Goal: Complete application form: Complete application form

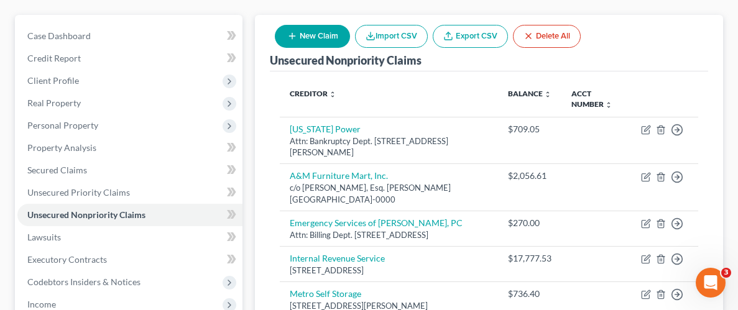
scroll to position [38, 0]
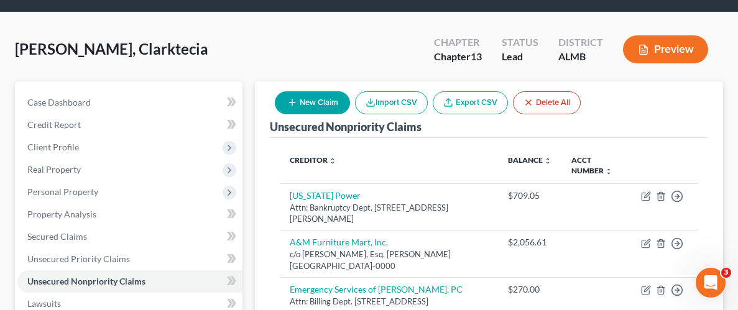
click at [302, 103] on button "New Claim" at bounding box center [312, 102] width 75 height 23
select select "0"
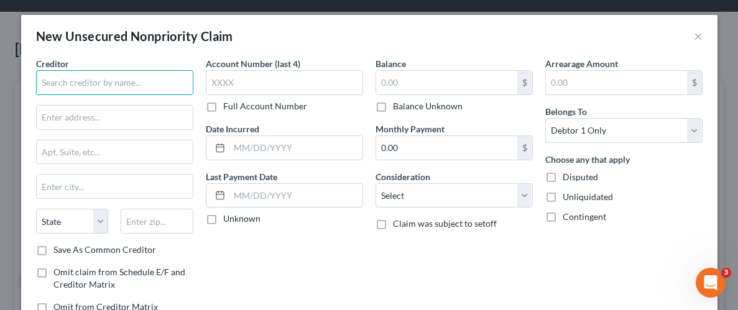
click at [117, 88] on input "text" at bounding box center [114, 82] width 157 height 25
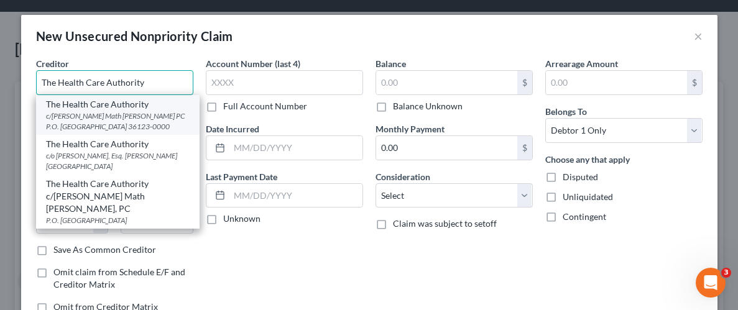
type input "The Health Care Authority"
click at [99, 115] on div "c/[PERSON_NAME] Math [PERSON_NAME] PC P.O. [GEOGRAPHIC_DATA] 36123-0000" at bounding box center [118, 121] width 144 height 21
type input "c/[PERSON_NAME] Math [PERSON_NAME] PC"
type input "P.O. Box 230759"
type input "[PERSON_NAME]"
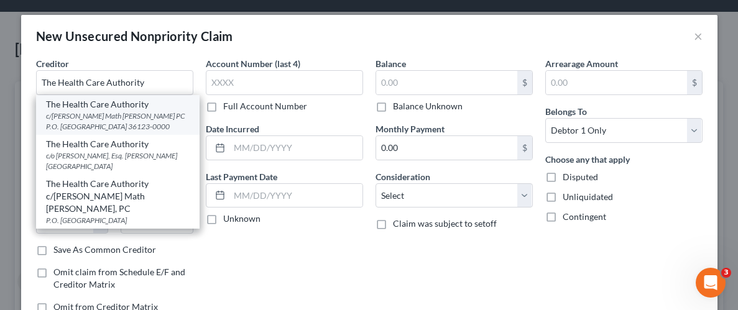
select select "0"
type input "36123-0000"
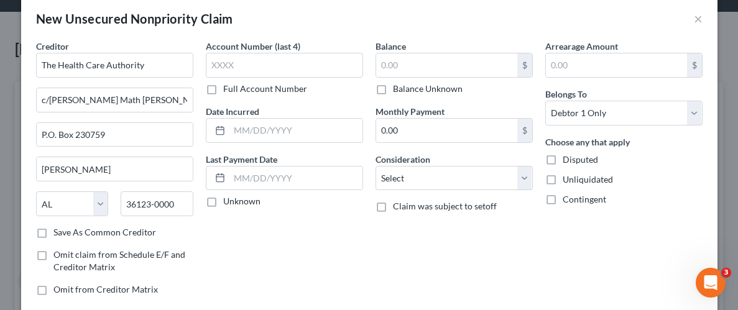
scroll to position [16, 0]
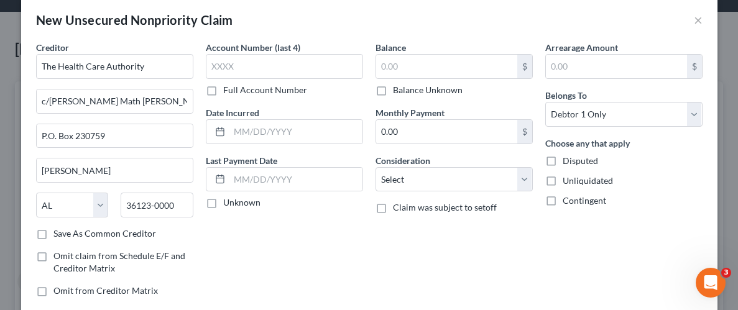
click at [563, 182] on label "Unliquidated" at bounding box center [588, 181] width 50 height 12
click at [568, 182] on input "Unliquidated" at bounding box center [572, 179] width 8 height 8
checkbox input "true"
click at [417, 68] on input "text" at bounding box center [446, 67] width 141 height 24
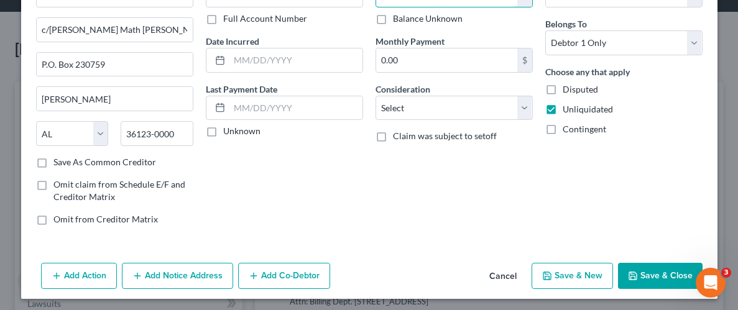
scroll to position [90, 0]
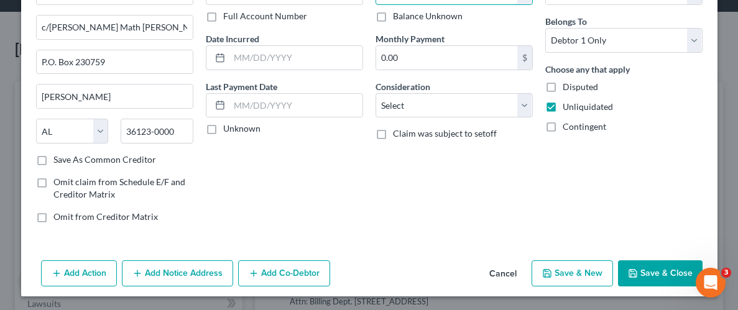
type input "8,102.89"
click at [661, 274] on button "Save & Close" at bounding box center [660, 274] width 85 height 26
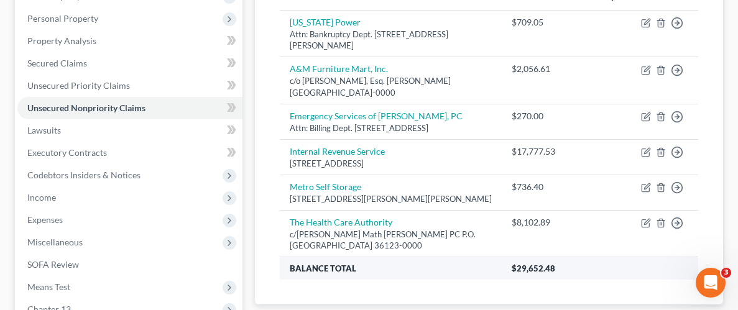
scroll to position [230, 0]
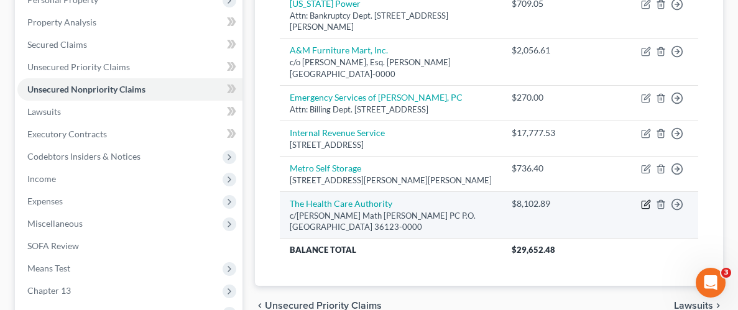
click at [644, 203] on icon "button" at bounding box center [647, 203] width 6 height 6
select select "0"
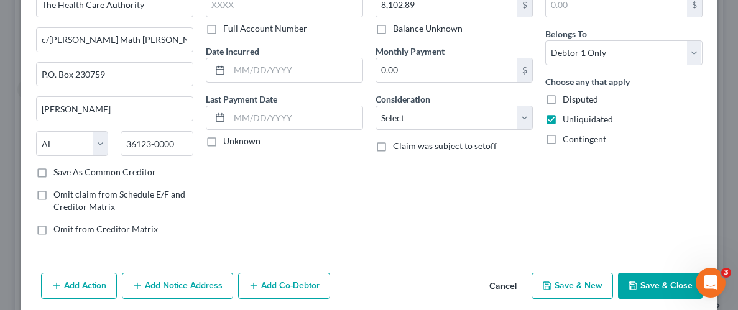
scroll to position [95, 0]
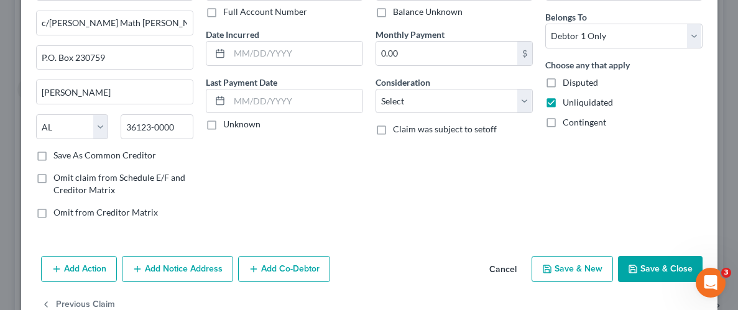
click at [657, 266] on button "Save & Close" at bounding box center [660, 269] width 85 height 26
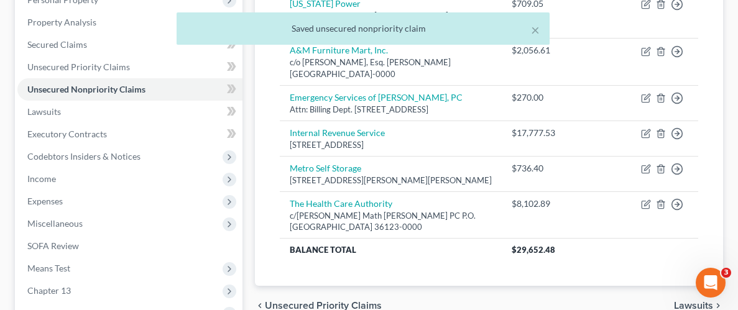
scroll to position [0, 0]
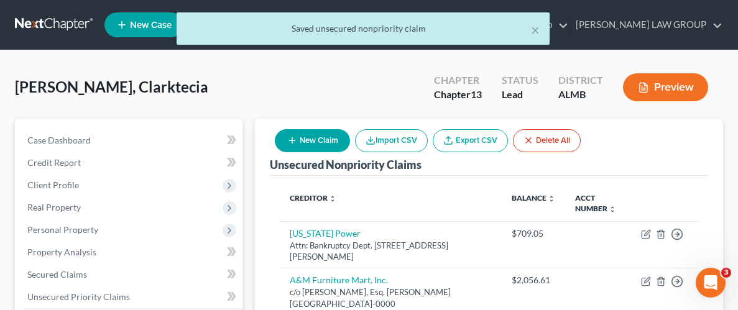
click at [303, 141] on button "New Claim" at bounding box center [312, 140] width 75 height 23
select select "0"
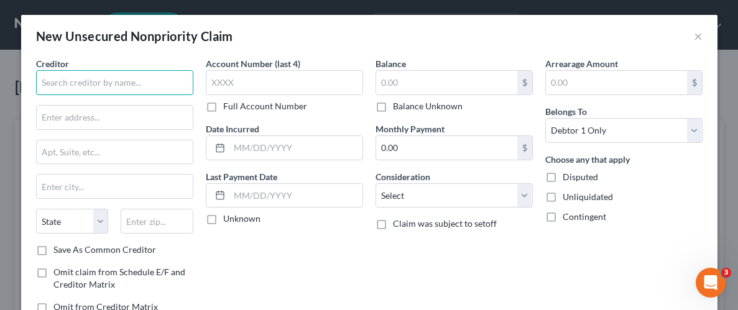
click at [73, 83] on input "text" at bounding box center [114, 82] width 157 height 25
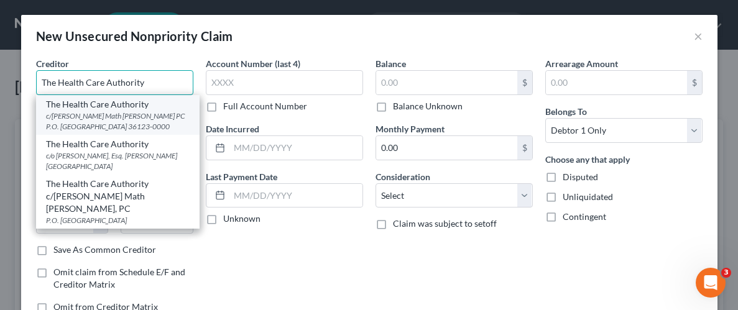
type input "The Health Care Authority"
click at [103, 111] on div "c/[PERSON_NAME] Math [PERSON_NAME] PC P.O. [GEOGRAPHIC_DATA] 36123-0000" at bounding box center [118, 121] width 144 height 21
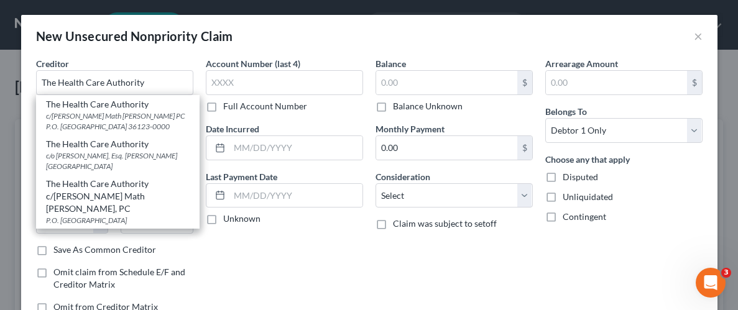
type input "c/[PERSON_NAME] Math [PERSON_NAME] PC"
type input "P.O. Box 230759"
type input "[PERSON_NAME]"
select select "0"
type input "36123-0000"
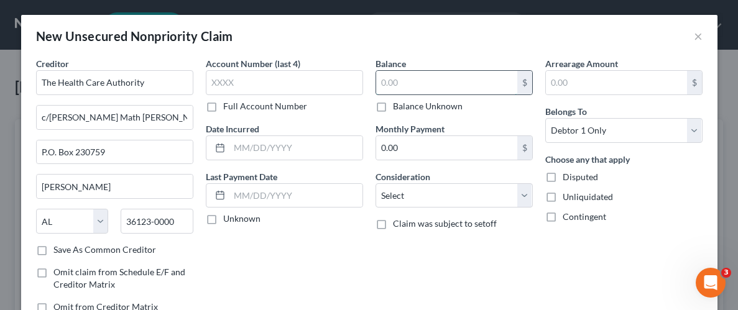
click at [423, 83] on input "text" at bounding box center [446, 83] width 141 height 24
type input "35.60"
click at [563, 199] on label "Unliquidated" at bounding box center [588, 197] width 50 height 12
click at [568, 199] on input "Unliquidated" at bounding box center [572, 195] width 8 height 8
checkbox input "true"
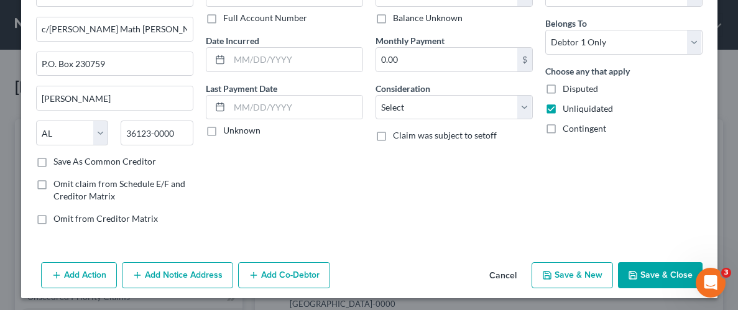
scroll to position [90, 0]
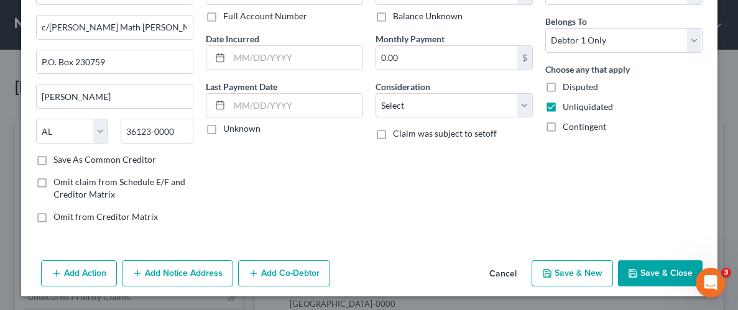
click at [649, 272] on button "Save & Close" at bounding box center [660, 274] width 85 height 26
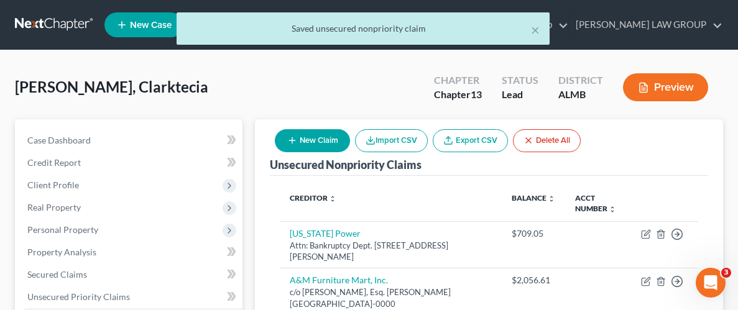
click at [309, 142] on button "New Claim" at bounding box center [312, 140] width 75 height 23
select select "0"
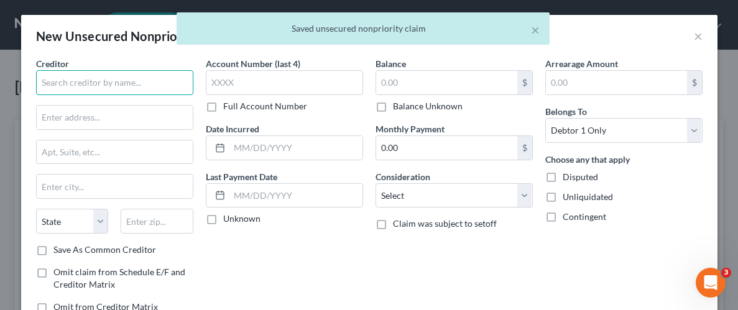
click at [144, 85] on input "text" at bounding box center [114, 82] width 157 height 25
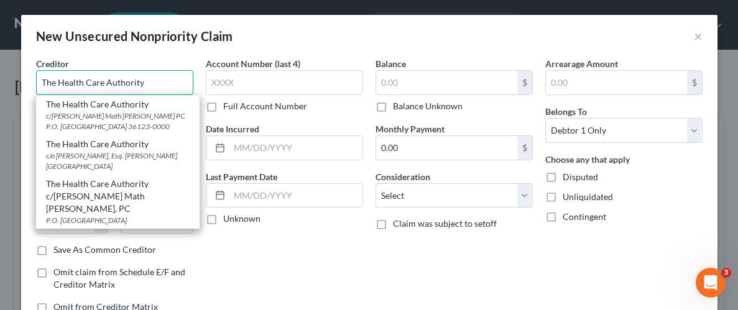
type input "The Health Care Authority"
click at [116, 122] on div "c/[PERSON_NAME] Math [PERSON_NAME] PC P.O. [GEOGRAPHIC_DATA] 36123-0000" at bounding box center [118, 121] width 144 height 21
type input "c/[PERSON_NAME] Math [PERSON_NAME] PC"
type input "P.O. Box 230759"
type input "[PERSON_NAME]"
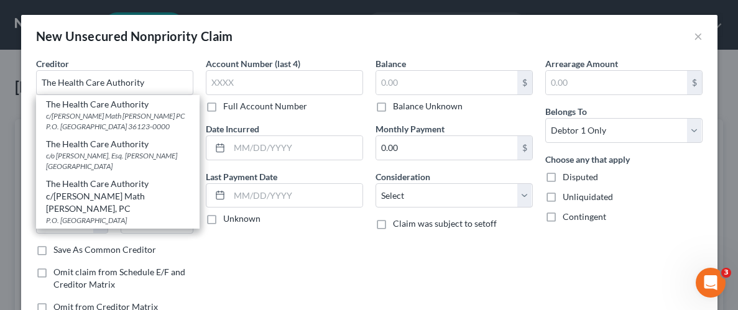
select select "0"
type input "36123-0000"
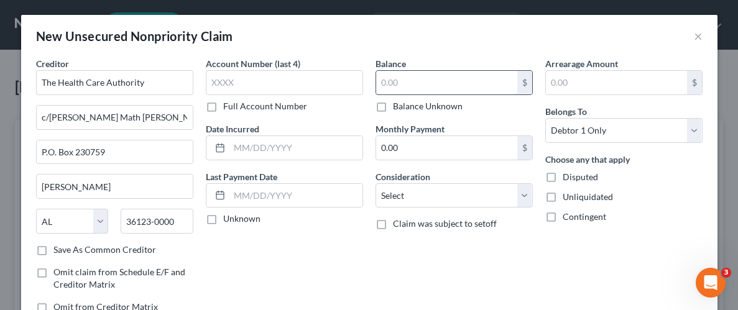
click at [408, 85] on input "text" at bounding box center [446, 83] width 141 height 24
type input "4,201.10"
click at [563, 198] on label "Unliquidated" at bounding box center [588, 197] width 50 height 12
click at [568, 198] on input "Unliquidated" at bounding box center [572, 195] width 8 height 8
checkbox input "true"
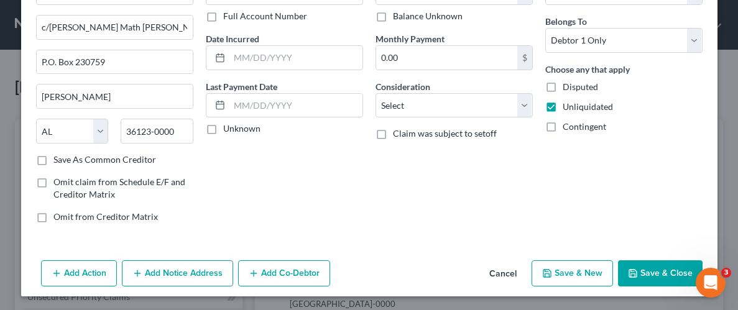
click at [675, 271] on button "Save & Close" at bounding box center [660, 274] width 85 height 26
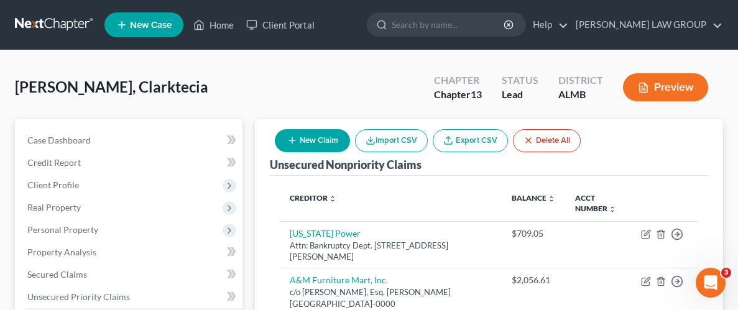
click at [300, 136] on button "New Claim" at bounding box center [312, 140] width 75 height 23
select select "0"
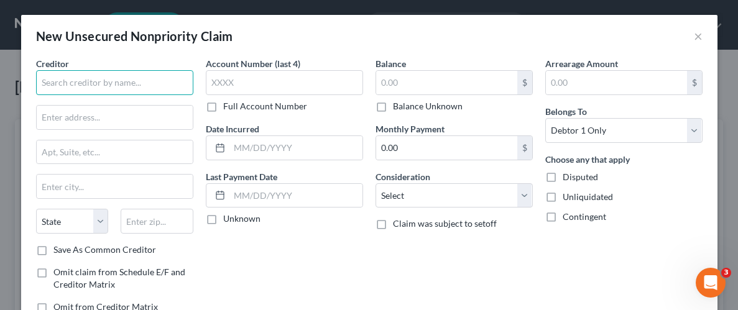
click at [173, 86] on input "text" at bounding box center [114, 82] width 157 height 25
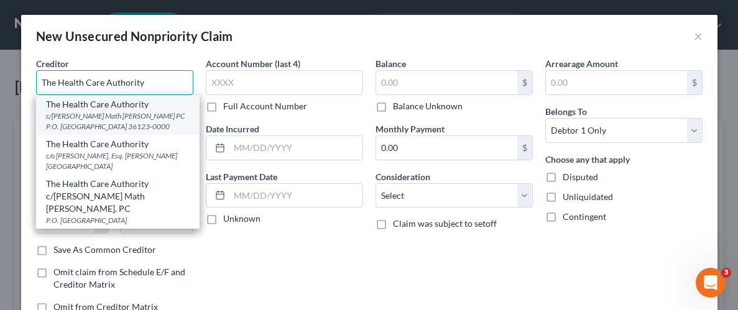
type input "The Health Care Authority"
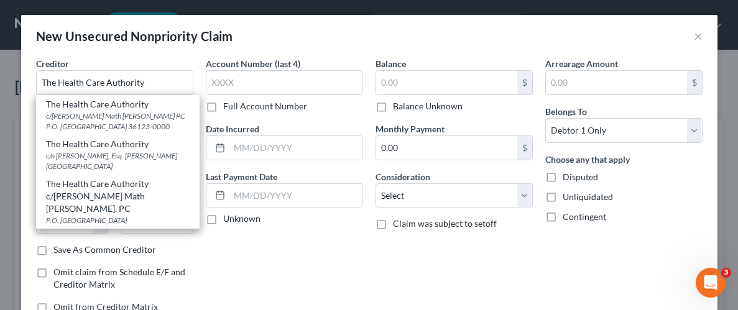
click at [151, 116] on div "c/[PERSON_NAME] Math [PERSON_NAME] PC P.O. [GEOGRAPHIC_DATA] 36123-0000" at bounding box center [118, 121] width 144 height 21
type input "c/[PERSON_NAME] Math [PERSON_NAME] PC"
type input "P.O. Box 230759"
type input "[PERSON_NAME]"
select select "0"
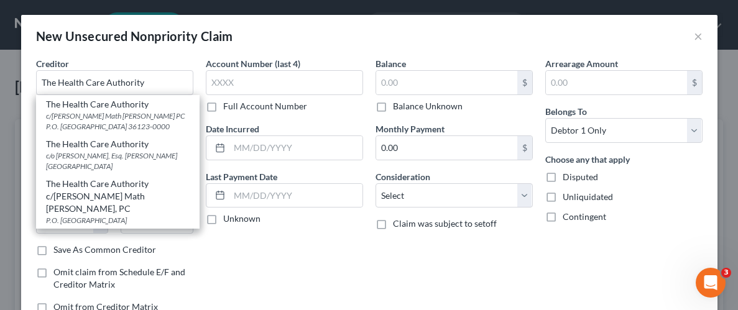
type input "36123-0000"
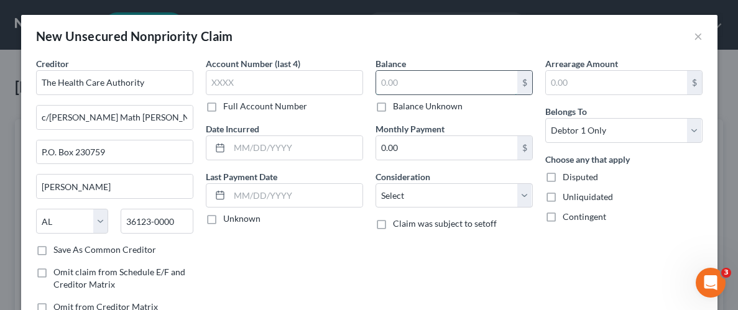
click at [412, 88] on input "text" at bounding box center [446, 83] width 141 height 24
type input "204.21"
click at [563, 196] on label "Unliquidated" at bounding box center [588, 197] width 50 height 12
click at [568, 196] on input "Unliquidated" at bounding box center [572, 195] width 8 height 8
checkbox input "true"
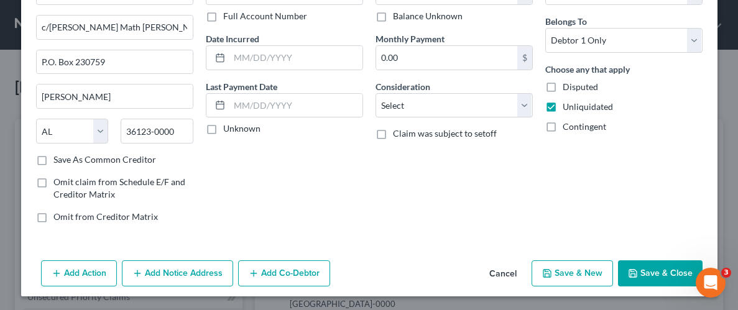
click at [667, 268] on button "Save & Close" at bounding box center [660, 274] width 85 height 26
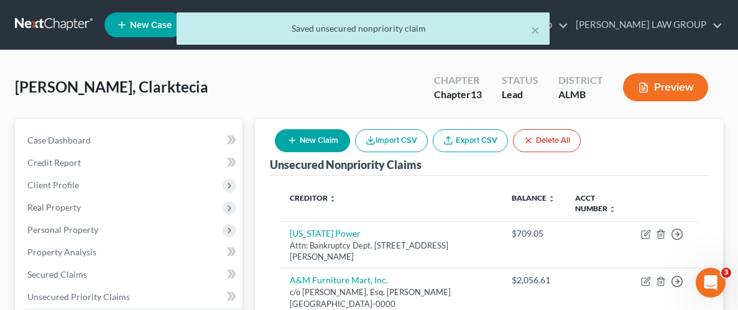
click at [311, 137] on button "New Claim" at bounding box center [312, 140] width 75 height 23
select select "0"
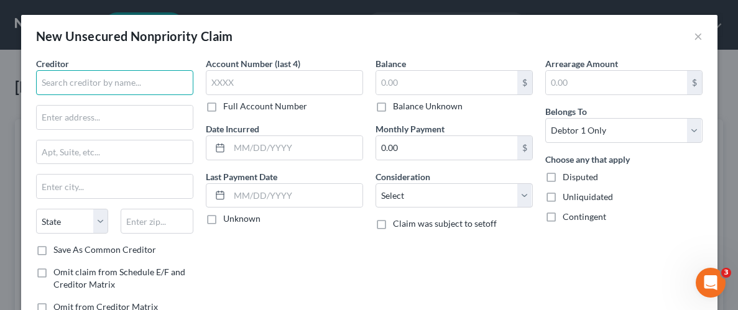
click at [110, 79] on input "text" at bounding box center [114, 82] width 157 height 25
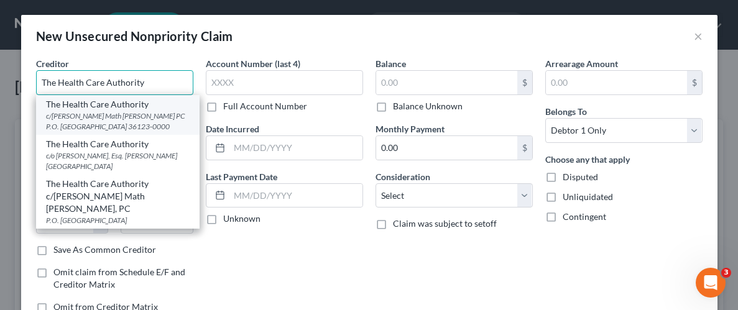
type input "The Health Care Authority"
click at [116, 121] on div "c/[PERSON_NAME] Math [PERSON_NAME] PC P.O. [GEOGRAPHIC_DATA] 36123-0000" at bounding box center [118, 121] width 144 height 21
type input "c/[PERSON_NAME] Math [PERSON_NAME] PC"
type input "P.O. Box 230759"
type input "[PERSON_NAME]"
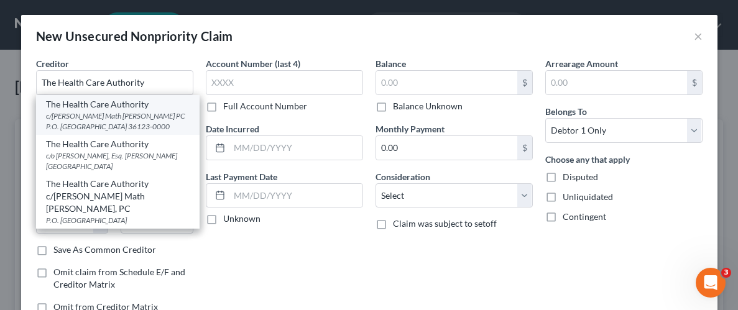
select select "0"
type input "36123-0000"
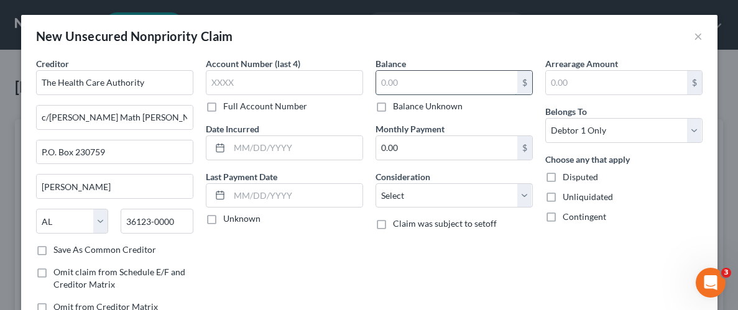
click at [415, 82] on input "text" at bounding box center [446, 83] width 141 height 24
type input "879.99"
click at [563, 198] on label "Unliquidated" at bounding box center [588, 197] width 50 height 12
click at [568, 198] on input "Unliquidated" at bounding box center [572, 195] width 8 height 8
checkbox input "true"
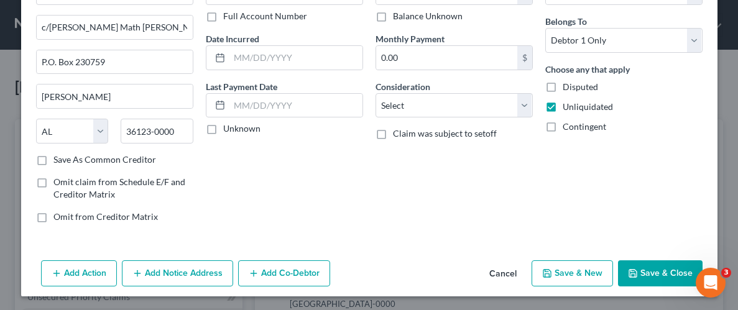
click at [652, 275] on button "Save & Close" at bounding box center [660, 274] width 85 height 26
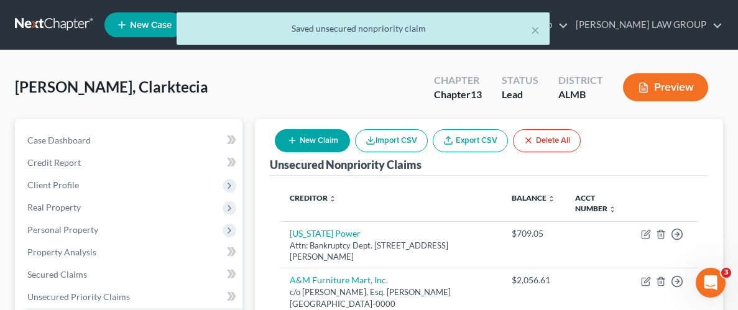
click at [319, 136] on button "New Claim" at bounding box center [312, 140] width 75 height 23
select select "0"
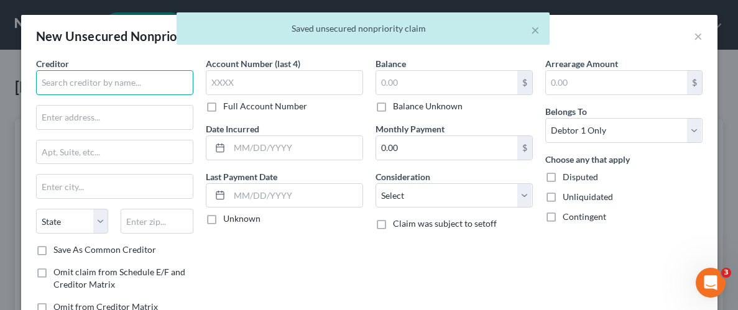
click at [168, 85] on input "text" at bounding box center [114, 82] width 157 height 25
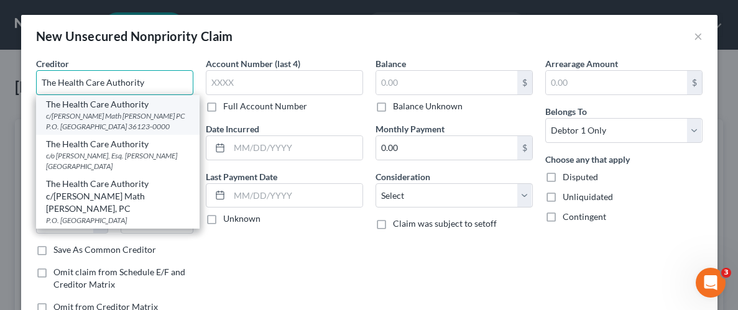
type input "The Health Care Authority"
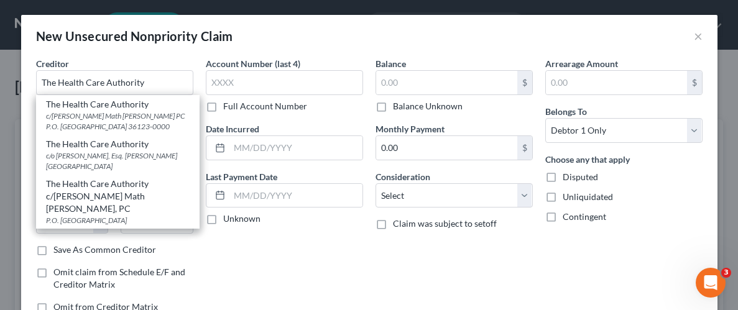
drag, startPoint x: 160, startPoint y: 115, endPoint x: 177, endPoint y: 116, distance: 17.4
click at [160, 115] on div "c/[PERSON_NAME] Math [PERSON_NAME] PC P.O. [GEOGRAPHIC_DATA] 36123-0000" at bounding box center [118, 121] width 144 height 21
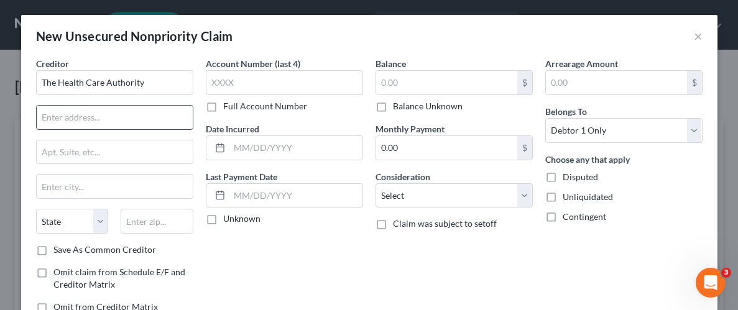
type input "c/[PERSON_NAME] Math [PERSON_NAME] PC"
type input "P.O. Box 230759"
type input "[PERSON_NAME]"
select select "0"
type input "36123-0000"
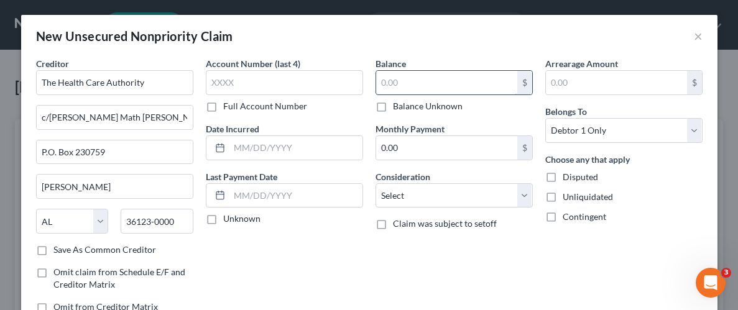
click at [409, 80] on input "text" at bounding box center [446, 83] width 141 height 24
type input "729.08"
click at [563, 198] on label "Unliquidated" at bounding box center [588, 197] width 50 height 12
click at [568, 198] on input "Unliquidated" at bounding box center [572, 195] width 8 height 8
checkbox input "true"
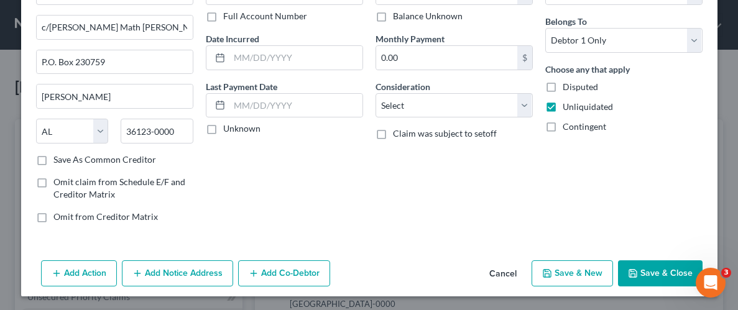
click at [667, 269] on button "Save & Close" at bounding box center [660, 274] width 85 height 26
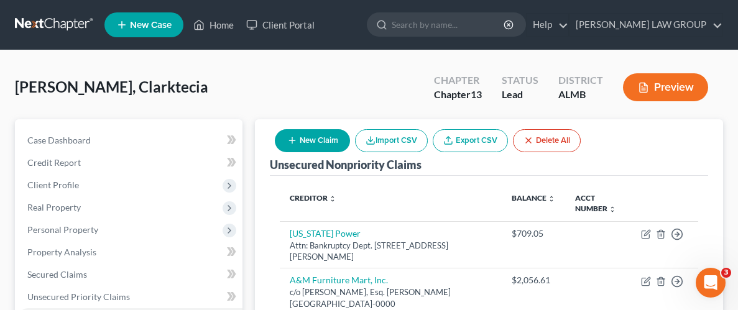
click at [294, 136] on icon "button" at bounding box center [292, 141] width 10 height 10
select select "0"
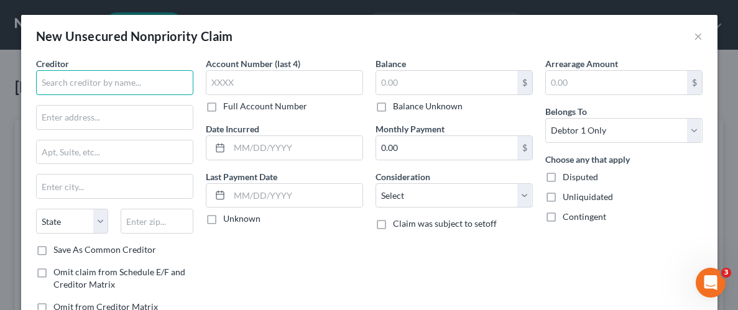
click at [138, 85] on input "text" at bounding box center [114, 82] width 157 height 25
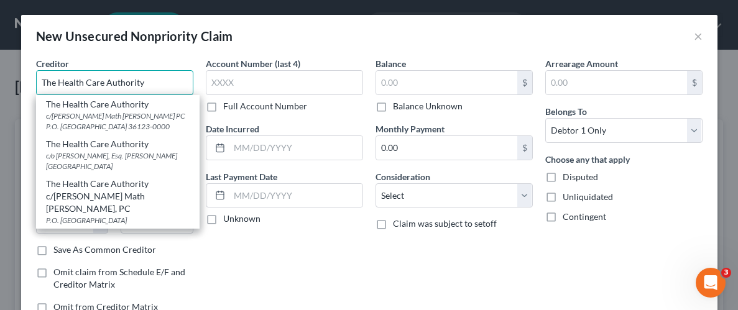
type input "The Health Care Authority"
click at [126, 114] on div "c/[PERSON_NAME] Math [PERSON_NAME] PC P.O. [GEOGRAPHIC_DATA] 36123-0000" at bounding box center [118, 121] width 144 height 21
type input "c/[PERSON_NAME] Math [PERSON_NAME] PC"
type input "P.O. Box 230759"
type input "[PERSON_NAME]"
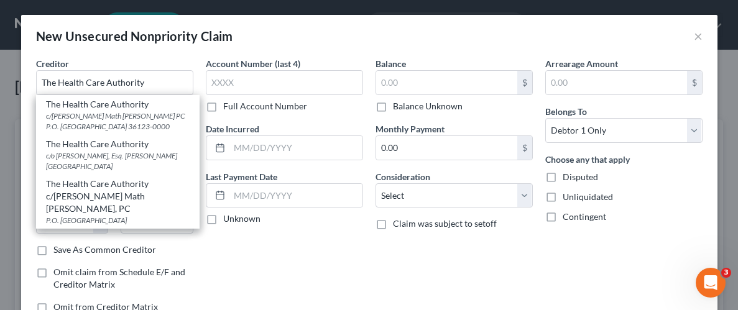
select select "0"
type input "36123-0000"
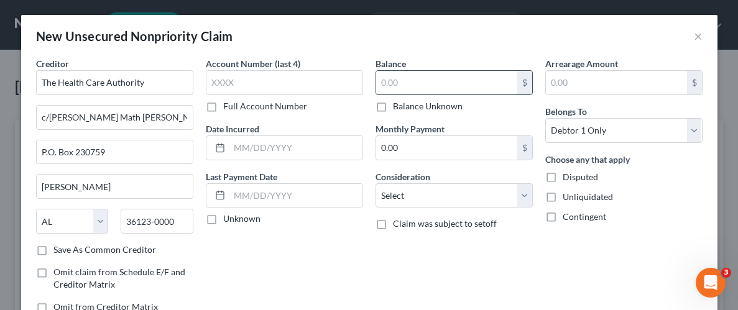
click at [417, 81] on input "text" at bounding box center [446, 83] width 141 height 24
type input "215.79"
click at [563, 200] on label "Unliquidated" at bounding box center [588, 197] width 50 height 12
click at [568, 199] on input "Unliquidated" at bounding box center [572, 195] width 8 height 8
checkbox input "true"
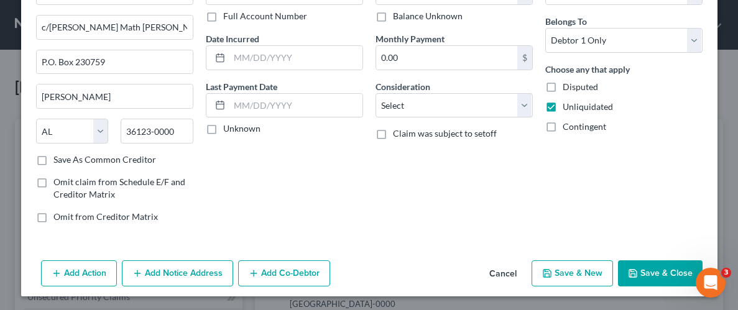
drag, startPoint x: 643, startPoint y: 274, endPoint x: 404, endPoint y: 167, distance: 262.2
click at [643, 274] on button "Save & Close" at bounding box center [660, 274] width 85 height 26
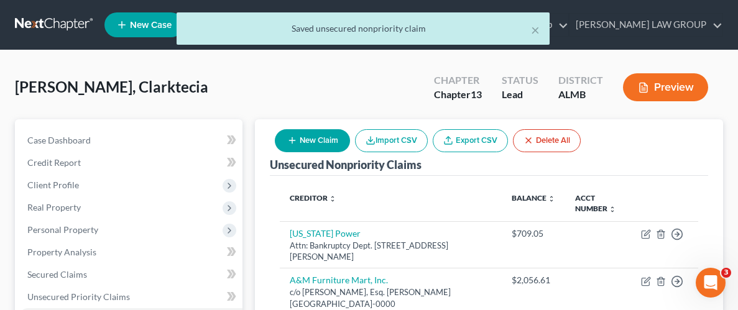
click at [289, 137] on icon "button" at bounding box center [292, 141] width 10 height 10
select select "0"
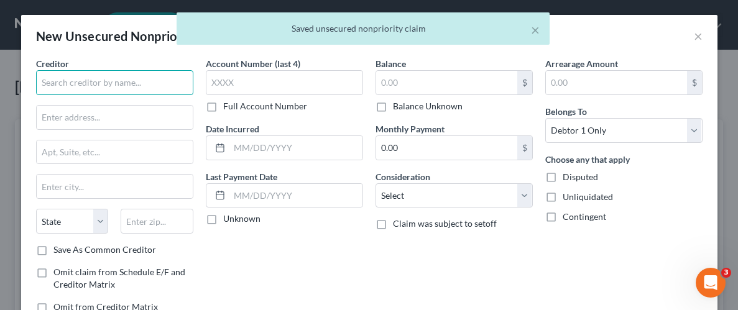
click at [101, 81] on input "text" at bounding box center [114, 82] width 157 height 25
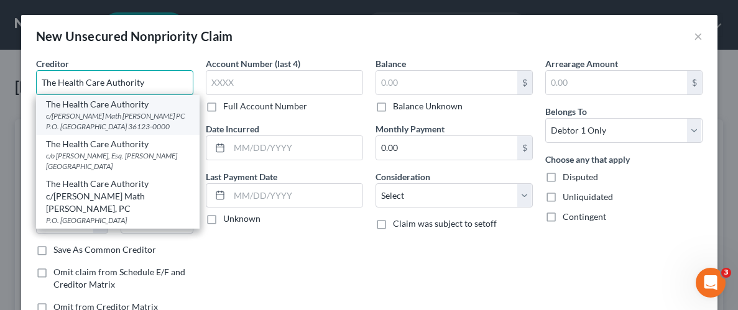
type input "The Health Care Authority"
click at [134, 104] on div "The Health Care Authority" at bounding box center [118, 104] width 144 height 12
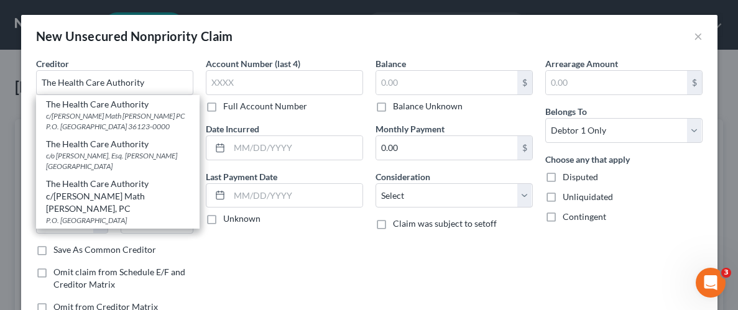
type input "c/[PERSON_NAME] Math [PERSON_NAME] PC"
type input "P.O. Box 230759"
type input "[PERSON_NAME]"
select select "0"
type input "36123-0000"
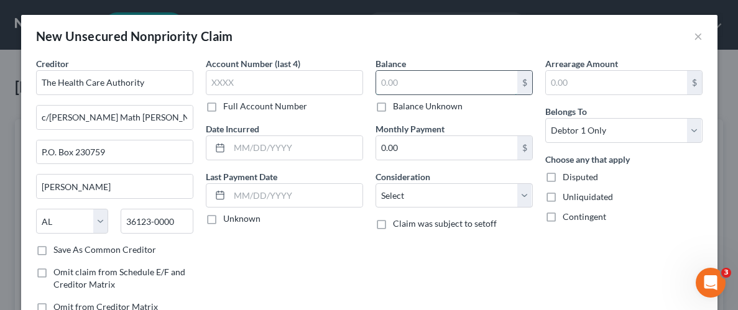
click at [402, 81] on input "text" at bounding box center [446, 83] width 141 height 24
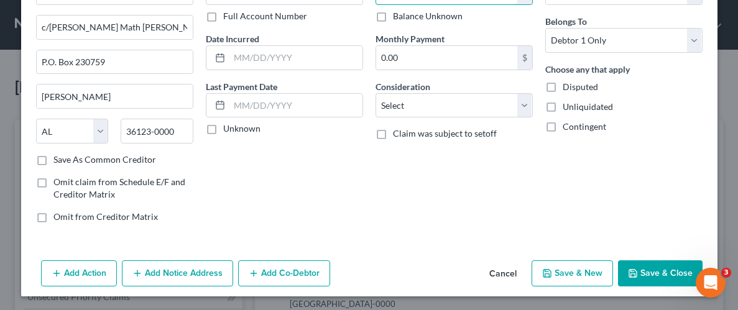
type input "1,665.83"
click at [563, 106] on label "Unliquidated" at bounding box center [588, 107] width 50 height 12
click at [568, 106] on input "Unliquidated" at bounding box center [572, 105] width 8 height 8
checkbox input "true"
click at [657, 271] on button "Save & Close" at bounding box center [660, 274] width 85 height 26
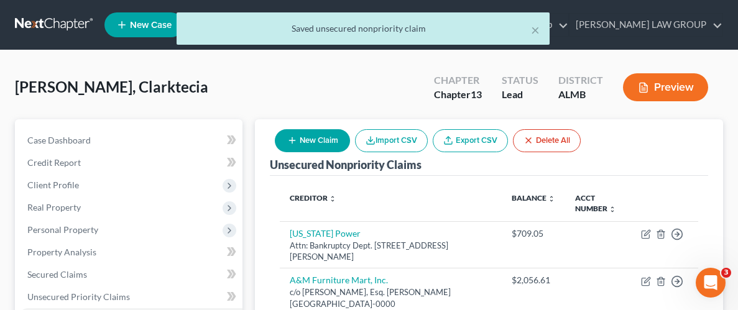
click at [321, 137] on button "New Claim" at bounding box center [312, 140] width 75 height 23
select select "0"
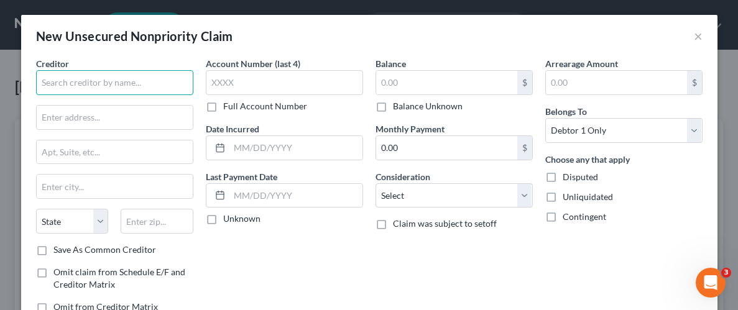
click at [152, 83] on input "text" at bounding box center [114, 82] width 157 height 25
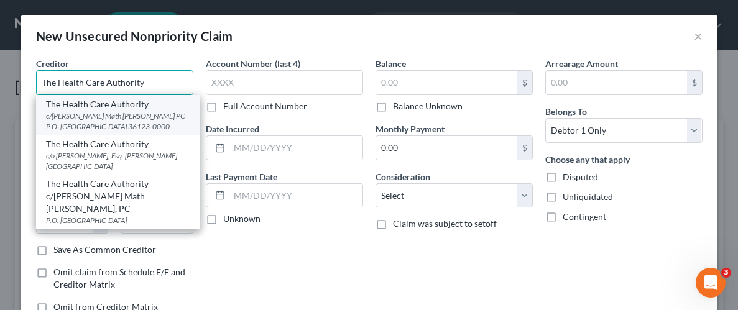
type input "The Health Care Authority"
click at [154, 116] on div "c/[PERSON_NAME] Math [PERSON_NAME] PC P.O. [GEOGRAPHIC_DATA] 36123-0000" at bounding box center [118, 121] width 144 height 21
type input "c/[PERSON_NAME] Math [PERSON_NAME] PC"
type input "P.O. Box 230759"
type input "[PERSON_NAME]"
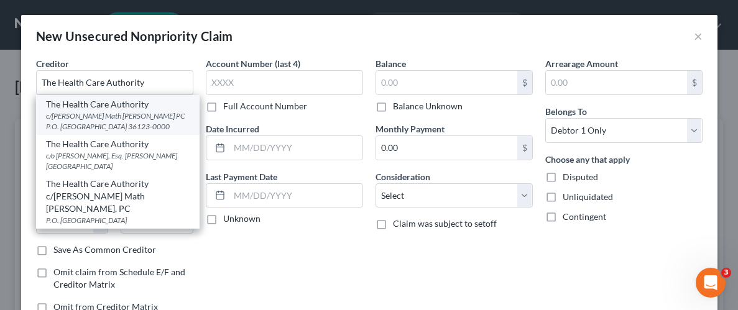
select select "0"
type input "36123-0000"
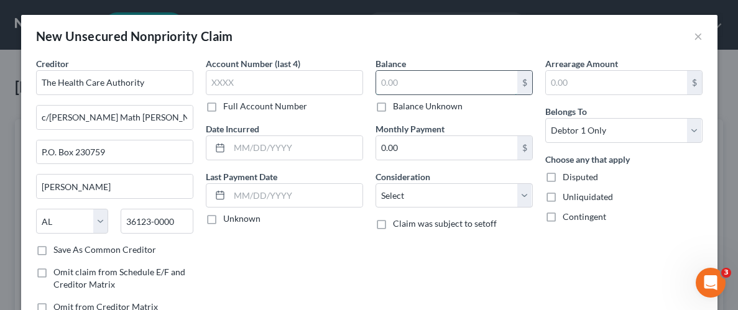
click at [423, 85] on input "text" at bounding box center [446, 83] width 141 height 24
type input "209.01"
click at [563, 198] on label "Unliquidated" at bounding box center [588, 197] width 50 height 12
click at [568, 198] on input "Unliquidated" at bounding box center [572, 195] width 8 height 8
checkbox input "true"
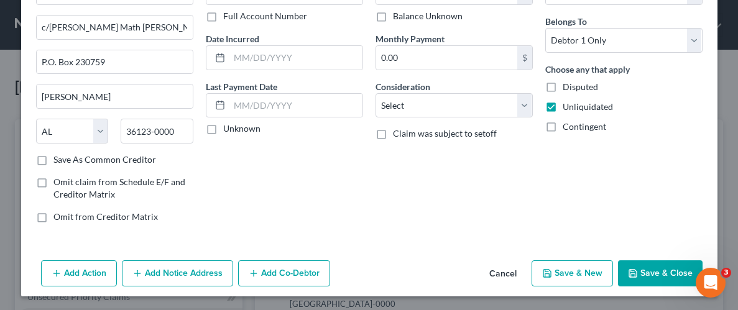
click at [669, 272] on button "Save & Close" at bounding box center [660, 274] width 85 height 26
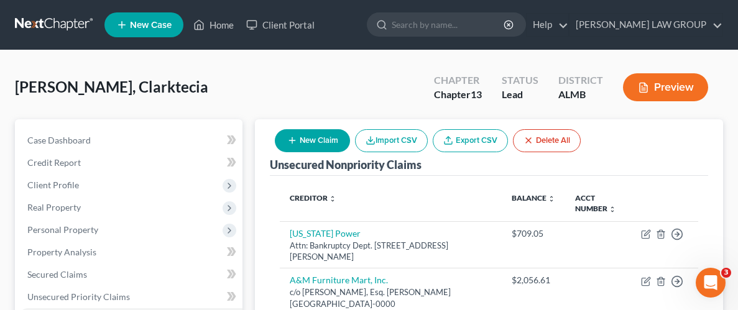
click at [293, 137] on icon "button" at bounding box center [292, 141] width 10 height 10
select select "0"
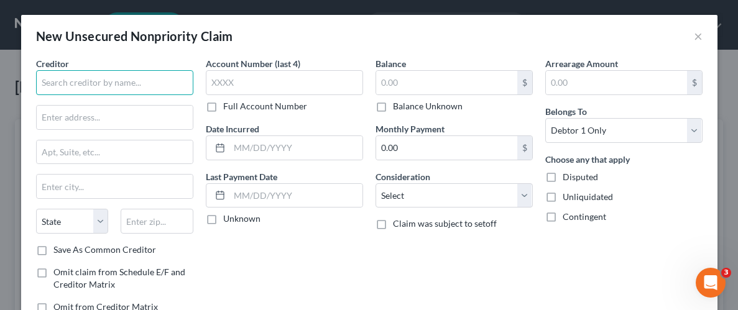
click at [108, 86] on input "text" at bounding box center [114, 82] width 157 height 25
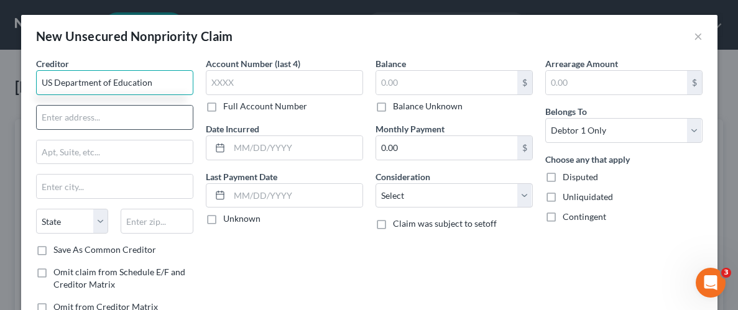
type input "US Department of Education"
click at [122, 113] on input "text" at bounding box center [115, 118] width 156 height 24
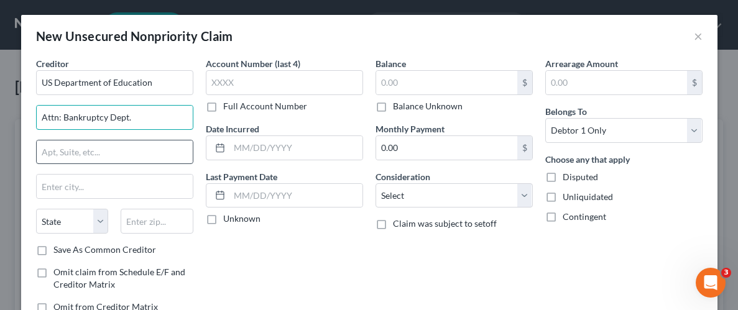
type input "Attn: Bankruptcy Dept."
click at [96, 153] on input "text" at bounding box center [115, 153] width 156 height 24
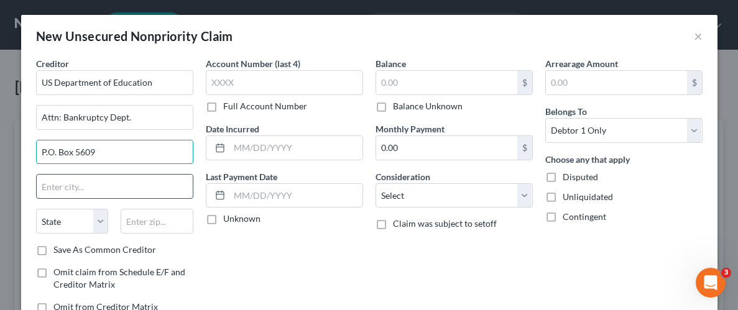
type input "P.O. Box 5609"
click at [108, 182] on input "text" at bounding box center [115, 187] width 156 height 24
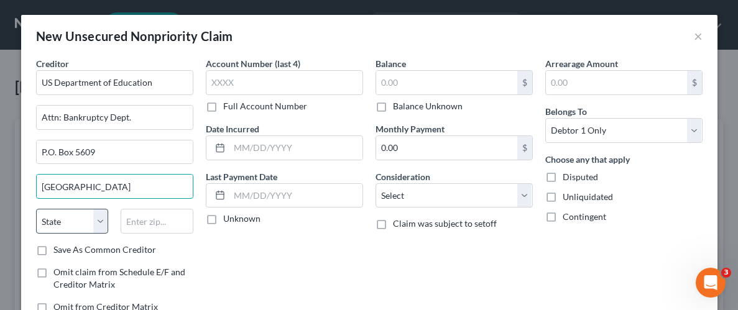
type input "[GEOGRAPHIC_DATA]"
click at [73, 222] on select "State [US_STATE] AK AR AZ CA CO CT DE DC [GEOGRAPHIC_DATA] [GEOGRAPHIC_DATA] GU…" at bounding box center [72, 221] width 73 height 25
select select "45"
click at [36, 209] on select "State [US_STATE] AK AR AZ CA CO CT DE DC [GEOGRAPHIC_DATA] [GEOGRAPHIC_DATA] GU…" at bounding box center [72, 221] width 73 height 25
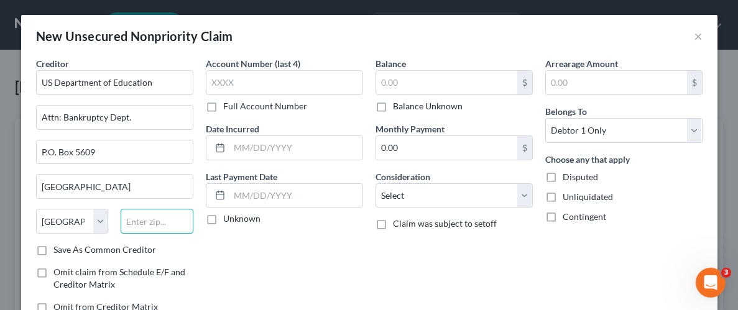
click at [156, 221] on input "text" at bounding box center [157, 221] width 73 height 25
type input "75403-5609"
click at [420, 80] on input "text" at bounding box center [446, 83] width 141 height 24
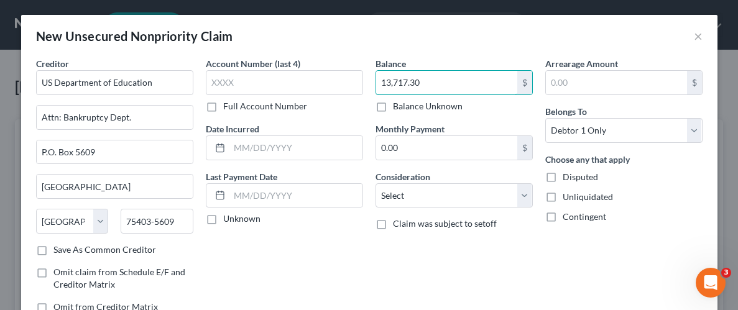
type input "13,717.30"
click at [563, 196] on label "Unliquidated" at bounding box center [588, 197] width 50 height 12
click at [568, 196] on input "Unliquidated" at bounding box center [572, 195] width 8 height 8
checkbox input "true"
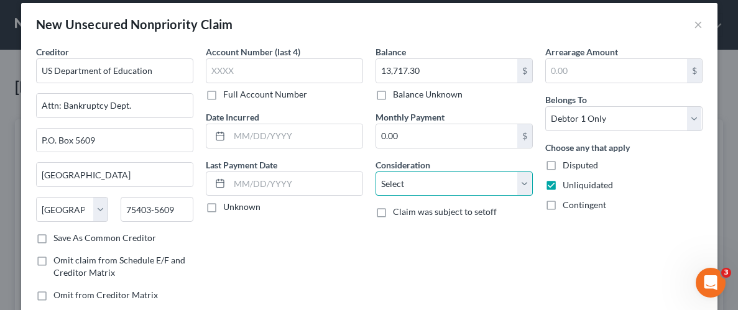
click at [525, 183] on select "Select Cable / Satellite Services Collection Agency Credit Card Debt Debt Couns…" at bounding box center [454, 184] width 157 height 25
select select "17"
click at [376, 172] on select "Select Cable / Satellite Services Collection Agency Credit Card Debt Debt Couns…" at bounding box center [454, 184] width 157 height 25
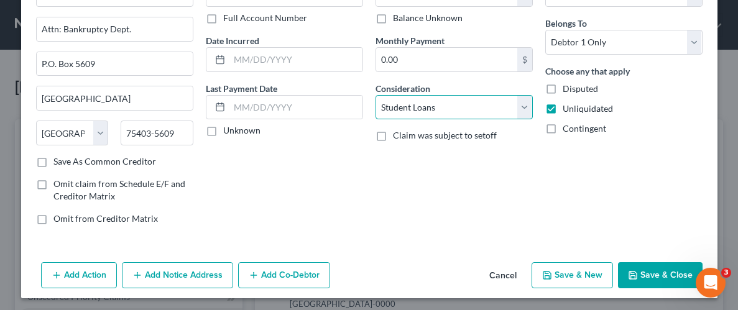
scroll to position [90, 0]
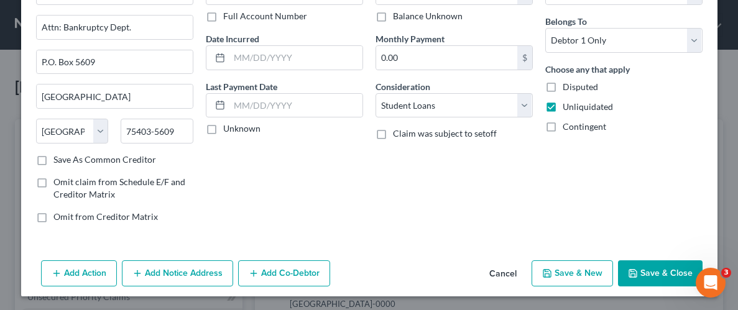
click at [661, 271] on button "Save & Close" at bounding box center [660, 274] width 85 height 26
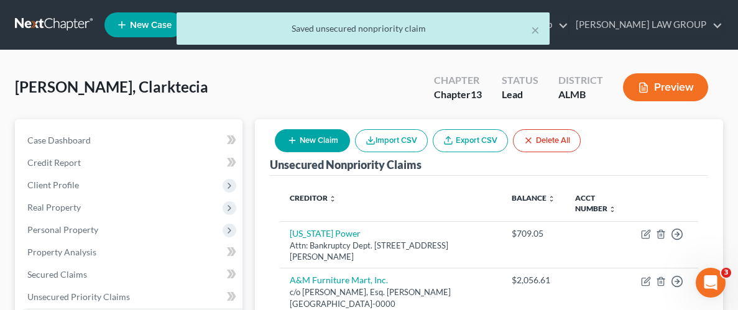
click at [315, 144] on button "New Claim" at bounding box center [312, 140] width 75 height 23
select select "0"
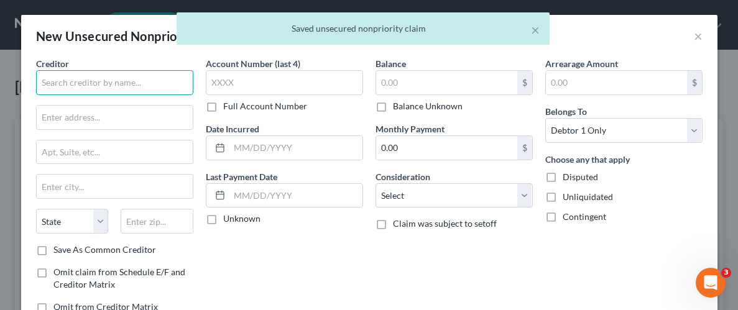
click at [118, 81] on input "text" at bounding box center [114, 82] width 157 height 25
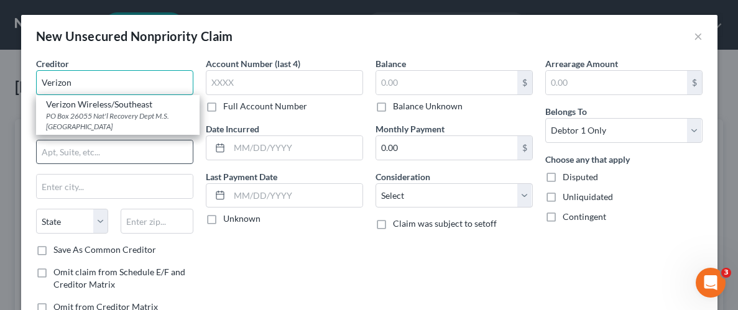
type input "Verizon"
click at [118, 154] on input "text" at bounding box center [115, 153] width 156 height 24
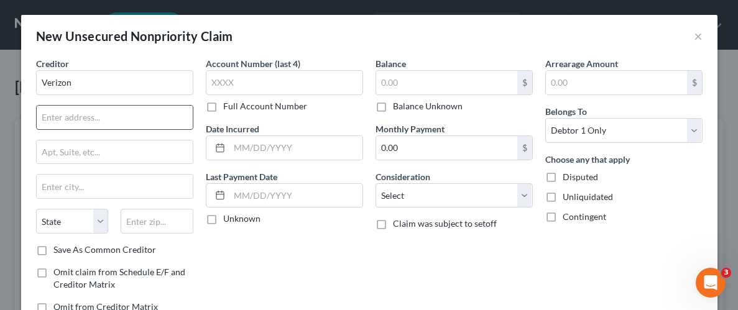
click at [115, 121] on input "text" at bounding box center [115, 118] width 156 height 24
type input "Attn: Bankruptcy Dept."
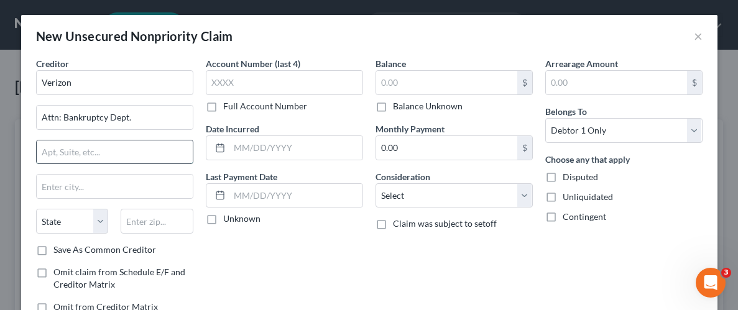
click at [142, 153] on input "text" at bounding box center [115, 153] width 156 height 24
type input "P.O. Box 105378"
click at [113, 185] on input "text" at bounding box center [115, 187] width 156 height 24
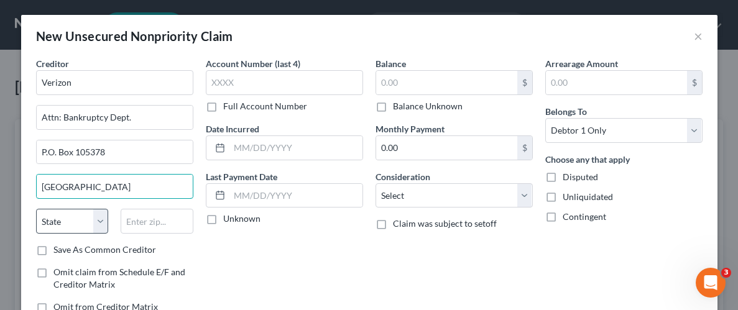
type input "[GEOGRAPHIC_DATA]"
click at [65, 212] on select "State [US_STATE] AK AR AZ CA CO CT DE DC [GEOGRAPHIC_DATA] [GEOGRAPHIC_DATA] GU…" at bounding box center [72, 221] width 73 height 25
select select "10"
click at [36, 209] on select "State [US_STATE] AK AR AZ CA CO CT DE DC [GEOGRAPHIC_DATA] [GEOGRAPHIC_DATA] GU…" at bounding box center [72, 221] width 73 height 25
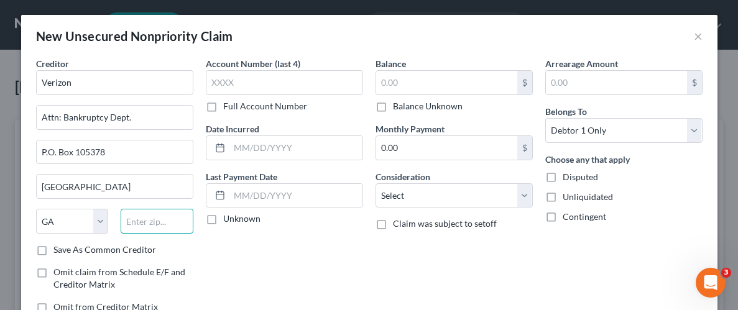
click at [148, 229] on input "text" at bounding box center [157, 221] width 73 height 25
type input "30348"
click at [410, 85] on input "text" at bounding box center [446, 83] width 141 height 24
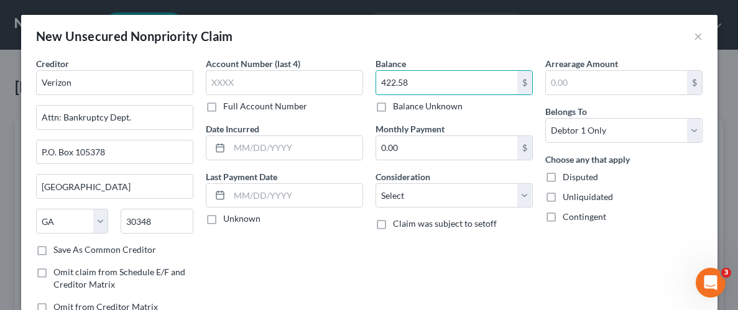
type input "422.58"
click at [563, 199] on label "Unliquidated" at bounding box center [588, 197] width 50 height 12
click at [568, 199] on input "Unliquidated" at bounding box center [572, 195] width 8 height 8
checkbox input "true"
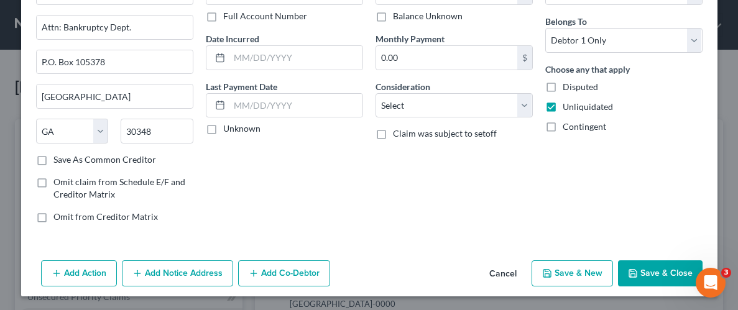
click at [664, 270] on button "Save & Close" at bounding box center [660, 274] width 85 height 26
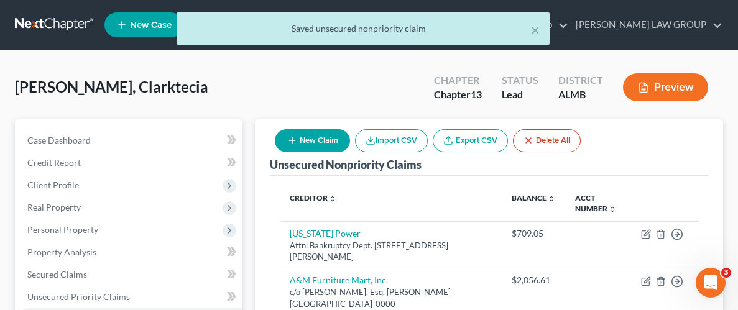
click at [298, 141] on button "New Claim" at bounding box center [312, 140] width 75 height 23
select select "0"
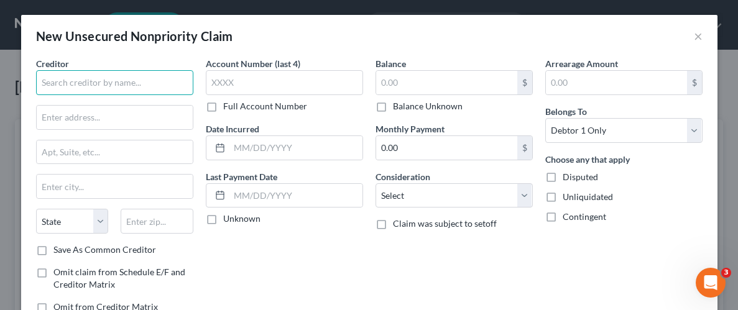
click at [97, 86] on input "text" at bounding box center [114, 82] width 157 height 25
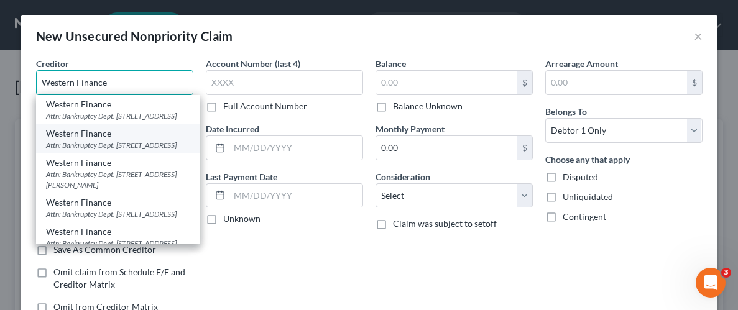
type input "Western Finance"
click at [122, 150] on div "Attn: Bankruptcy Dept. [STREET_ADDRESS]" at bounding box center [118, 145] width 144 height 11
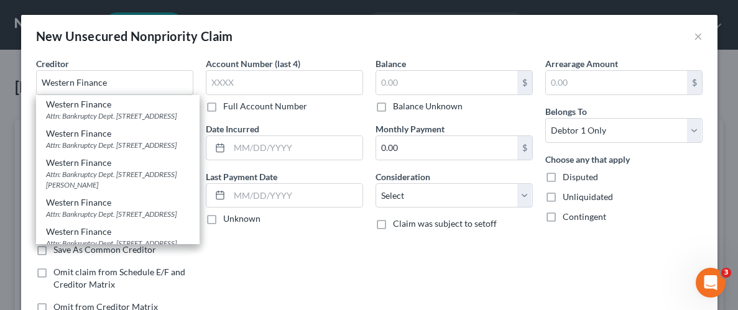
type input "Attn: Bankruptcy Dept."
type input "[STREET_ADDRESS]"
type input "[PERSON_NAME]"
select select "0"
type input "36117-0000"
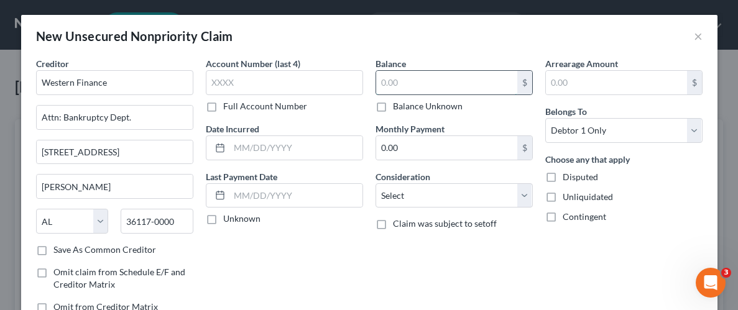
click at [402, 80] on input "text" at bounding box center [446, 83] width 141 height 24
type input "715.50"
click at [563, 196] on label "Unliquidated" at bounding box center [588, 197] width 50 height 12
click at [568, 196] on input "Unliquidated" at bounding box center [572, 195] width 8 height 8
checkbox input "true"
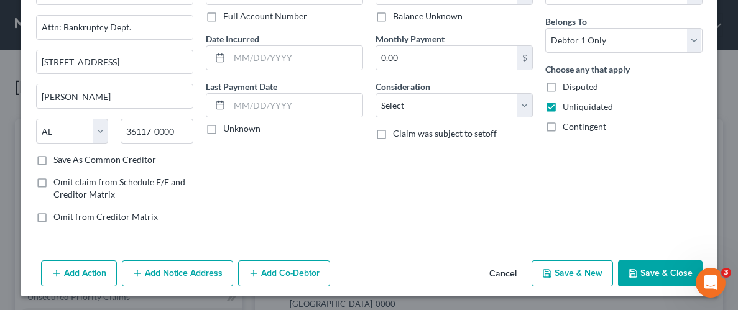
click at [635, 275] on polyline "button" at bounding box center [633, 275] width 4 height 3
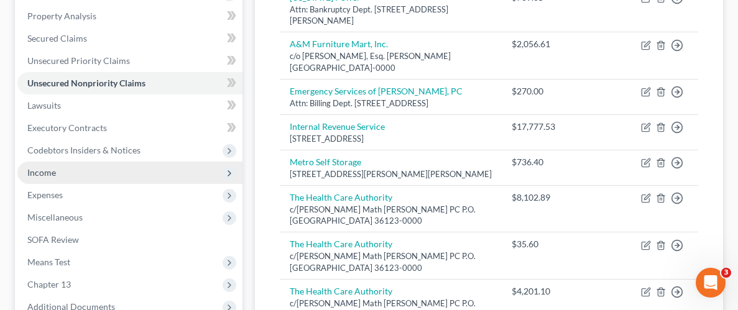
scroll to position [243, 0]
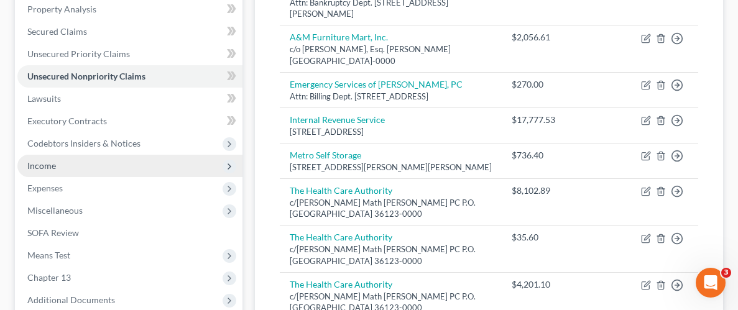
click at [53, 168] on span "Income" at bounding box center [41, 165] width 29 height 11
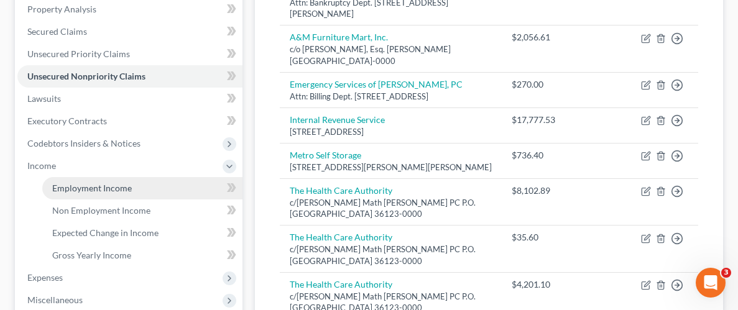
click at [137, 185] on link "Employment Income" at bounding box center [142, 188] width 200 height 22
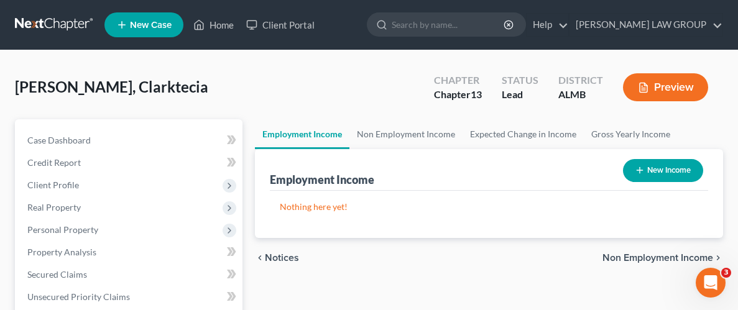
click at [668, 173] on button "New Income" at bounding box center [663, 170] width 80 height 23
select select "0"
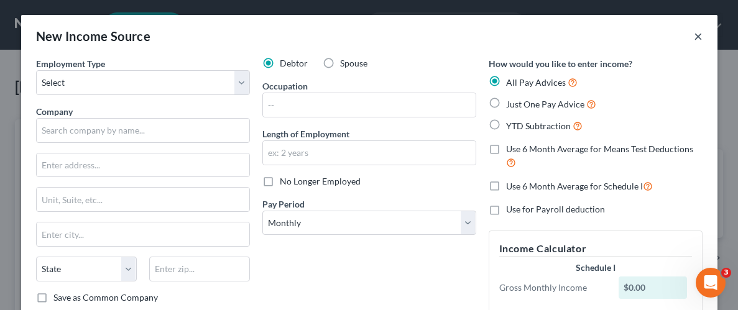
click at [699, 36] on button "×" at bounding box center [698, 36] width 9 height 15
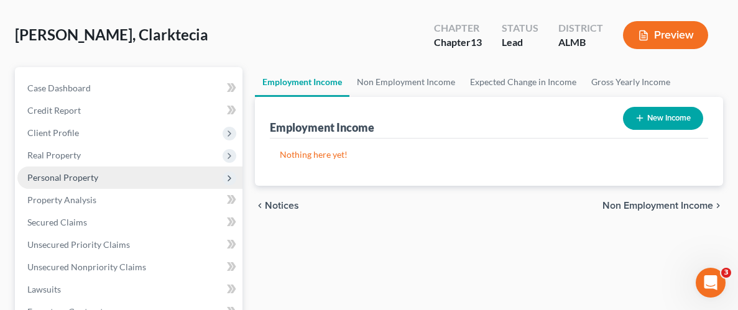
scroll to position [71, 0]
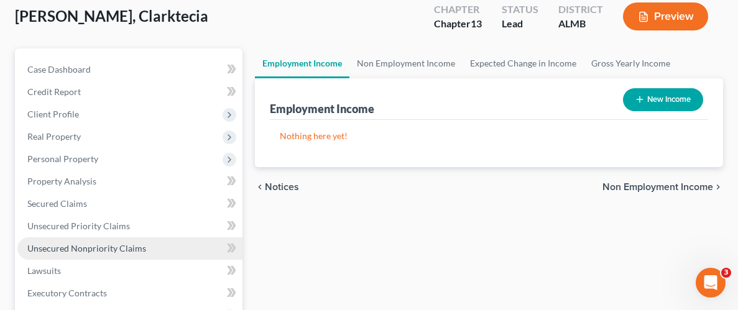
click at [94, 248] on span "Unsecured Nonpriority Claims" at bounding box center [86, 248] width 119 height 11
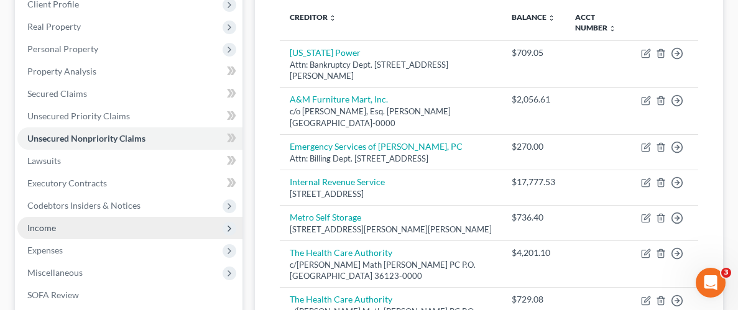
scroll to position [223, 0]
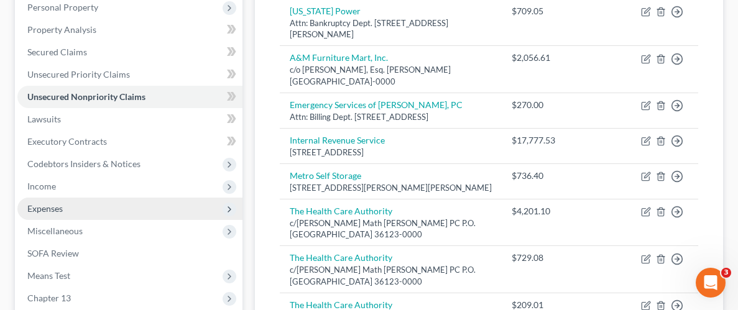
click at [60, 215] on span "Expenses" at bounding box center [129, 209] width 225 height 22
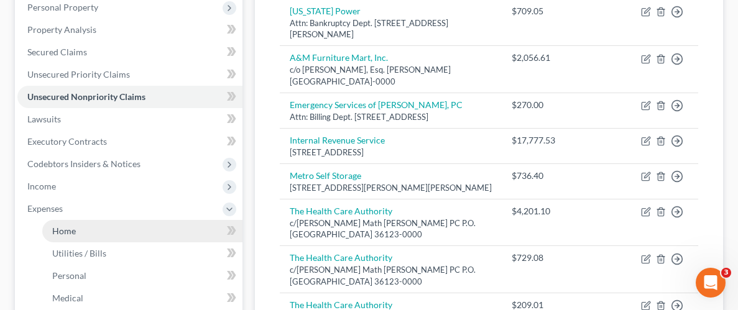
click at [86, 231] on link "Home" at bounding box center [142, 231] width 200 height 22
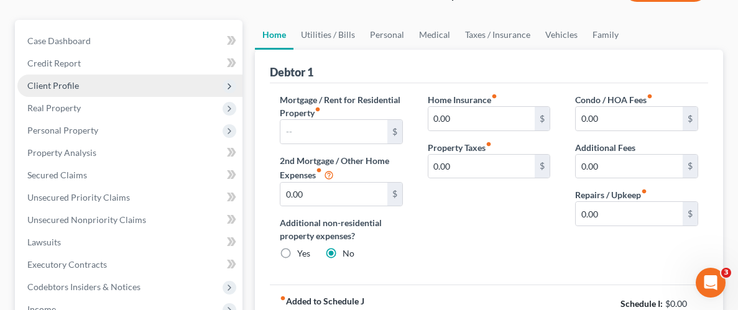
scroll to position [95, 0]
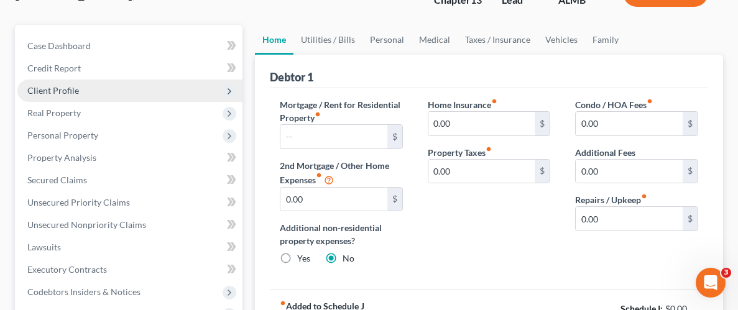
click at [72, 89] on span "Client Profile" at bounding box center [53, 90] width 52 height 11
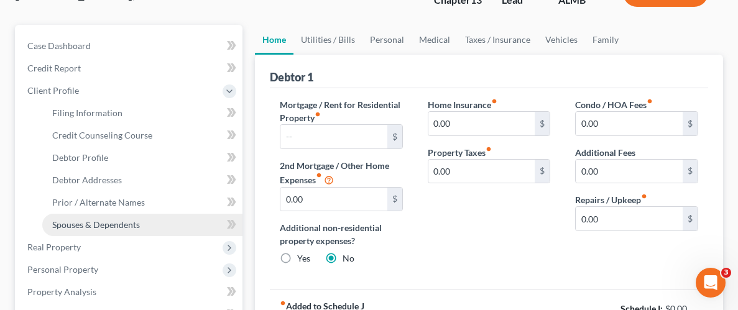
click at [119, 225] on span "Spouses & Dependents" at bounding box center [96, 224] width 88 height 11
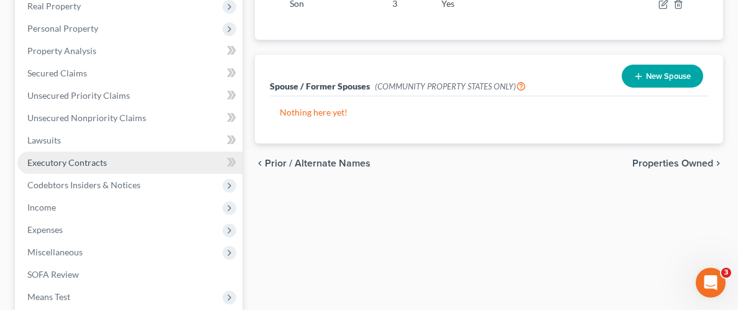
scroll to position [342, 0]
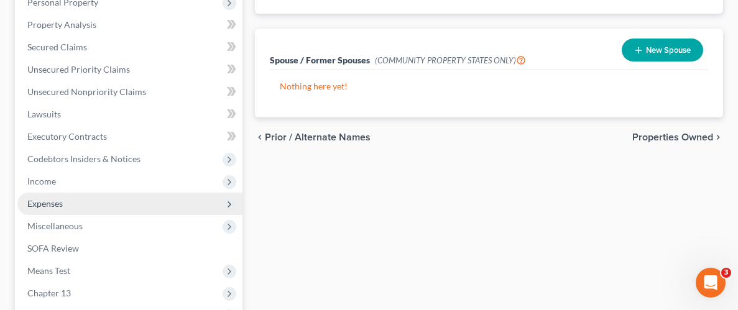
click at [54, 204] on span "Expenses" at bounding box center [44, 203] width 35 height 11
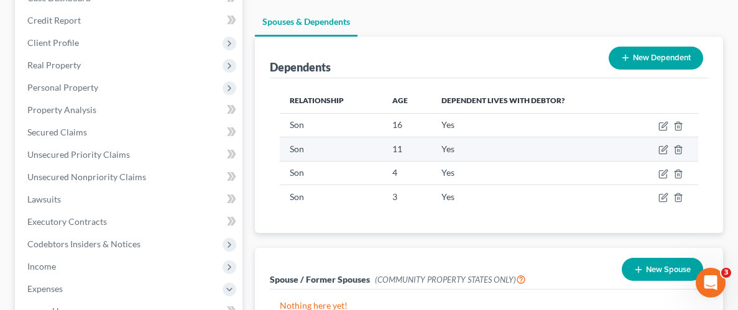
scroll to position [266, 0]
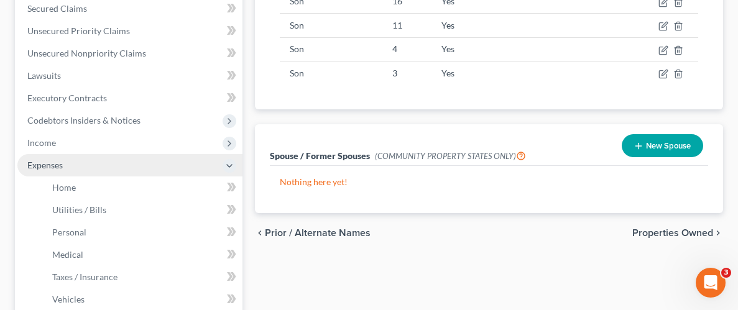
click at [49, 167] on span "Expenses" at bounding box center [44, 165] width 35 height 11
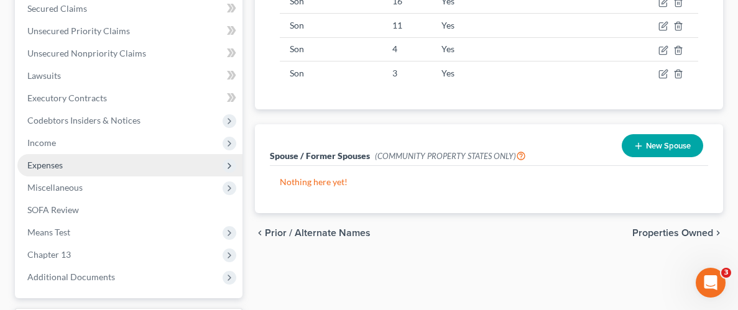
click at [57, 170] on span "Expenses" at bounding box center [129, 165] width 225 height 22
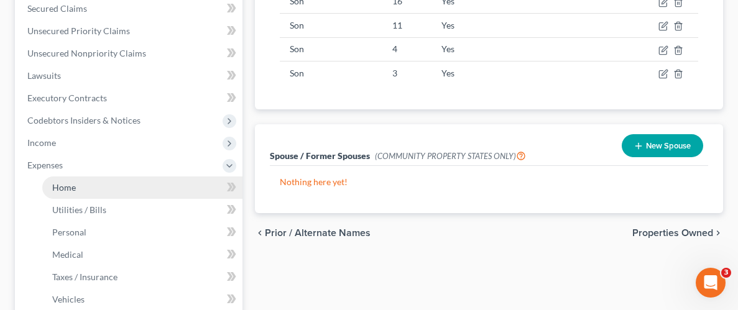
click at [68, 186] on span "Home" at bounding box center [64, 187] width 24 height 11
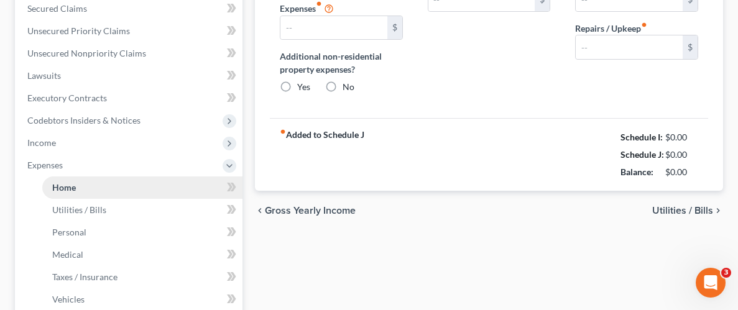
click at [52, 188] on span "Home" at bounding box center [64, 187] width 24 height 11
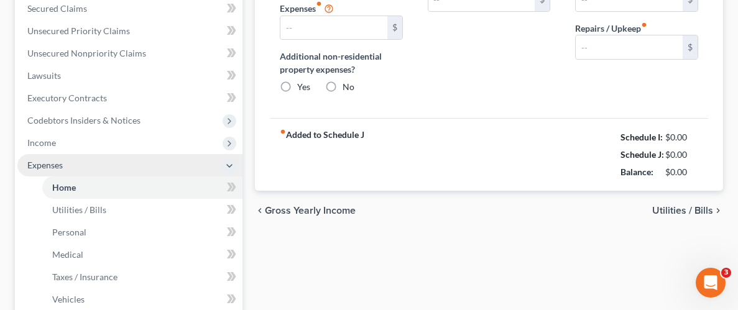
type input "0.00"
radio input "true"
type input "0.00"
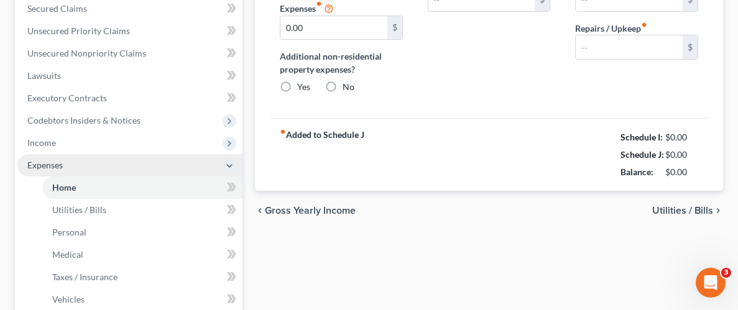
type input "0.00"
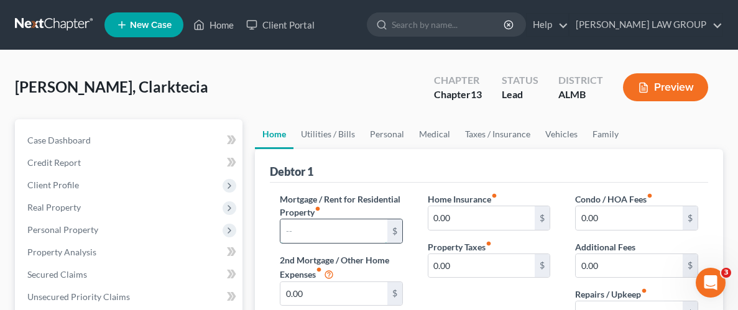
click at [331, 236] on input "text" at bounding box center [333, 231] width 107 height 24
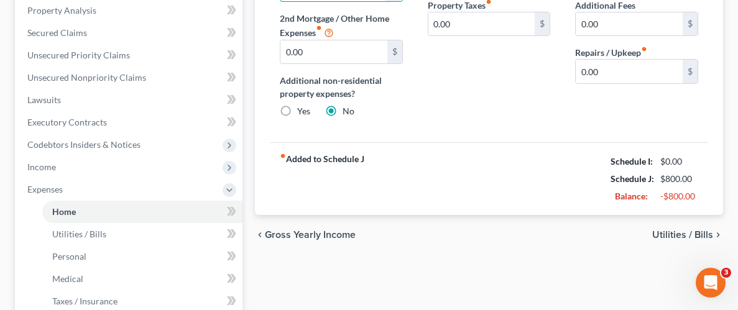
scroll to position [244, 0]
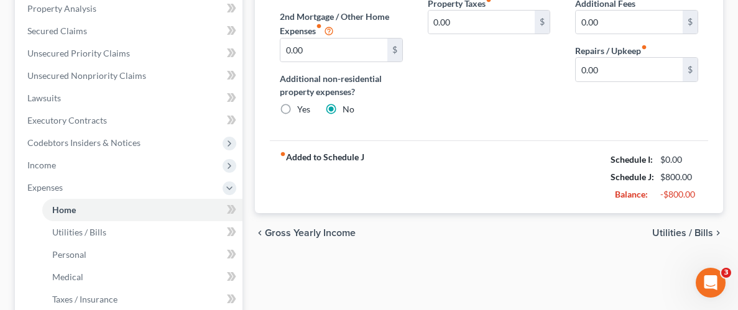
type input "800.00"
click at [676, 231] on span "Utilities / Bills" at bounding box center [682, 233] width 61 height 10
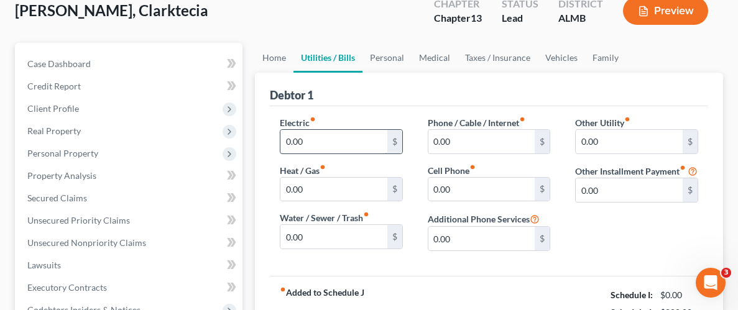
scroll to position [78, 0]
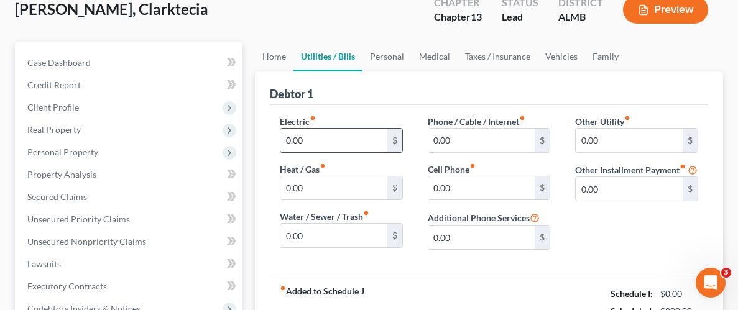
click at [326, 138] on input "0.00" at bounding box center [333, 141] width 107 height 24
type input "245.00"
click at [455, 188] on input "0.00" at bounding box center [481, 189] width 107 height 24
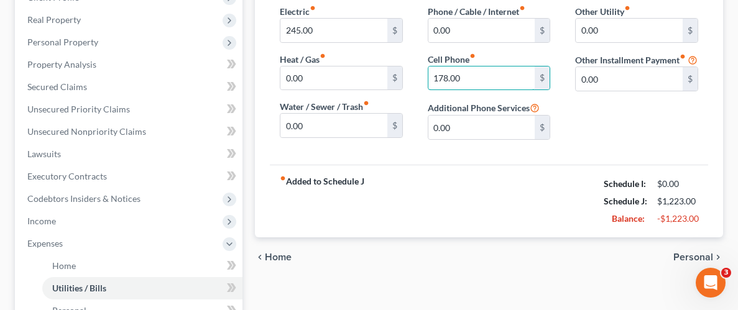
scroll to position [205, 0]
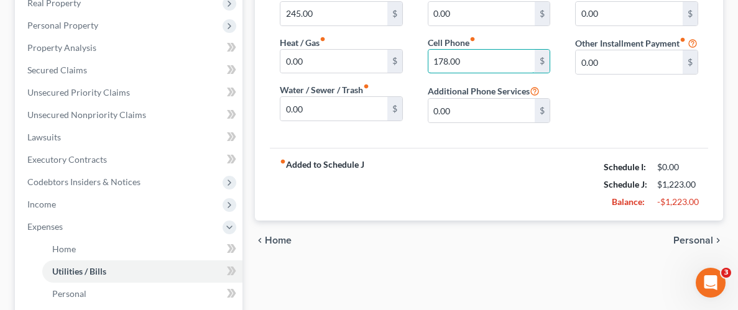
type input "178.00"
click at [689, 236] on span "Personal" at bounding box center [693, 241] width 40 height 10
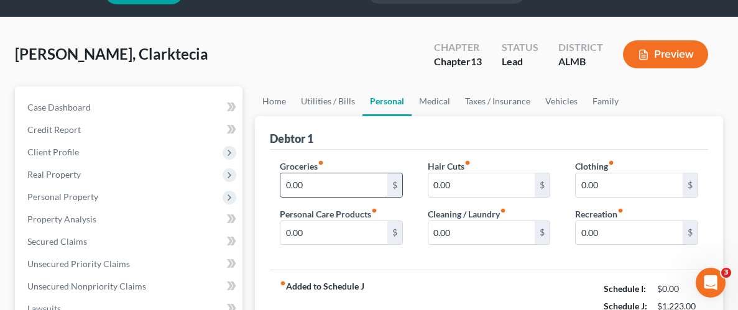
scroll to position [38, 0]
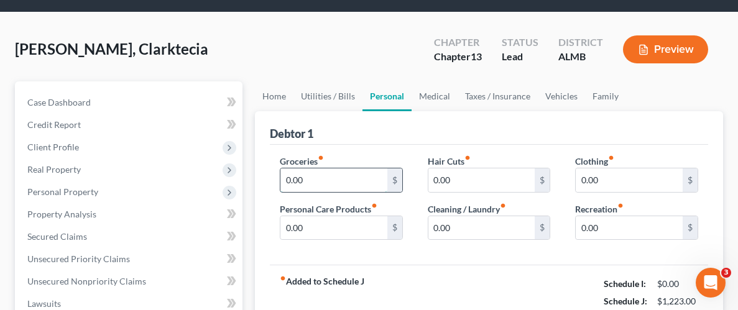
click at [315, 183] on input "0.00" at bounding box center [333, 181] width 107 height 24
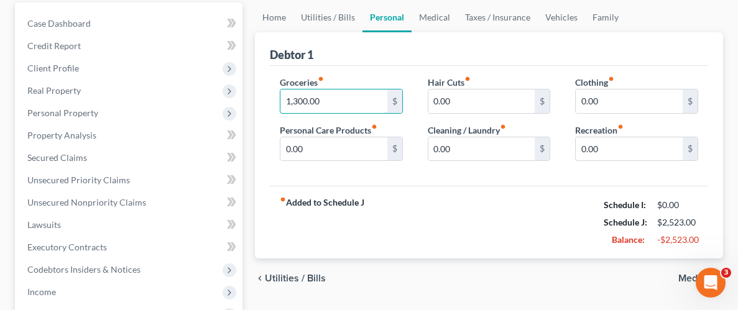
scroll to position [124, 0]
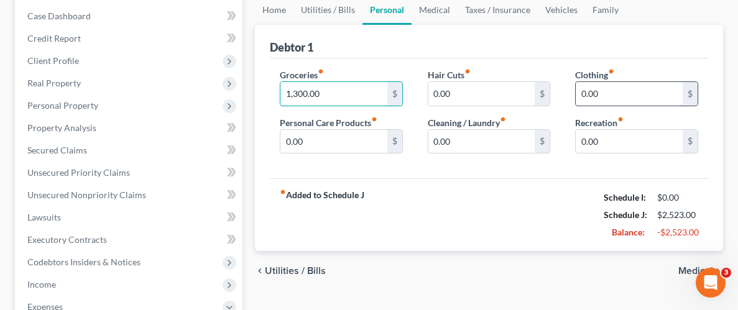
type input "1,300.00"
click at [608, 89] on input "0.00" at bounding box center [629, 94] width 107 height 24
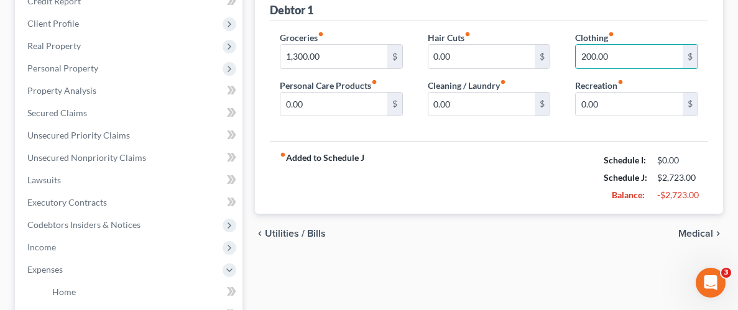
scroll to position [165, 0]
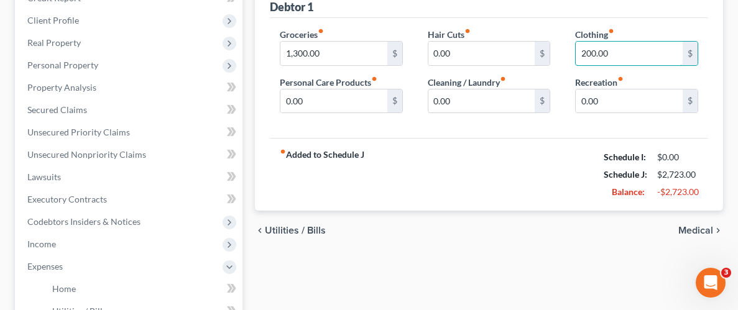
type input "200.00"
click at [692, 231] on span "Medical" at bounding box center [695, 231] width 35 height 10
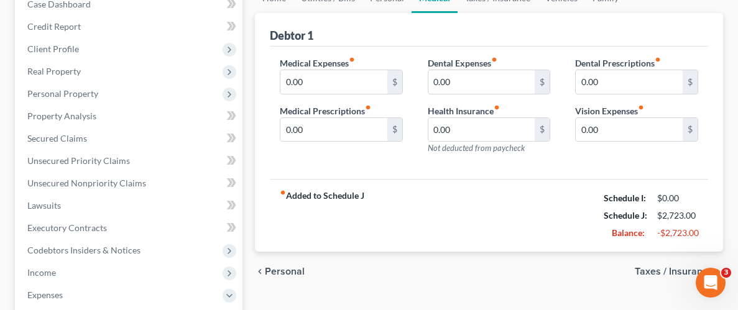
scroll to position [146, 0]
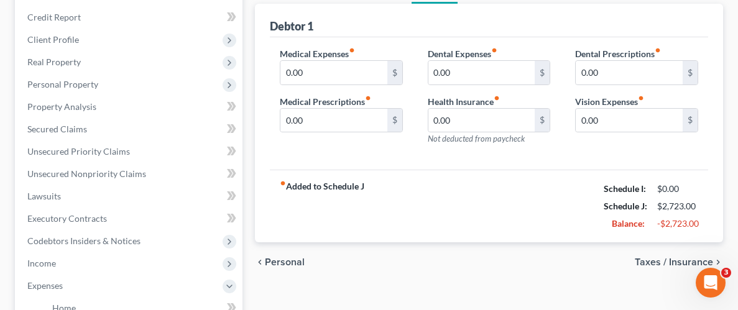
click at [674, 260] on span "Taxes / Insurance" at bounding box center [674, 262] width 78 height 10
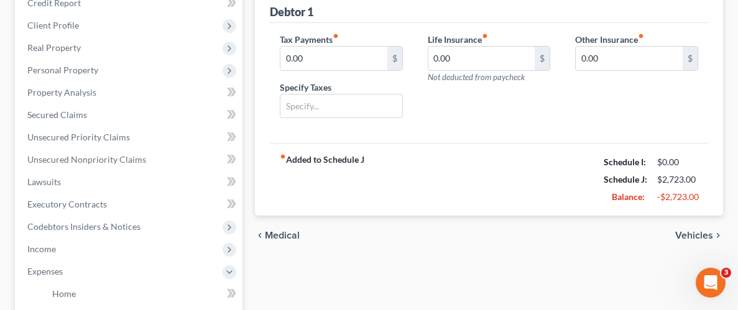
scroll to position [164, 0]
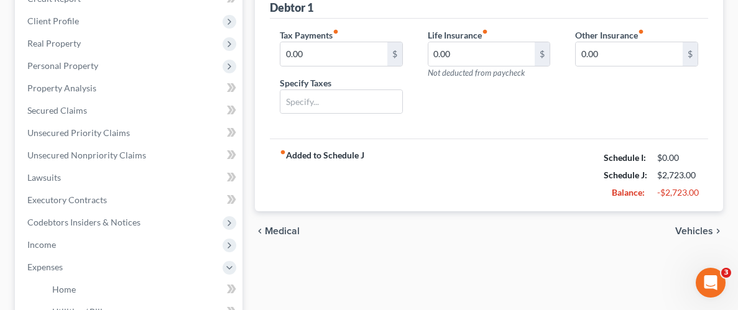
click at [683, 231] on span "Vehicles" at bounding box center [694, 231] width 38 height 10
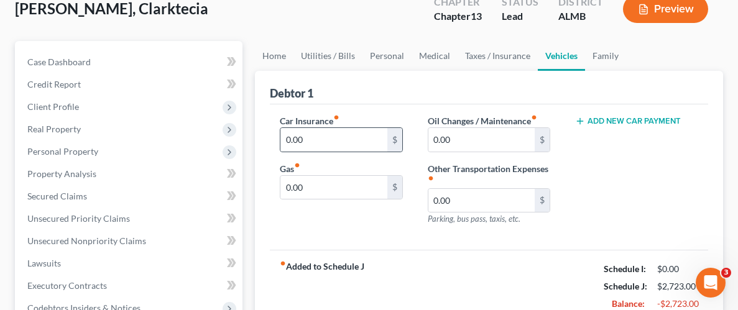
scroll to position [103, 0]
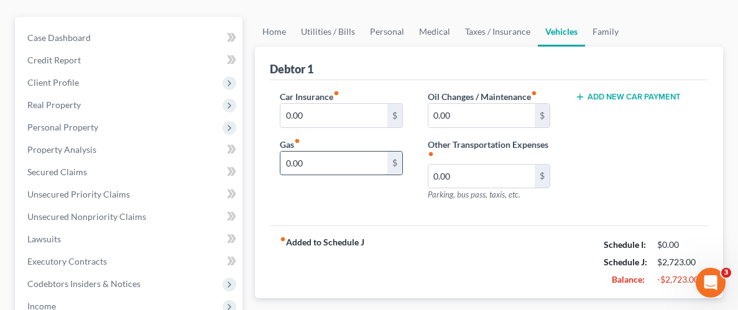
click at [312, 165] on input "0.00" at bounding box center [333, 164] width 107 height 24
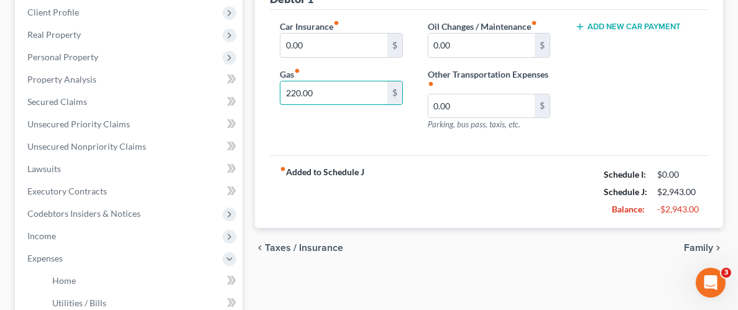
scroll to position [181, 0]
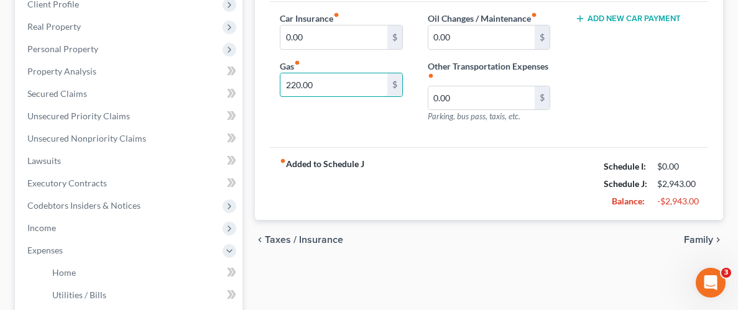
type input "220.00"
click at [694, 241] on span "Family" at bounding box center [698, 240] width 29 height 10
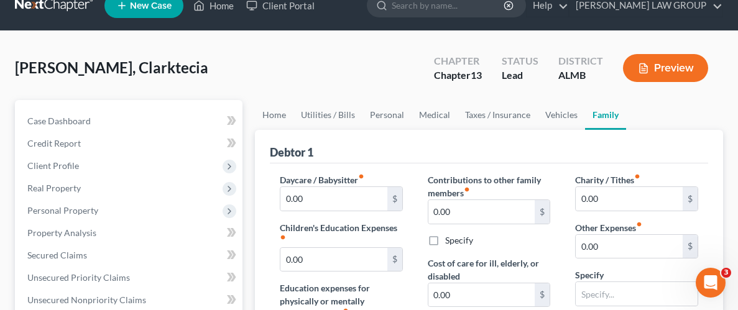
scroll to position [20, 0]
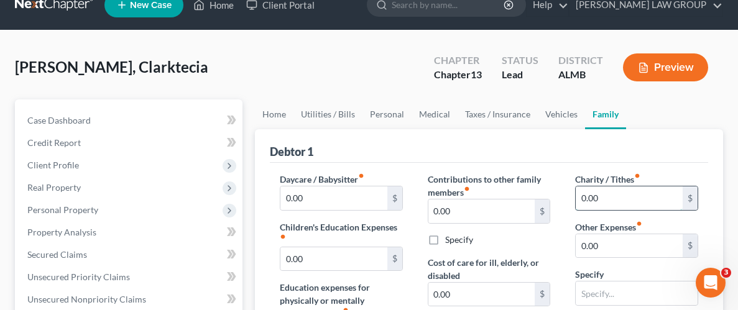
click at [599, 196] on input "0.00" at bounding box center [629, 199] width 107 height 24
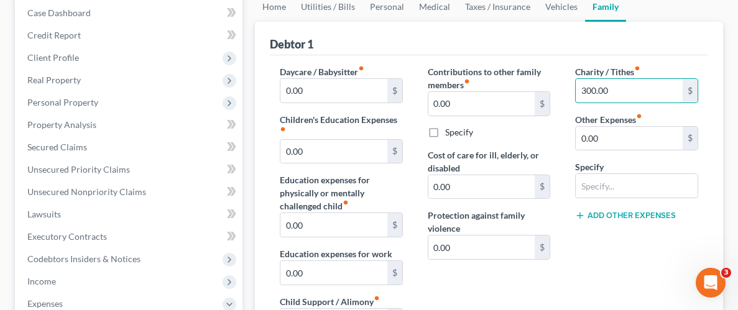
scroll to position [130, 0]
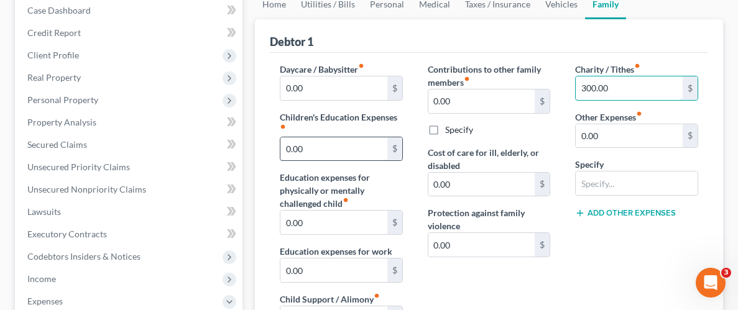
type input "300.00"
click at [311, 146] on input "0.00" at bounding box center [333, 149] width 107 height 24
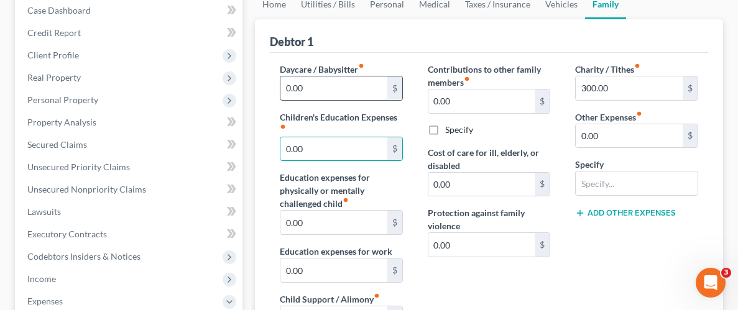
click at [304, 86] on input "0.00" at bounding box center [333, 88] width 107 height 24
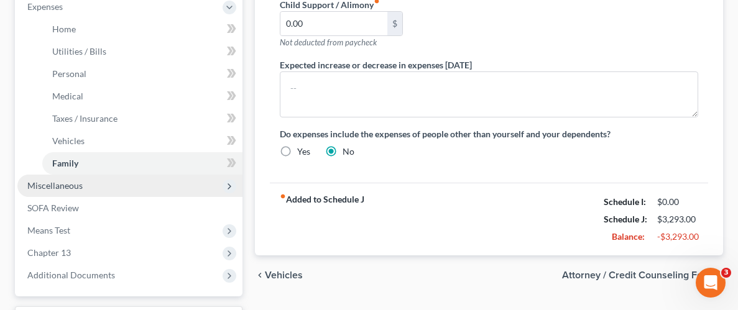
scroll to position [424, 0]
type input "50.00"
click at [68, 186] on span "Miscellaneous" at bounding box center [54, 186] width 55 height 11
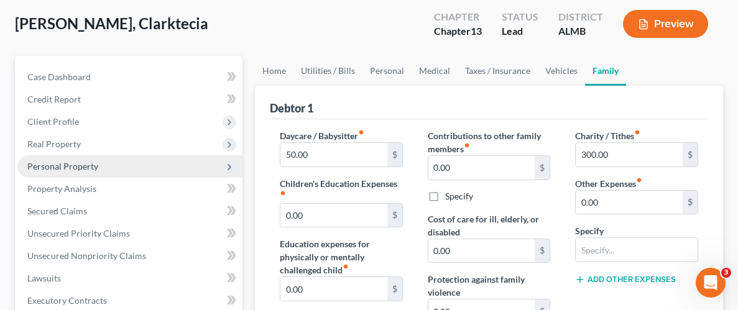
scroll to position [65, 0]
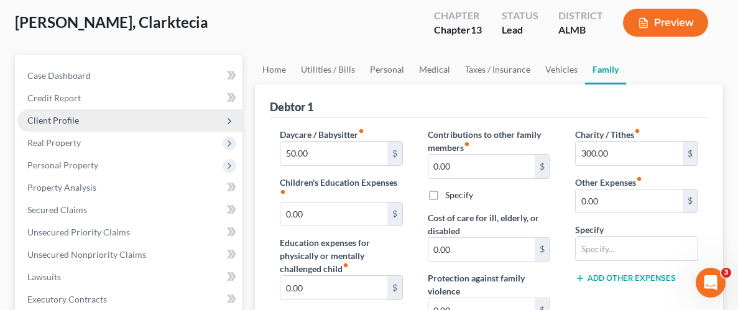
click at [72, 122] on span "Client Profile" at bounding box center [53, 120] width 52 height 11
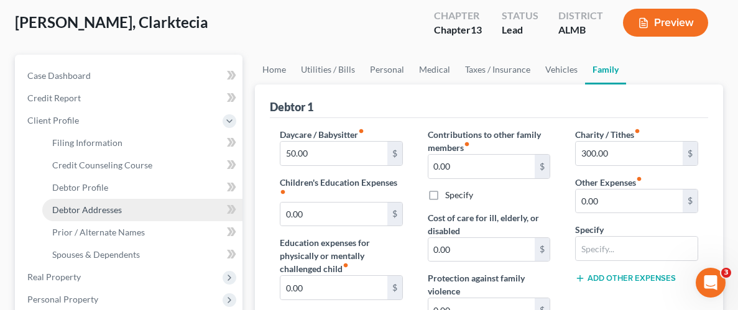
click at [91, 208] on span "Debtor Addresses" at bounding box center [87, 210] width 70 height 11
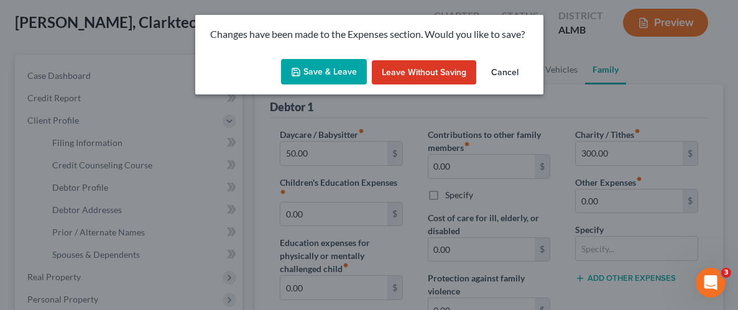
click at [316, 74] on button "Save & Leave" at bounding box center [324, 72] width 86 height 26
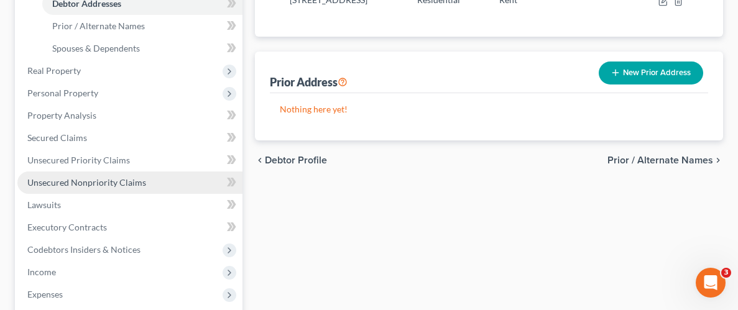
scroll to position [330, 0]
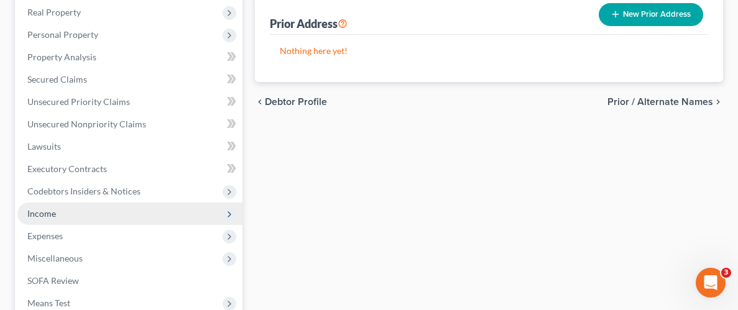
click at [55, 215] on span "Income" at bounding box center [41, 213] width 29 height 11
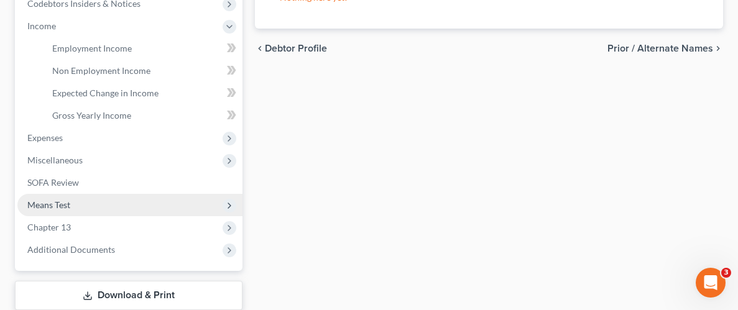
scroll to position [383, 0]
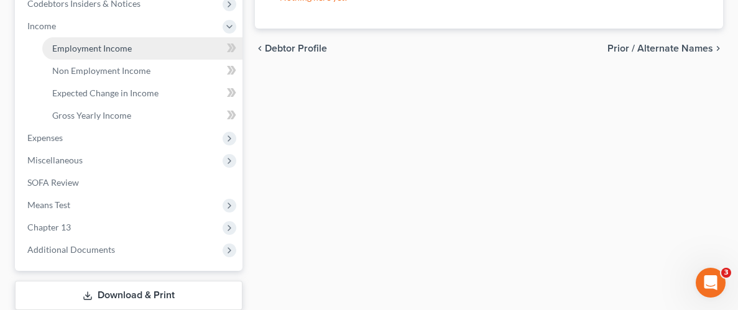
click at [129, 48] on span "Employment Income" at bounding box center [92, 48] width 80 height 11
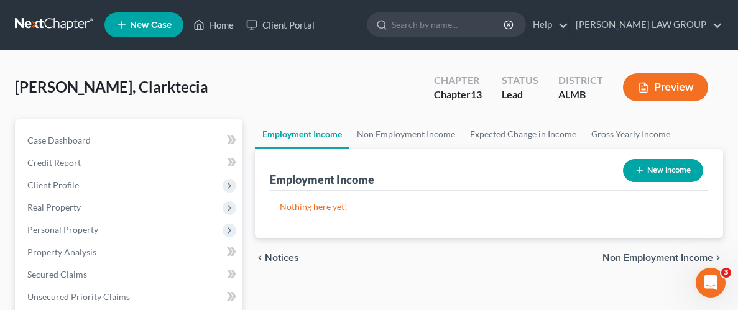
click at [649, 165] on button "New Income" at bounding box center [663, 170] width 80 height 23
select select "0"
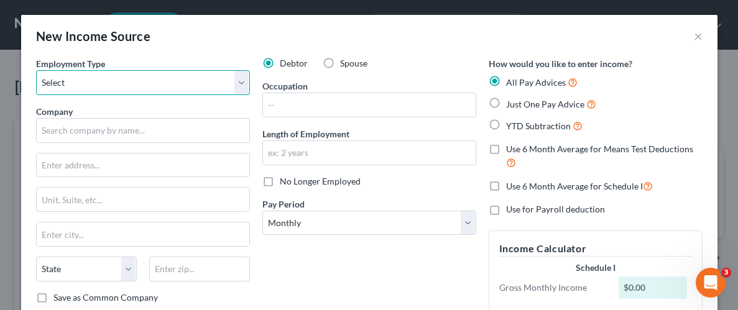
click at [144, 84] on select "Select Full or [DEMOGRAPHIC_DATA] Employment Self Employment" at bounding box center [143, 82] width 214 height 25
select select "0"
click at [36, 70] on select "Select Full or [DEMOGRAPHIC_DATA] Employment Self Employment" at bounding box center [143, 82] width 214 height 25
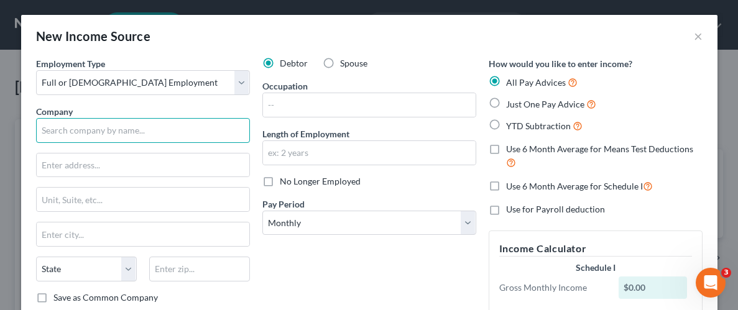
click at [116, 128] on input "text" at bounding box center [143, 130] width 214 height 25
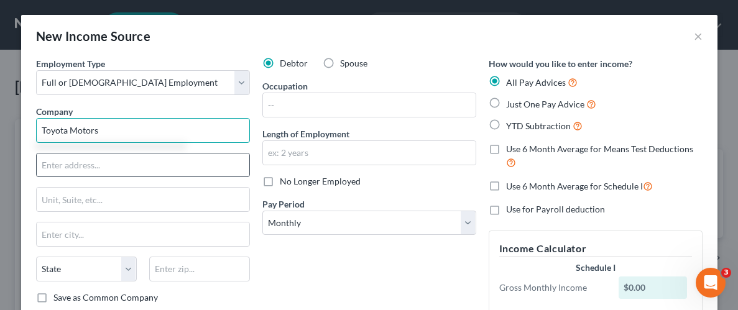
type input "Toyota Motors"
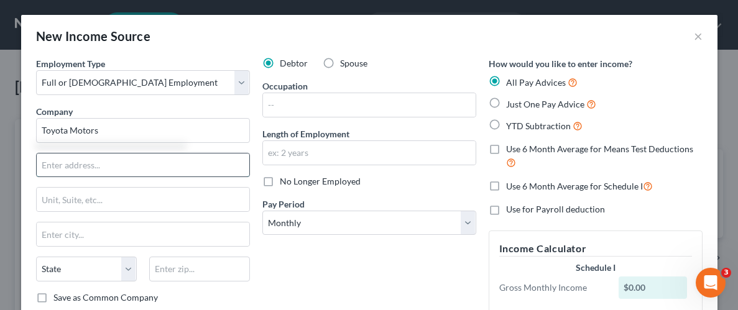
click at [108, 164] on input "text" at bounding box center [143, 166] width 213 height 24
type input "5"
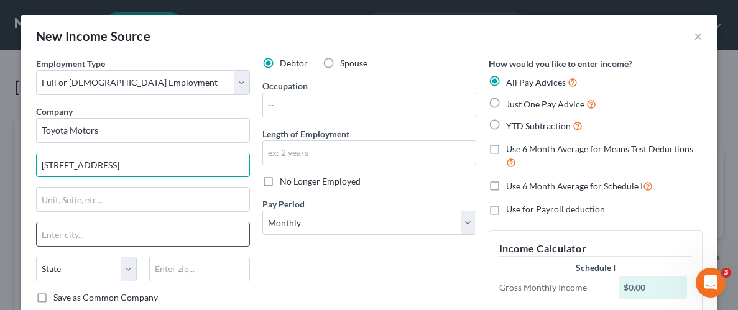
type input "[STREET_ADDRESS]"
click at [102, 238] on input "text" at bounding box center [143, 235] width 213 height 24
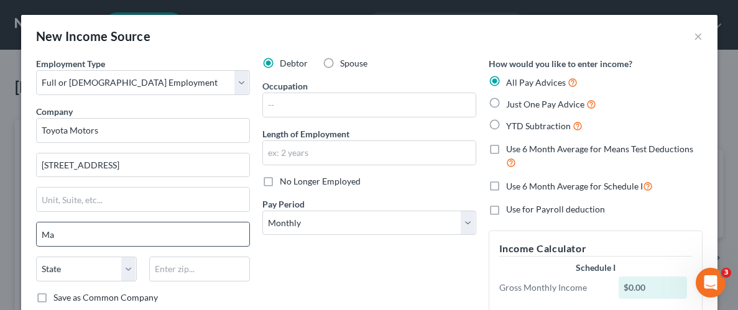
type input "M"
click at [113, 195] on input "text" at bounding box center [143, 200] width 213 height 24
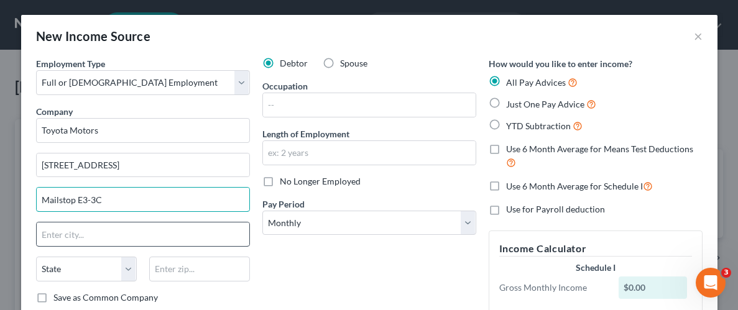
type input "Mailstop E3-3C"
click at [86, 231] on input "text" at bounding box center [143, 235] width 213 height 24
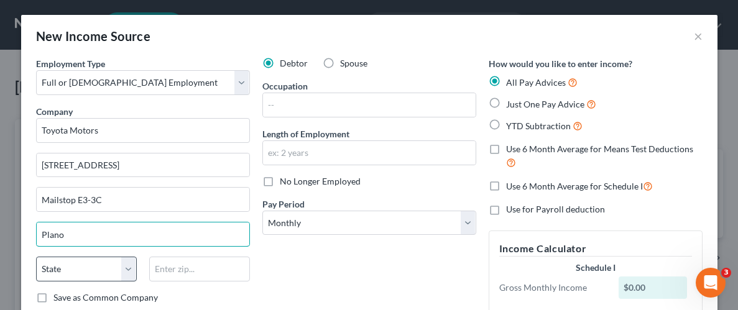
type input "Plano"
click at [87, 266] on select "State [US_STATE] AK AR AZ CA CO CT DE DC [GEOGRAPHIC_DATA] [GEOGRAPHIC_DATA] GU…" at bounding box center [86, 269] width 101 height 25
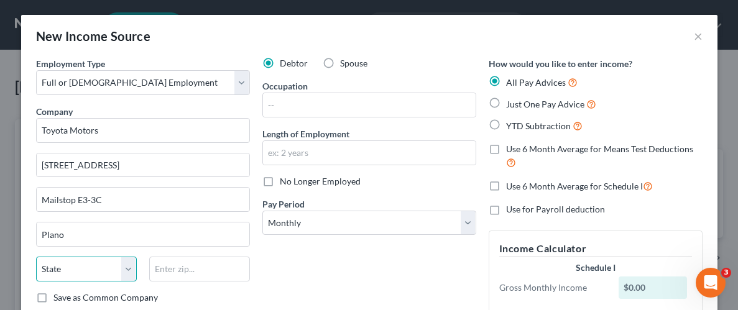
select select "45"
click at [36, 257] on select "State [US_STATE] AK AR AZ CA CO CT DE DC [GEOGRAPHIC_DATA] [GEOGRAPHIC_DATA] GU…" at bounding box center [86, 269] width 101 height 25
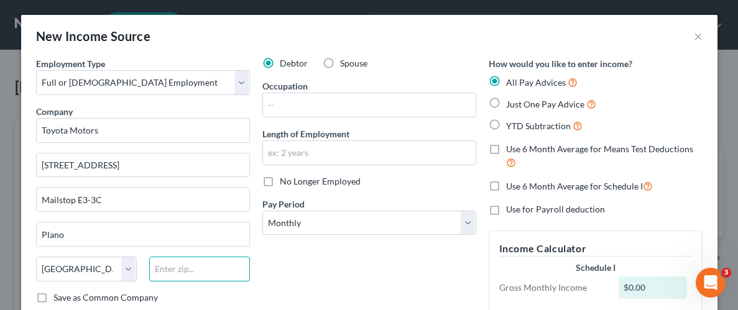
click at [198, 269] on input "text" at bounding box center [199, 269] width 101 height 25
type input "75024"
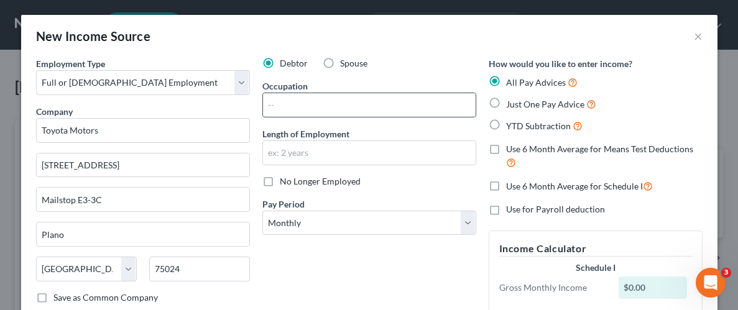
click at [320, 103] on input "text" at bounding box center [369, 105] width 213 height 24
type input "Service"
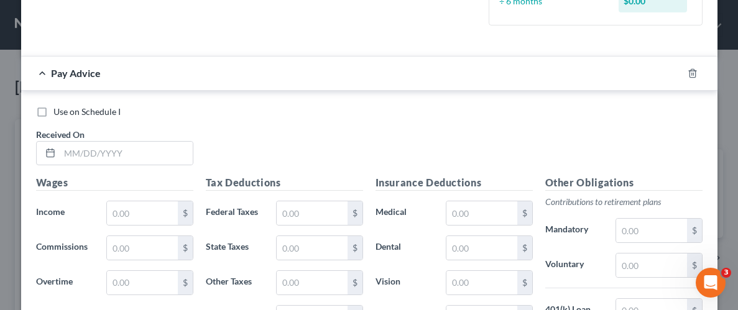
scroll to position [367, 0]
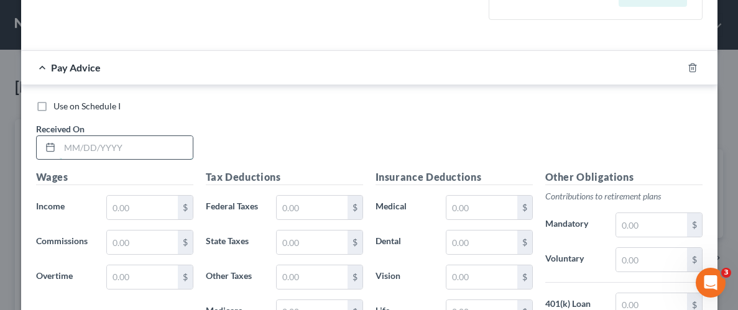
click at [130, 152] on input "text" at bounding box center [126, 148] width 133 height 24
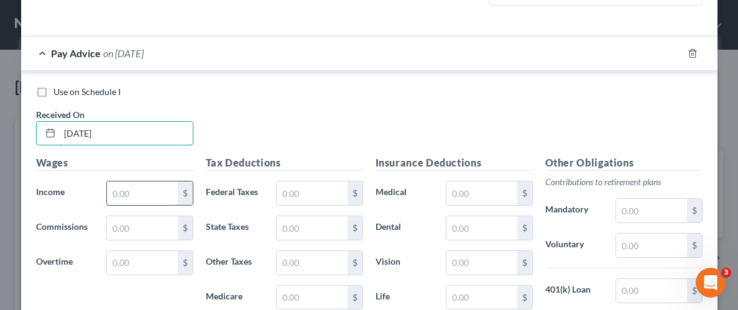
scroll to position [386, 0]
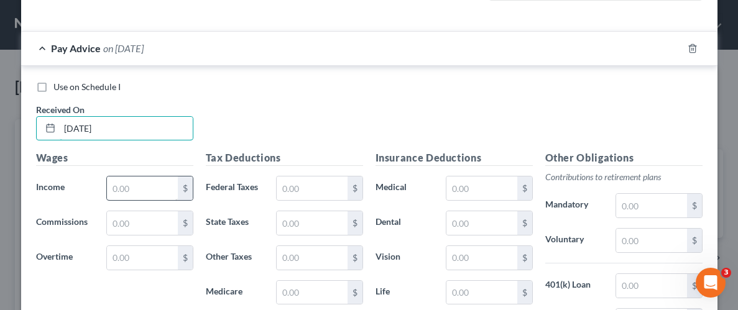
type input "[DATE]"
click at [144, 194] on input "text" at bounding box center [142, 189] width 70 height 24
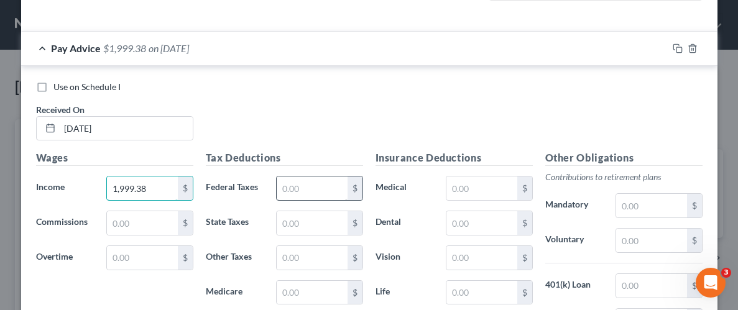
type input "1,999.38"
click at [304, 188] on input "text" at bounding box center [312, 189] width 70 height 24
type input "0.00"
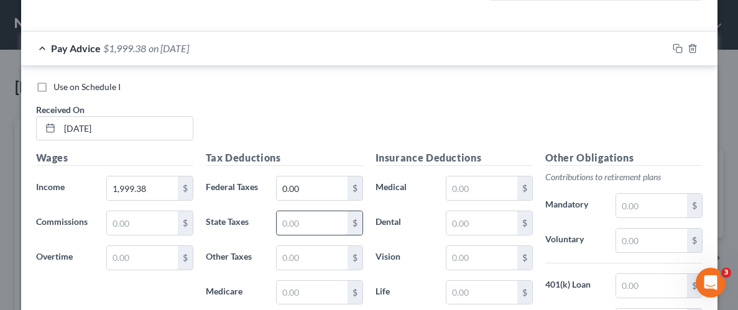
click at [320, 228] on input "text" at bounding box center [312, 223] width 70 height 24
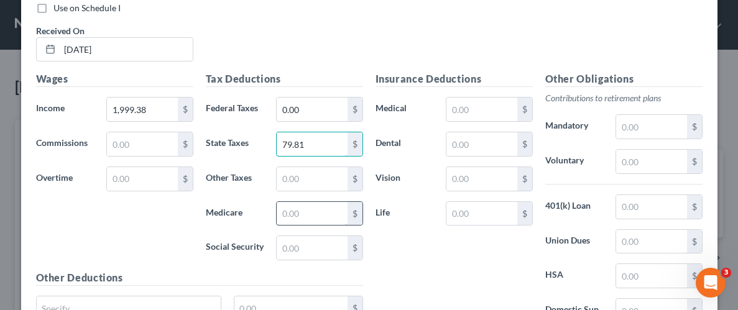
scroll to position [466, 0]
type input "79.81"
click at [305, 223] on input "text" at bounding box center [312, 213] width 70 height 24
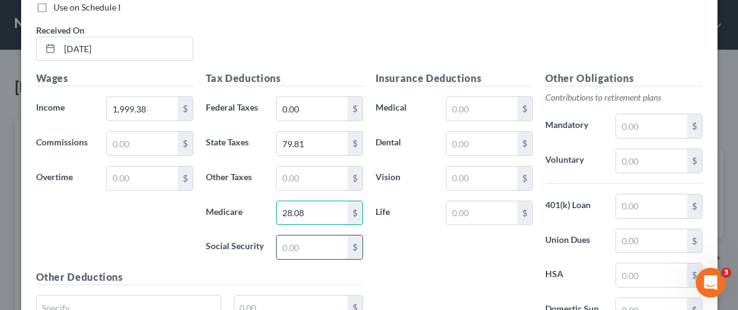
type input "28.08"
click at [303, 243] on input "text" at bounding box center [312, 248] width 70 height 24
type input "120.08"
click at [478, 142] on input "text" at bounding box center [481, 144] width 70 height 24
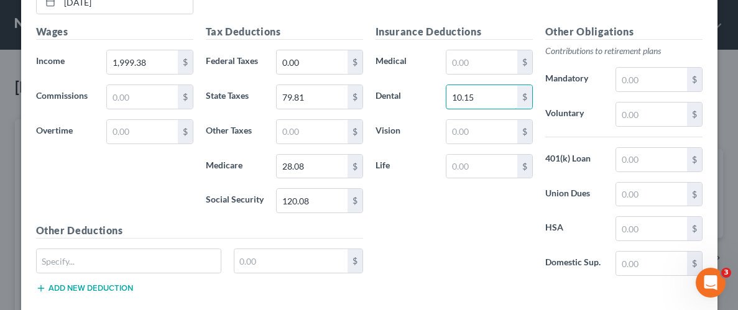
scroll to position [529, 0]
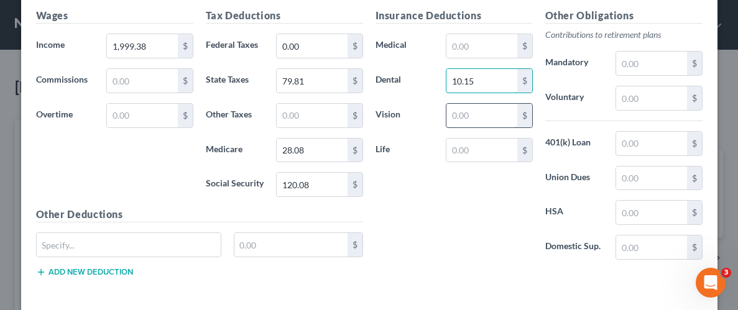
type input "10.15"
click at [487, 106] on input "text" at bounding box center [481, 116] width 70 height 24
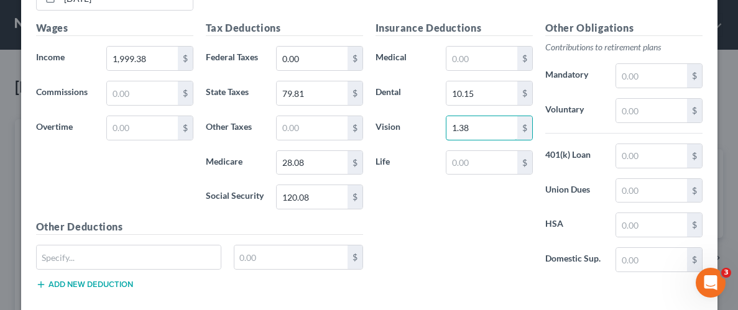
scroll to position [502, 0]
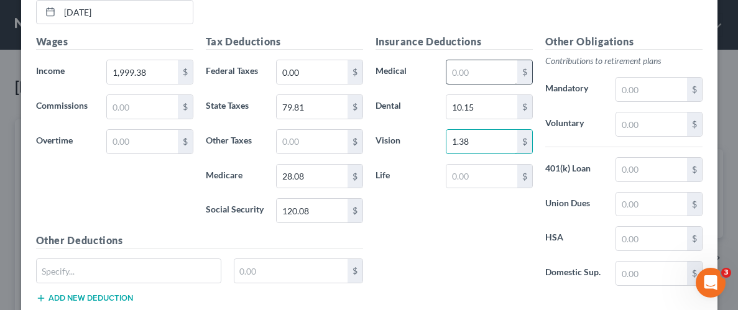
type input "1.38"
click at [470, 73] on input "text" at bounding box center [481, 72] width 70 height 24
click at [454, 175] on input "text" at bounding box center [481, 177] width 70 height 24
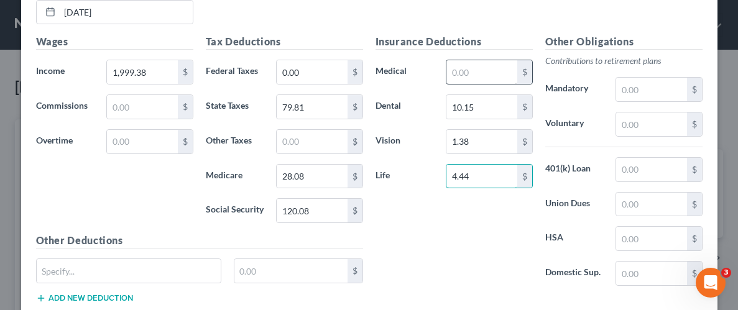
type input "4.44"
click at [473, 65] on input "text" at bounding box center [481, 72] width 70 height 24
type input "53.16"
click at [468, 251] on div "Insurance Deductions Medical 53.16 $ Dental 10.15 $ Vision 1.38 $ Life 4.44 $" at bounding box center [454, 165] width 170 height 262
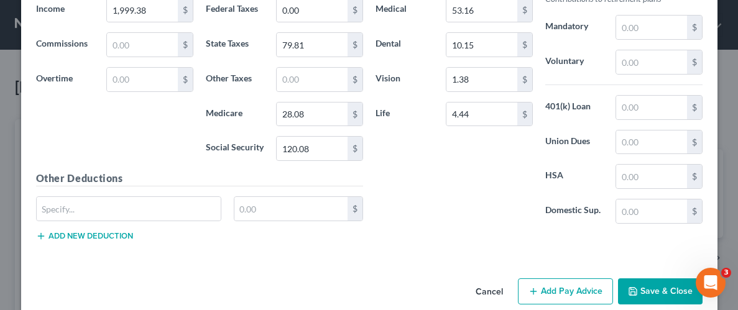
scroll to position [581, 0]
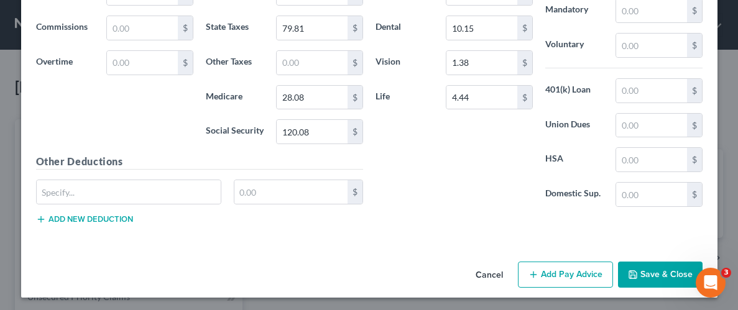
click at [663, 269] on button "Save & Close" at bounding box center [660, 275] width 85 height 26
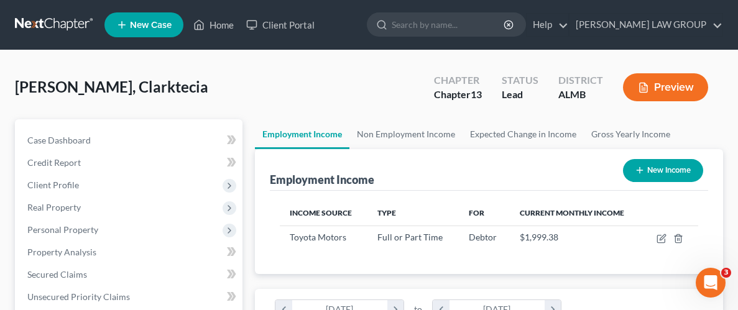
scroll to position [208, 443]
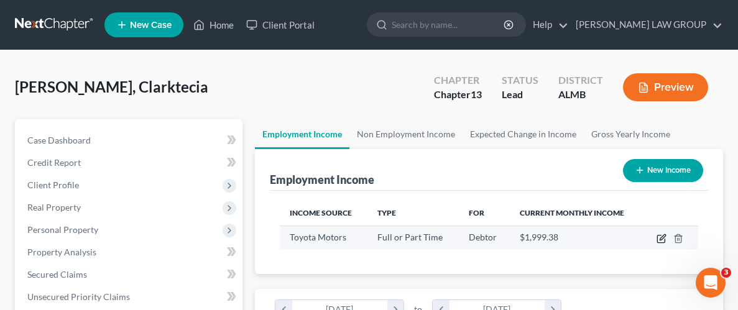
click at [661, 239] on icon "button" at bounding box center [662, 239] width 10 height 10
select select "0"
select select "45"
select select "0"
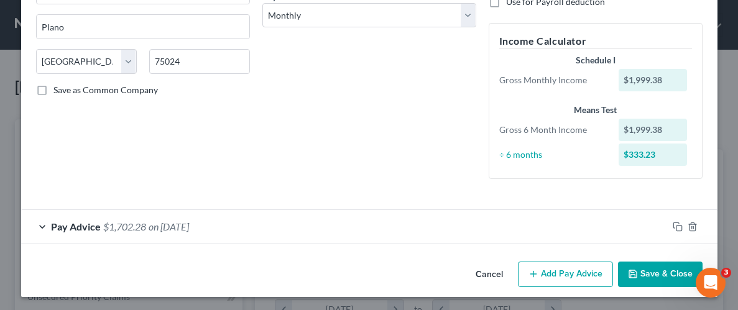
scroll to position [209, 0]
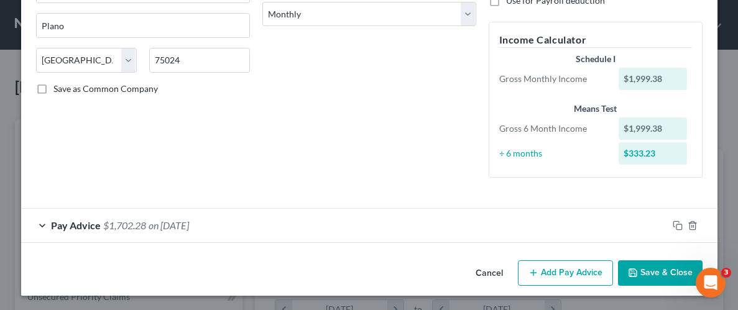
drag, startPoint x: 558, startPoint y: 280, endPoint x: 322, endPoint y: 176, distance: 257.5
click at [558, 280] on button "Add Pay Advice" at bounding box center [565, 274] width 95 height 26
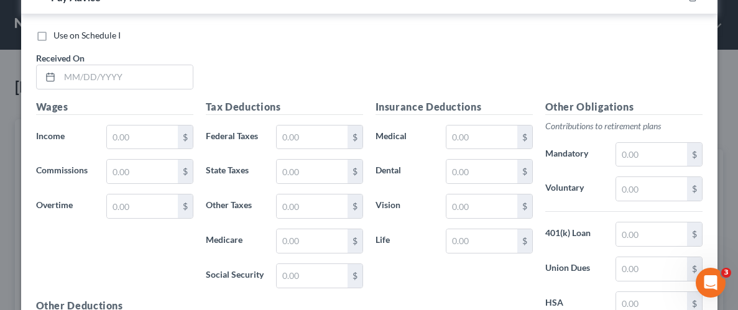
scroll to position [473, 0]
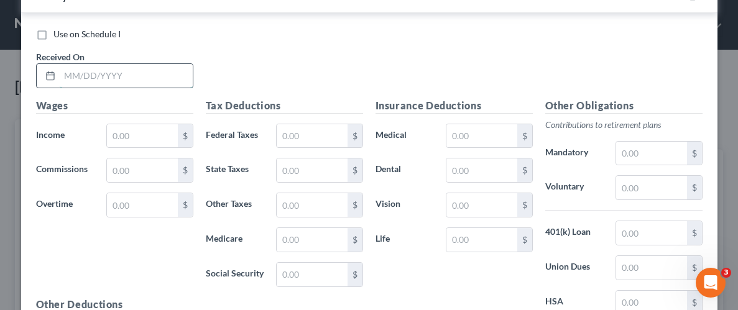
click at [103, 78] on input "text" at bounding box center [126, 76] width 133 height 24
click at [111, 78] on input "07/18" at bounding box center [126, 76] width 133 height 24
type input "[DATE]"
click at [149, 136] on input "text" at bounding box center [142, 136] width 70 height 24
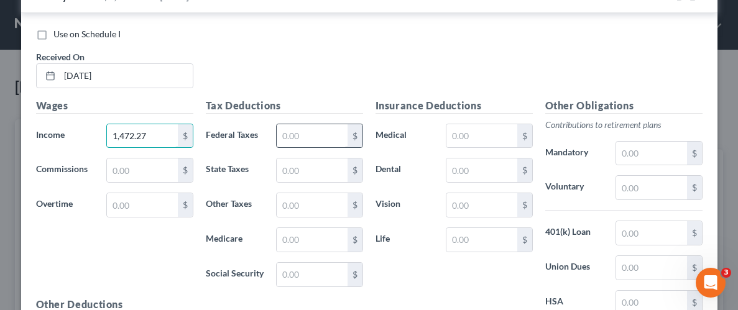
type input "1,472.27"
click at [313, 135] on input "text" at bounding box center [312, 136] width 70 height 24
type input "0.00"
click at [285, 165] on input "text" at bounding box center [312, 171] width 70 height 24
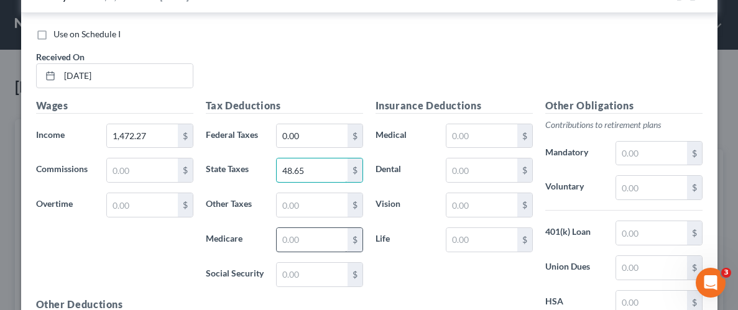
type input "48.65"
click at [293, 240] on input "text" at bounding box center [312, 240] width 70 height 24
type input "20.44"
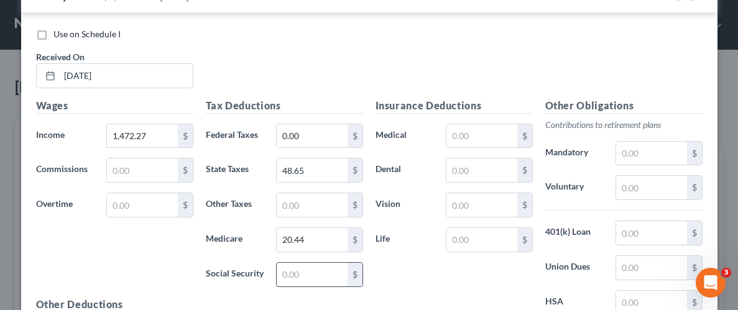
click at [310, 280] on input "text" at bounding box center [312, 275] width 70 height 24
type input "87.40"
click at [481, 129] on input "text" at bounding box center [481, 136] width 70 height 24
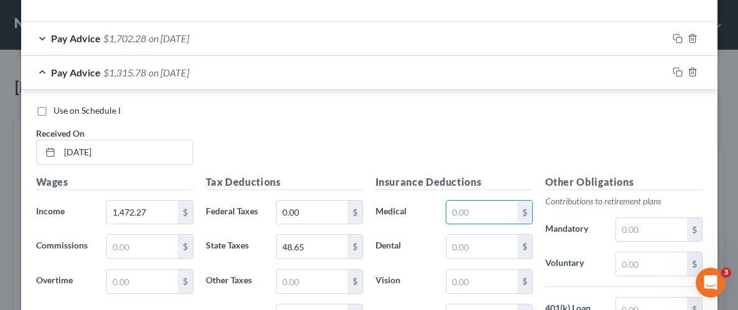
scroll to position [399, 0]
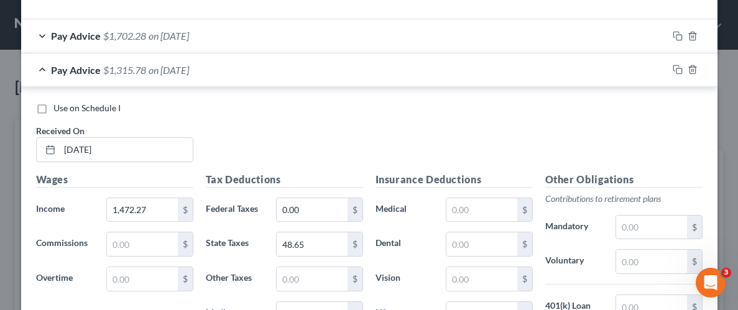
click at [296, 40] on div "Pay Advice $1,702.28 on [DATE]" at bounding box center [344, 35] width 647 height 33
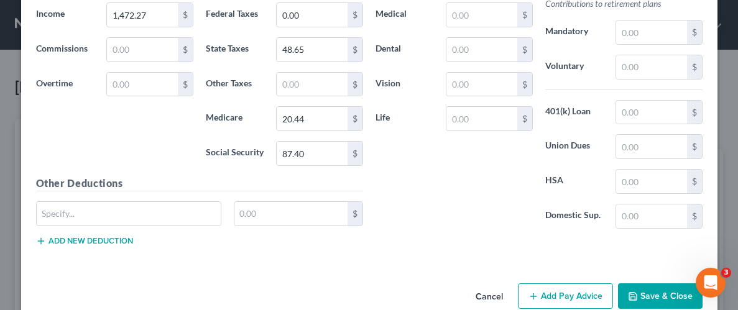
scroll to position [866, 0]
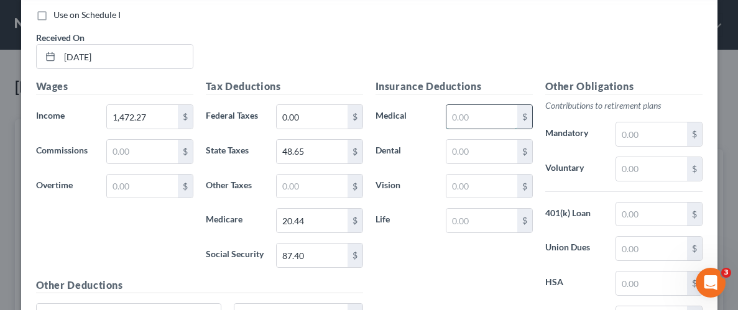
click at [479, 117] on input "text" at bounding box center [481, 117] width 70 height 24
type input "53.16"
click at [458, 150] on input "text" at bounding box center [481, 152] width 70 height 24
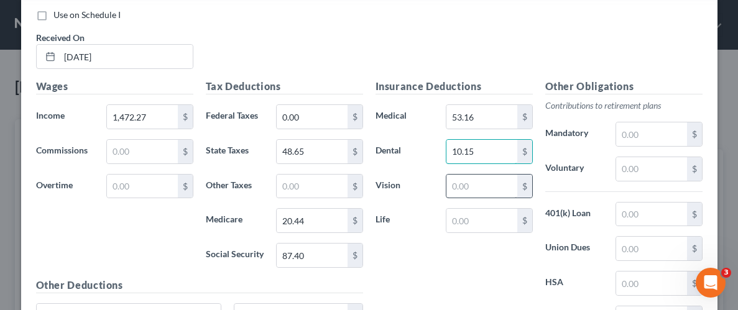
type input "10.15"
click at [454, 177] on input "text" at bounding box center [481, 187] width 70 height 24
type input "1.38"
click at [463, 216] on input "text" at bounding box center [481, 221] width 70 height 24
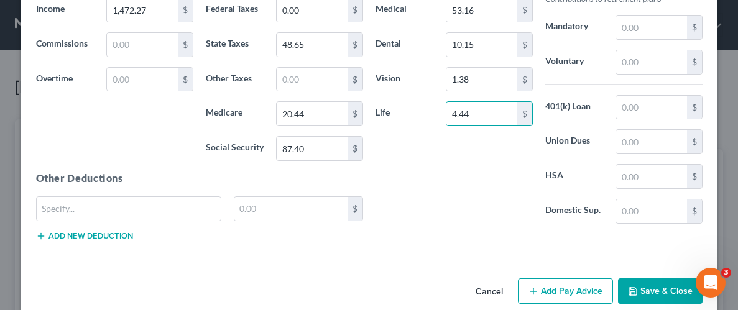
scroll to position [989, 0]
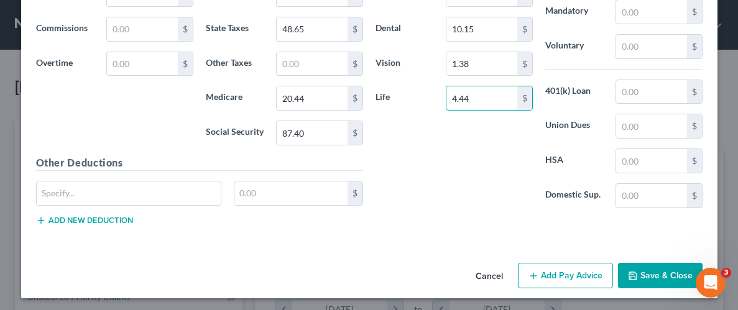
type input "4.44"
click at [660, 275] on button "Save & Close" at bounding box center [660, 276] width 85 height 26
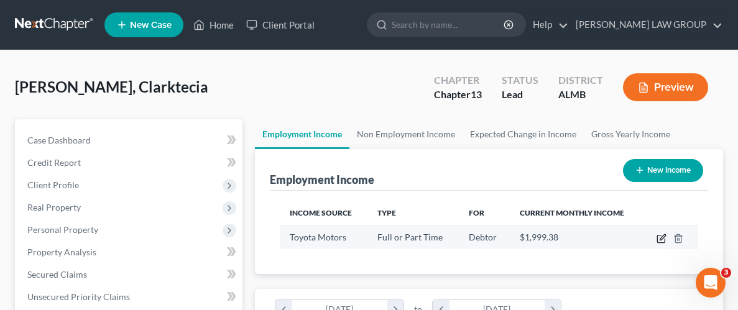
click at [663, 238] on icon "button" at bounding box center [662, 239] width 10 height 10
select select "0"
select select "45"
select select "0"
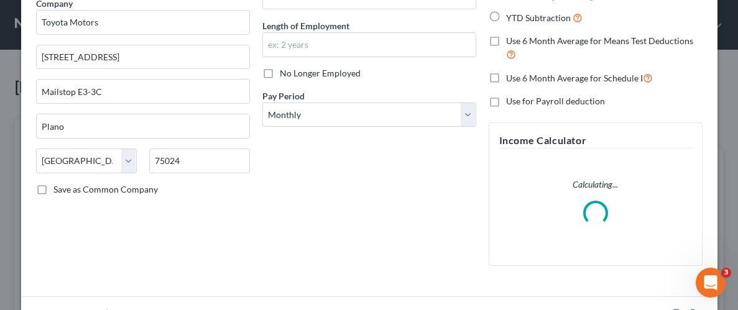
scroll to position [231, 0]
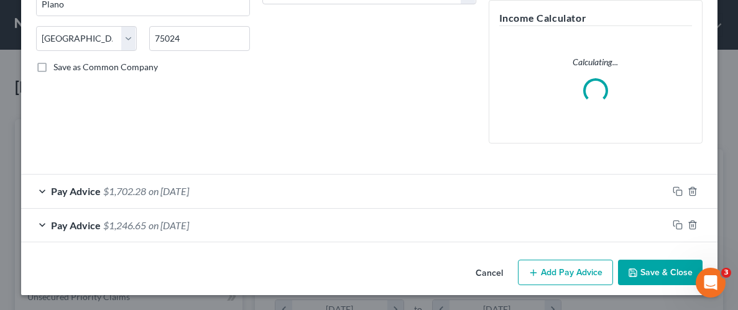
click at [558, 279] on button "Add Pay Advice" at bounding box center [565, 273] width 95 height 26
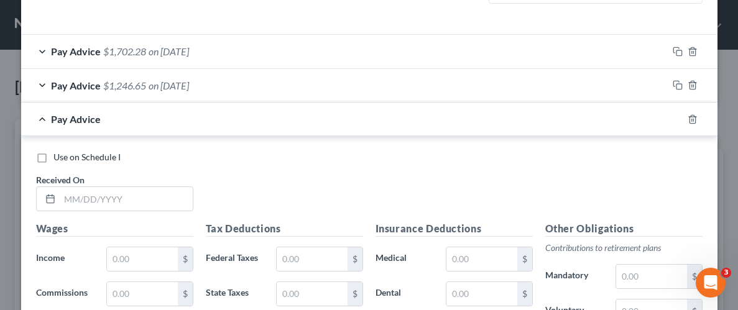
scroll to position [381, 0]
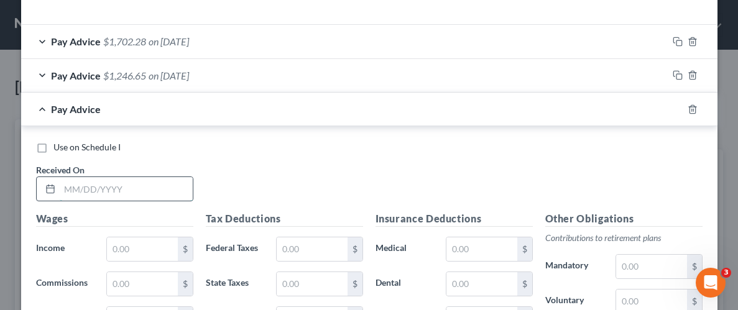
click at [91, 187] on input "text" at bounding box center [126, 189] width 133 height 24
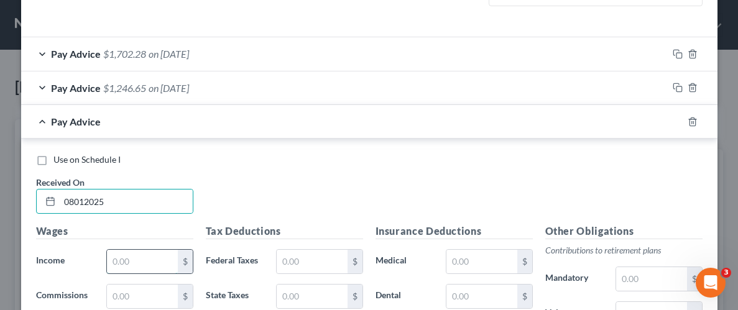
click at [134, 266] on input "text" at bounding box center [142, 262] width 70 height 24
drag, startPoint x: 106, startPoint y: 198, endPoint x: 41, endPoint y: 198, distance: 64.7
click at [42, 199] on div "08012025" at bounding box center [114, 201] width 157 height 25
type input "[DATE]"
click at [116, 256] on input "text" at bounding box center [142, 262] width 70 height 24
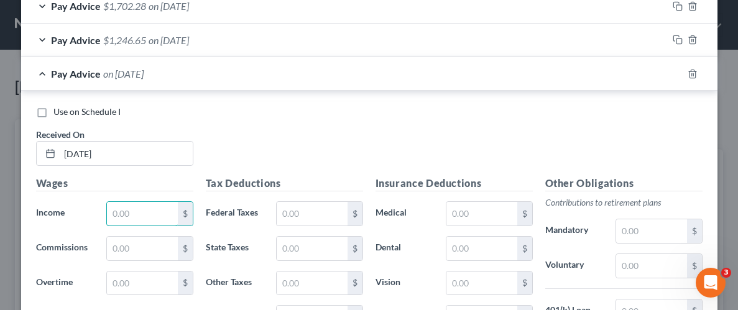
scroll to position [441, 0]
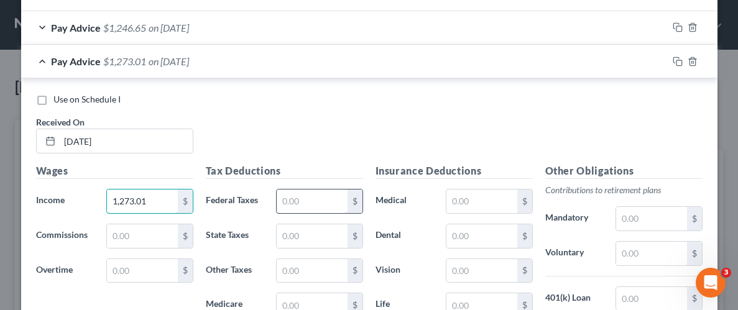
type input "1,273.01"
click at [321, 203] on input "text" at bounding box center [312, 202] width 70 height 24
type input "0.00"
click at [309, 235] on input "text" at bounding box center [312, 236] width 70 height 24
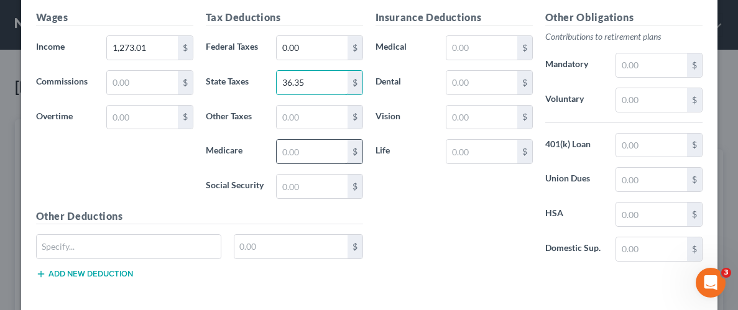
scroll to position [585, 0]
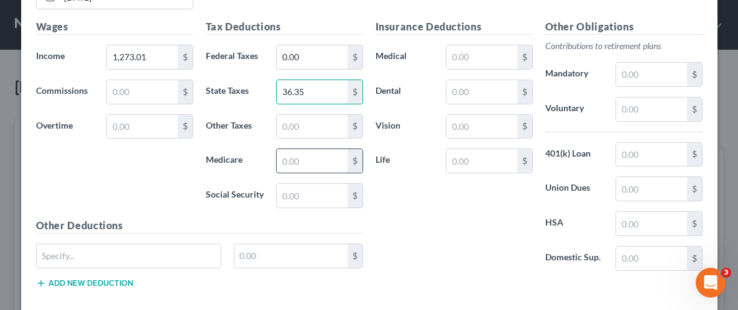
type input "36.35"
click at [297, 153] on input "text" at bounding box center [312, 161] width 70 height 24
type input "17.55"
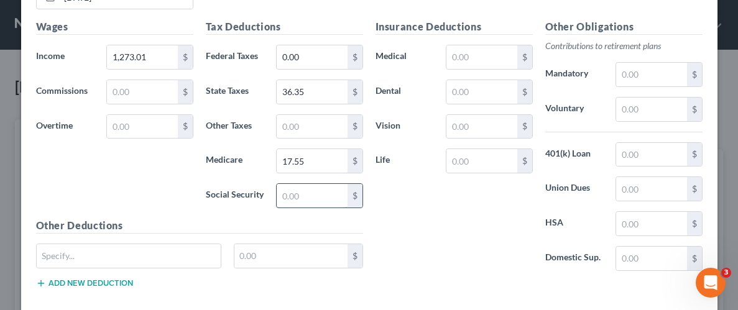
click at [293, 195] on input "text" at bounding box center [312, 196] width 70 height 24
type input "75.05"
click at [471, 54] on input "text" at bounding box center [481, 57] width 70 height 24
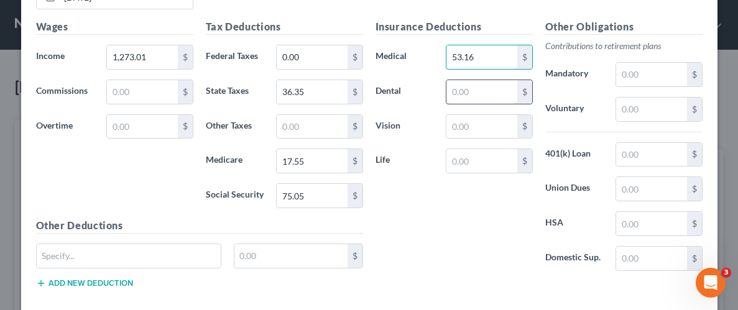
type input "53.16"
click at [458, 90] on input "text" at bounding box center [481, 92] width 70 height 24
type input "10.15"
click at [474, 125] on input "text" at bounding box center [481, 127] width 70 height 24
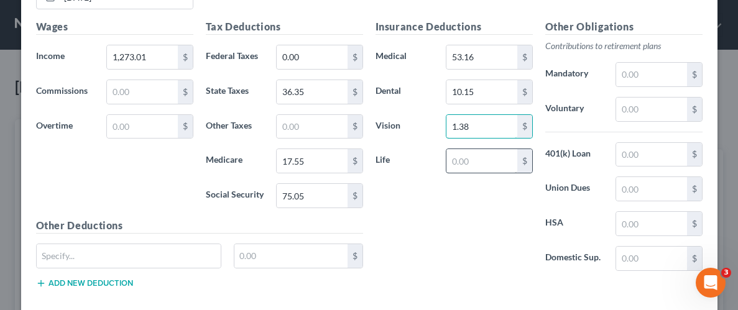
type input "1.38"
click at [478, 158] on input "text" at bounding box center [481, 161] width 70 height 24
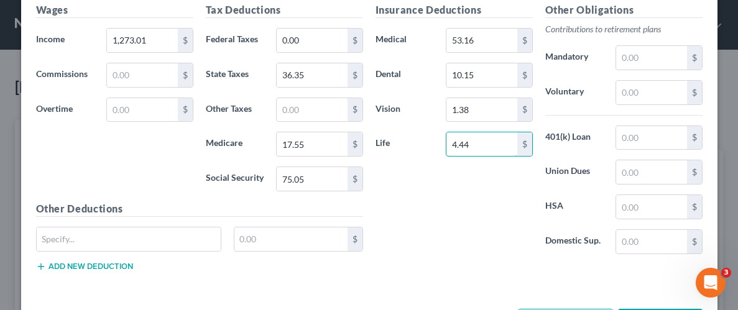
scroll to position [649, 0]
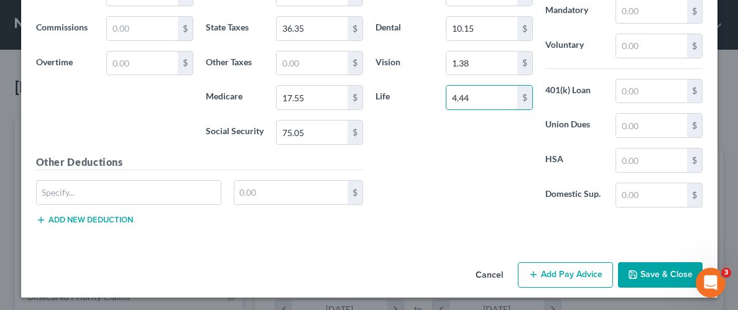
type input "4.44"
click at [669, 278] on button "Save & Close" at bounding box center [660, 275] width 85 height 26
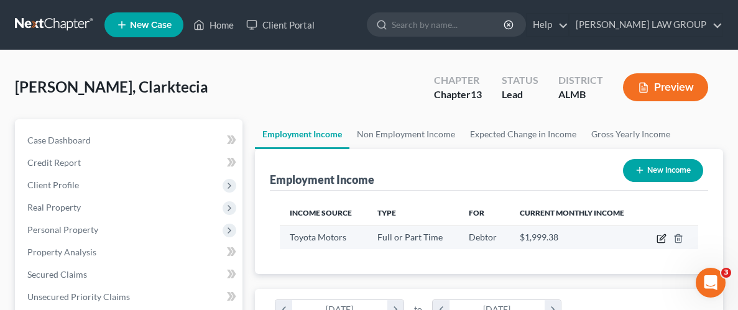
click at [662, 237] on icon "button" at bounding box center [662, 239] width 10 height 10
select select "0"
select select "45"
select select "0"
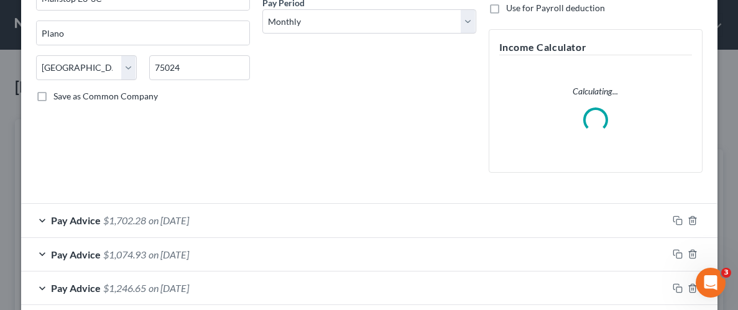
scroll to position [264, 0]
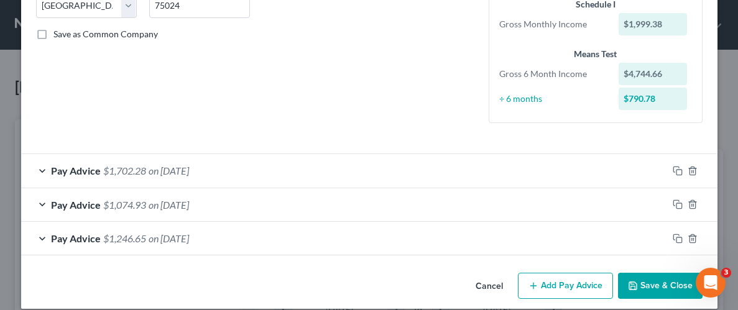
drag, startPoint x: 563, startPoint y: 269, endPoint x: 562, endPoint y: 277, distance: 8.7
click at [563, 270] on div "Cancel Add Pay Advice Save & Close" at bounding box center [369, 288] width 696 height 41
click at [561, 280] on button "Add Pay Advice" at bounding box center [565, 286] width 95 height 26
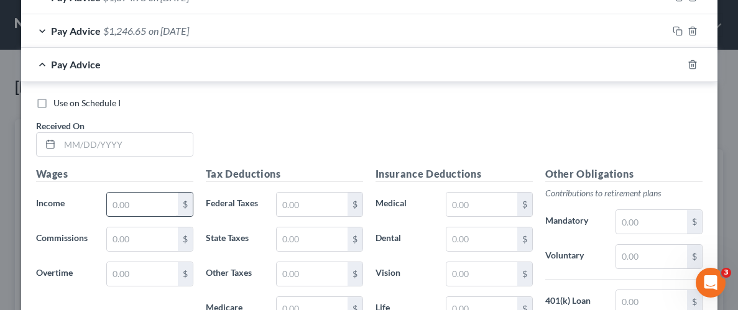
scroll to position [474, 0]
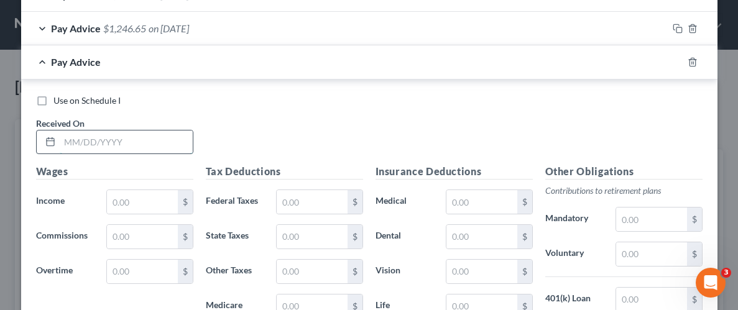
click at [85, 141] on input "text" at bounding box center [126, 143] width 133 height 24
type input "[DATE]"
click at [143, 194] on input "text" at bounding box center [142, 202] width 70 height 24
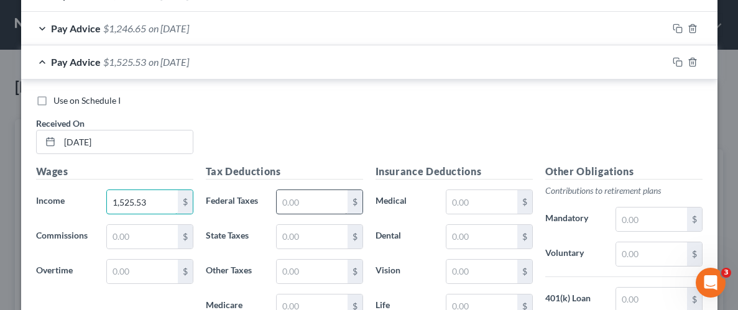
type input "1,525.53"
click at [313, 206] on input "text" at bounding box center [312, 202] width 70 height 24
type input "0.00"
click at [326, 235] on input "text" at bounding box center [312, 237] width 70 height 24
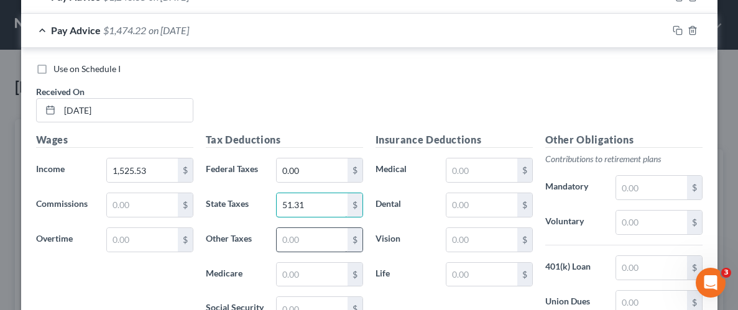
scroll to position [506, 0]
type input "51.31"
click at [315, 273] on input "text" at bounding box center [312, 274] width 70 height 24
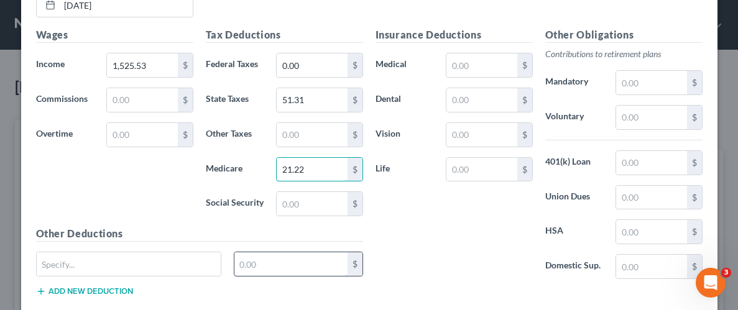
scroll to position [615, 0]
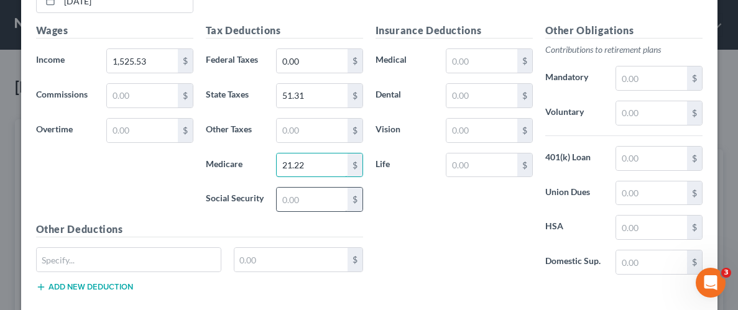
type input "21.22"
click at [306, 197] on input "text" at bounding box center [312, 200] width 70 height 24
type input "90.70"
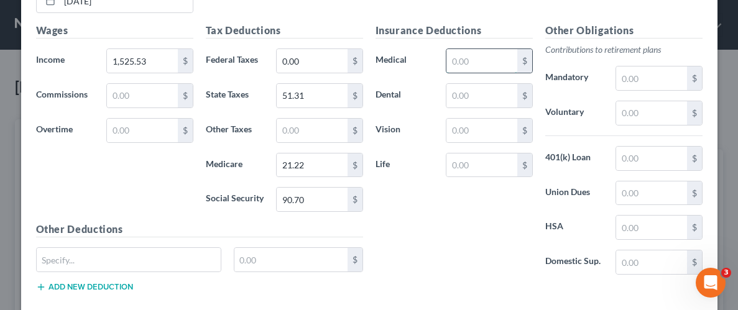
click at [465, 59] on input "text" at bounding box center [481, 61] width 70 height 24
type input "53.16"
click at [460, 100] on input "text" at bounding box center [481, 96] width 70 height 24
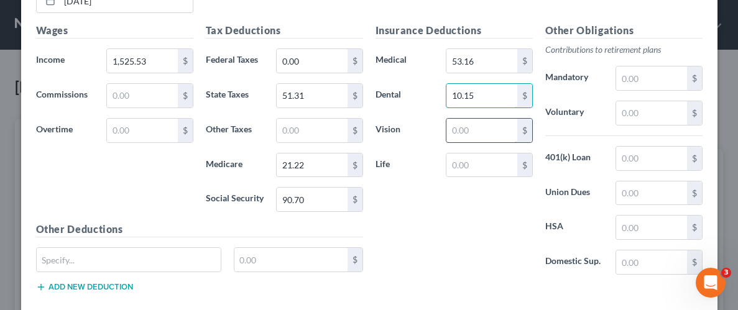
type input "10.15"
click at [469, 126] on input "text" at bounding box center [481, 131] width 70 height 24
type input "1.38"
click at [461, 165] on input "text" at bounding box center [481, 166] width 70 height 24
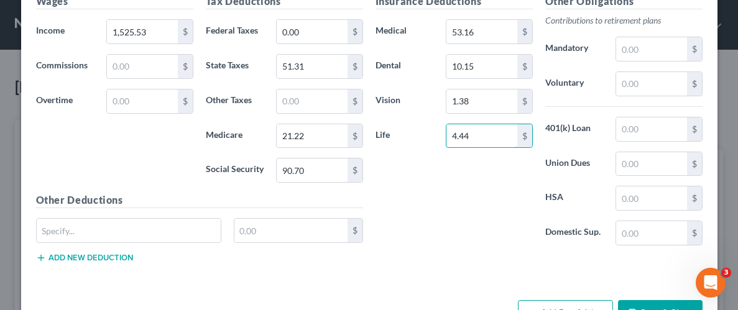
scroll to position [683, 0]
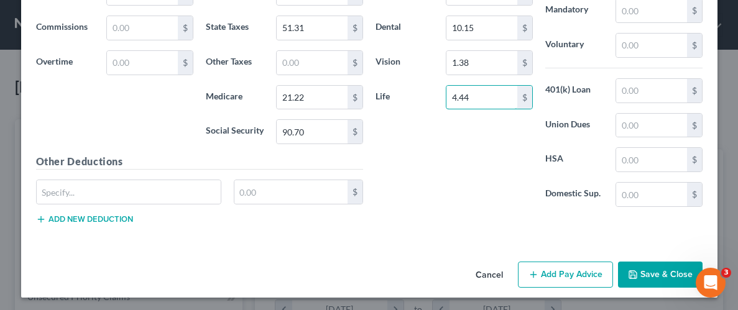
type input "4.44"
click at [649, 271] on button "Save & Close" at bounding box center [660, 275] width 85 height 26
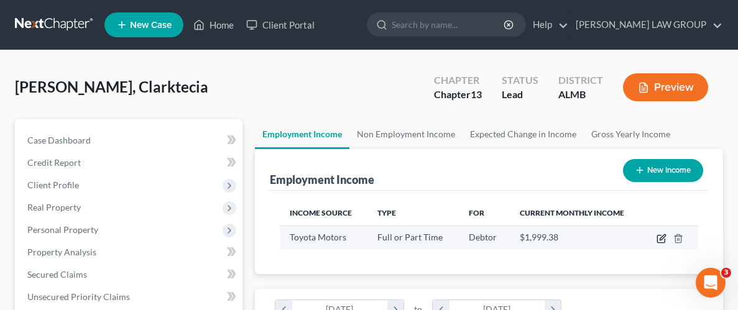
click at [661, 239] on icon "button" at bounding box center [663, 237] width 6 height 6
select select "0"
select select "45"
select select "0"
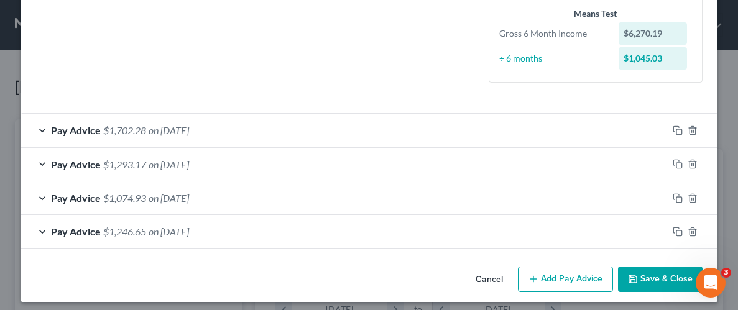
scroll to position [310, 0]
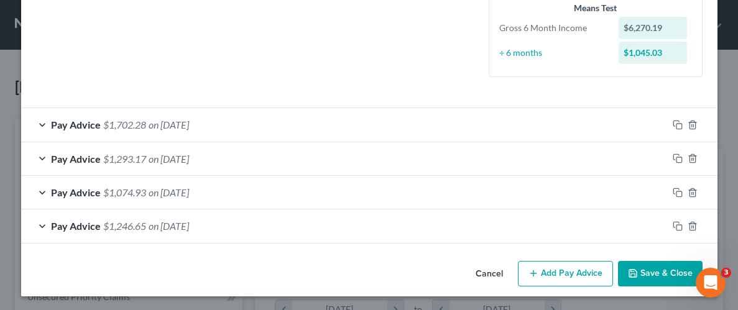
click at [573, 277] on button "Add Pay Advice" at bounding box center [565, 274] width 95 height 26
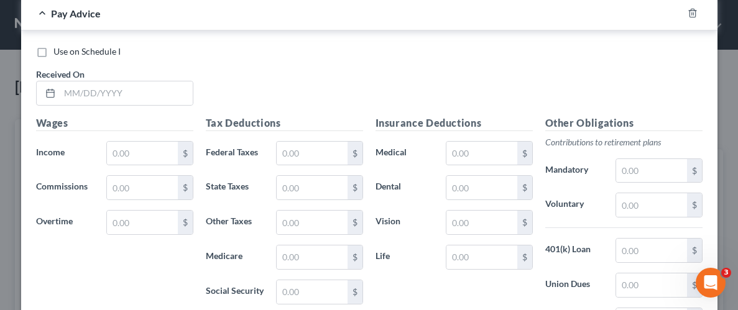
scroll to position [561, 0]
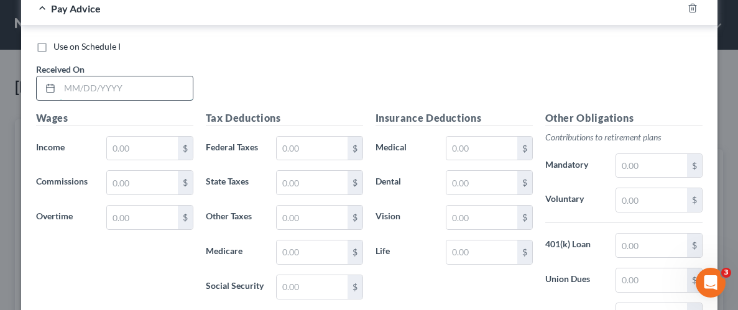
click at [119, 86] on input "text" at bounding box center [126, 88] width 133 height 24
type input "[DATE]"
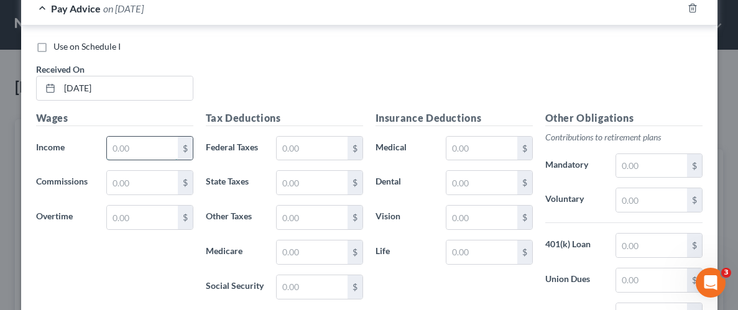
click at [144, 146] on input "text" at bounding box center [142, 149] width 70 height 24
type input "1,334.17"
click at [329, 147] on input "text" at bounding box center [312, 149] width 70 height 24
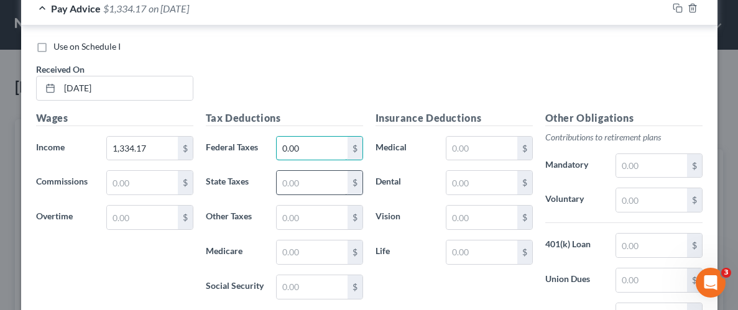
type input "0.00"
click at [325, 187] on input "text" at bounding box center [312, 183] width 70 height 24
type input "40.44"
click at [305, 252] on input "text" at bounding box center [312, 253] width 70 height 24
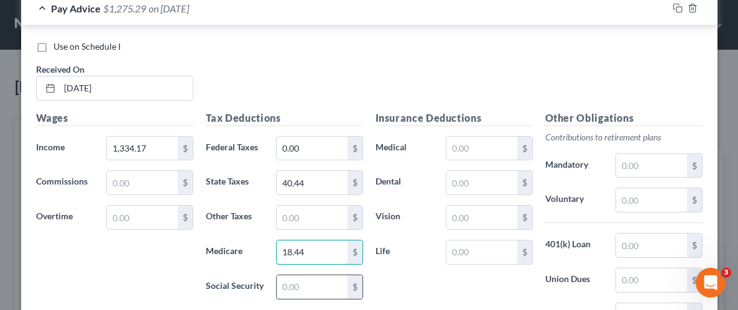
type input "18.44"
click at [298, 288] on input "text" at bounding box center [312, 287] width 70 height 24
type input "5"
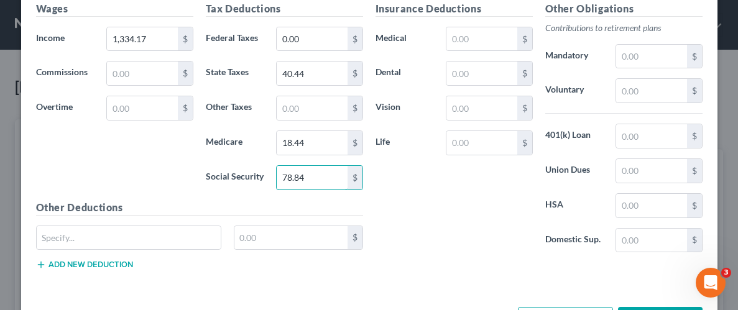
scroll to position [716, 0]
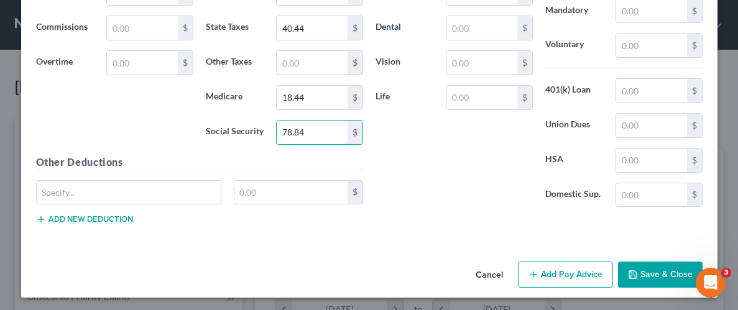
type input "78.84"
click at [659, 272] on button "Save & Close" at bounding box center [660, 275] width 85 height 26
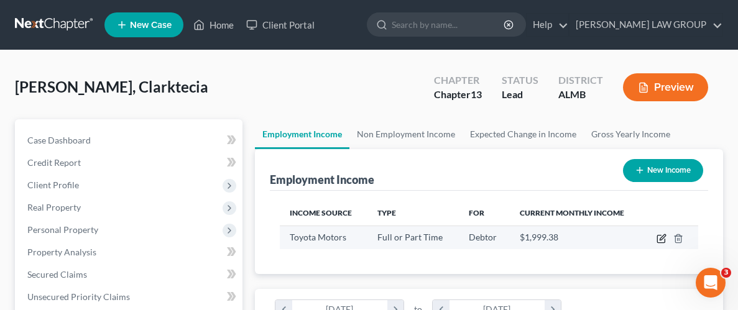
click at [662, 241] on icon "button" at bounding box center [662, 239] width 10 height 10
select select "0"
select select "45"
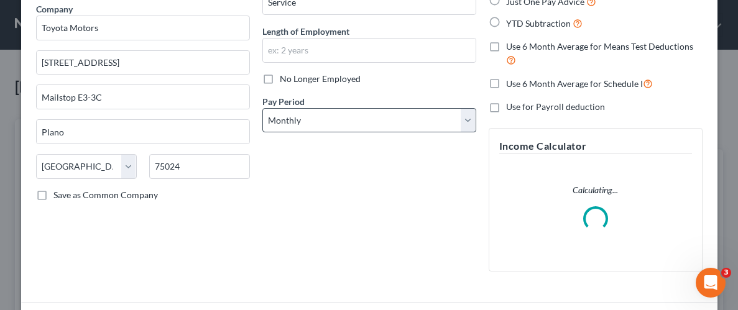
scroll to position [331, 0]
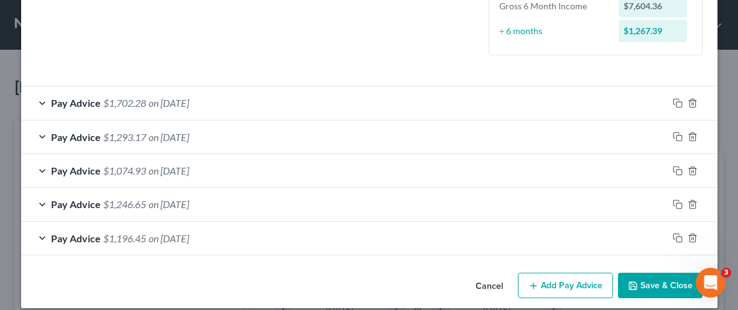
click at [566, 282] on button "Add Pay Advice" at bounding box center [565, 286] width 95 height 26
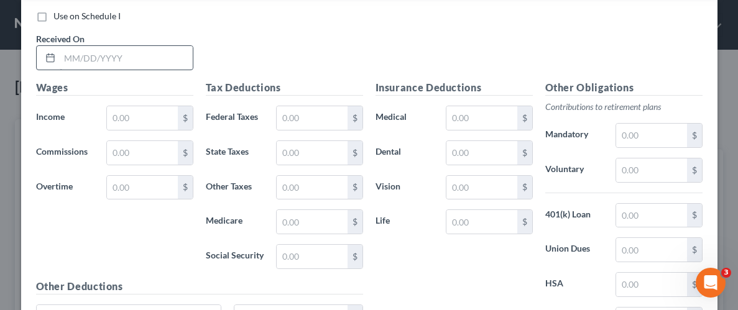
scroll to position [634, 0]
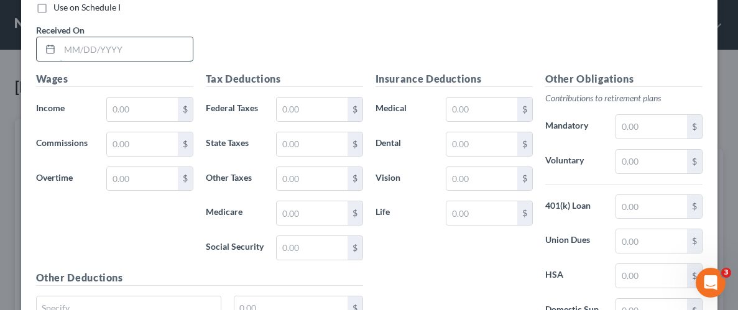
click at [111, 48] on input "text" at bounding box center [126, 49] width 133 height 24
click at [143, 111] on input "text" at bounding box center [142, 110] width 70 height 24
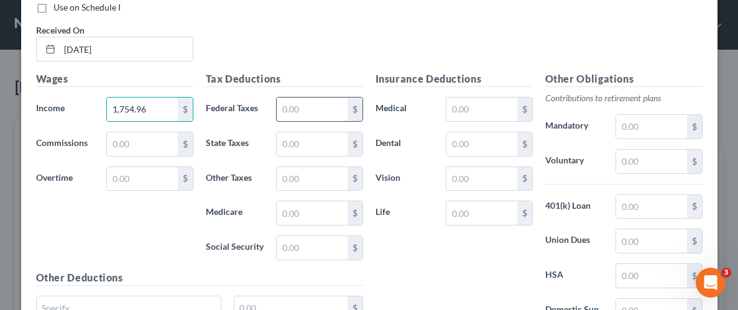
click at [325, 104] on input "text" at bounding box center [312, 110] width 70 height 24
click at [319, 146] on input "text" at bounding box center [312, 144] width 70 height 24
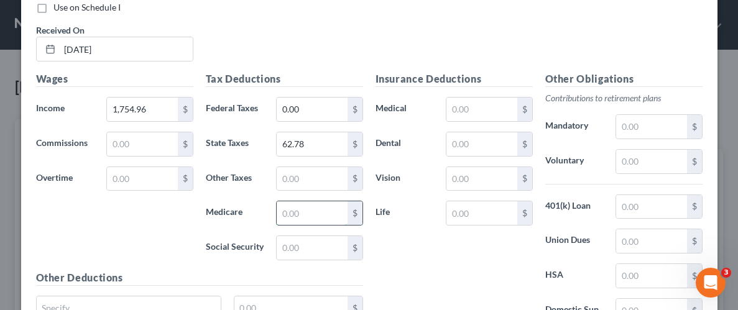
click at [313, 216] on input "text" at bounding box center [312, 213] width 70 height 24
click at [311, 249] on input "text" at bounding box center [312, 248] width 70 height 24
click at [475, 109] on input "text" at bounding box center [481, 110] width 70 height 24
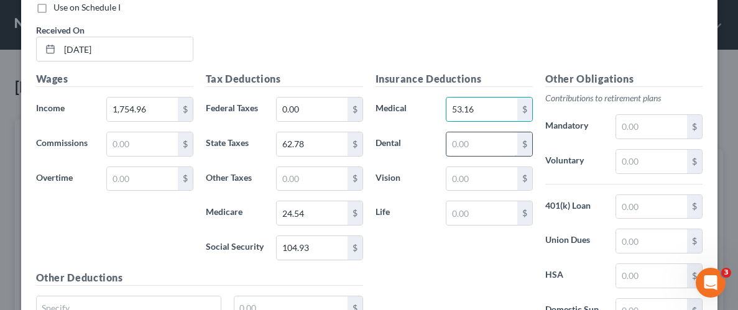
click at [460, 140] on input "text" at bounding box center [481, 144] width 70 height 24
click at [461, 178] on input "text" at bounding box center [481, 179] width 70 height 24
click at [457, 216] on input "text" at bounding box center [481, 213] width 70 height 24
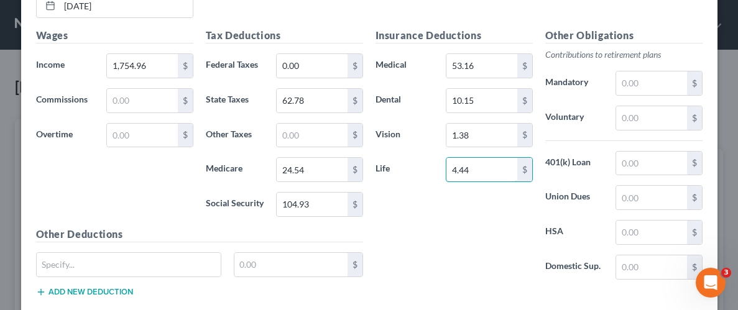
scroll to position [750, 0]
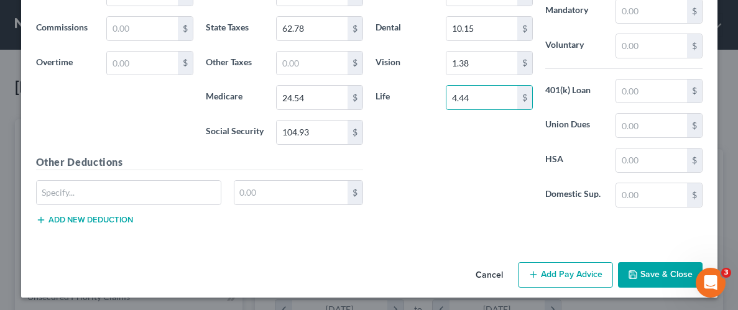
click at [665, 270] on button "Save & Close" at bounding box center [660, 275] width 85 height 26
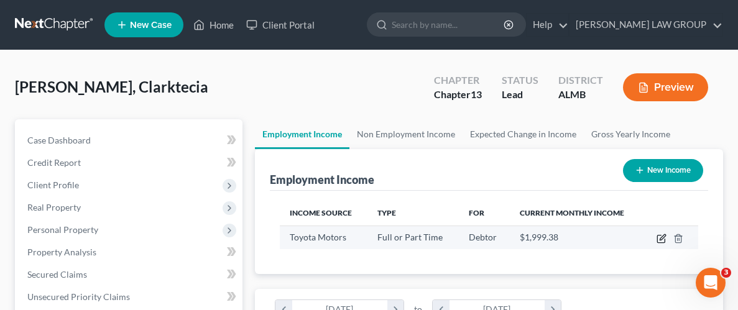
click at [660, 234] on icon "button" at bounding box center [662, 239] width 10 height 10
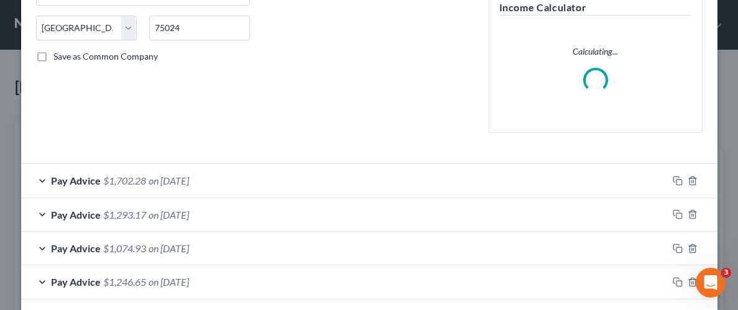
scroll to position [365, 0]
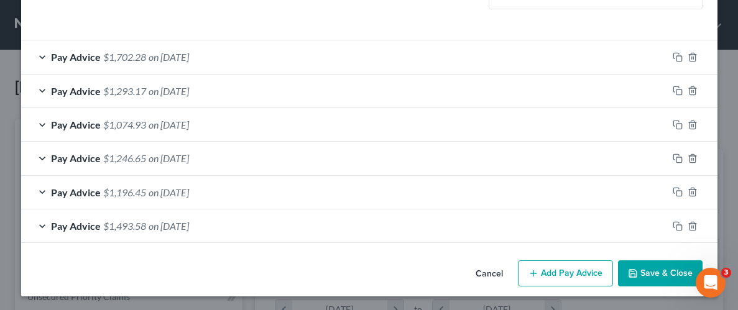
click at [555, 277] on button "Add Pay Advice" at bounding box center [565, 274] width 95 height 26
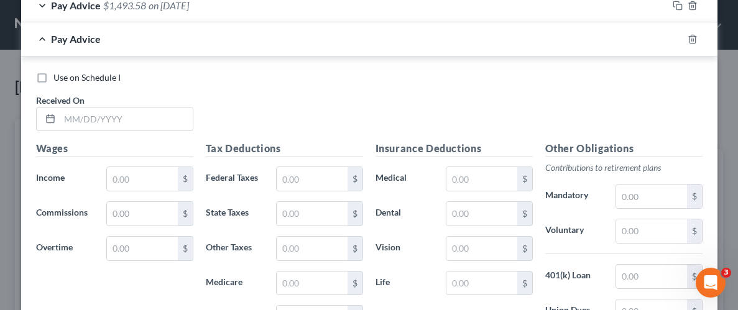
scroll to position [608, 0]
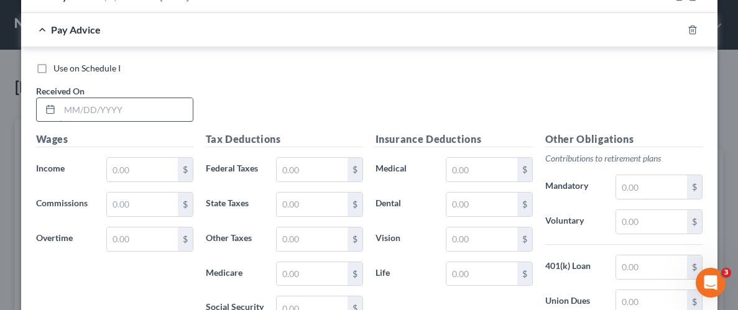
click at [99, 100] on input "text" at bounding box center [126, 110] width 133 height 24
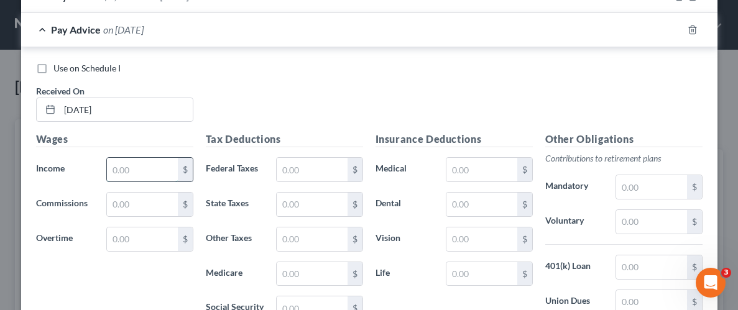
click at [141, 166] on input "text" at bounding box center [142, 170] width 70 height 24
click at [328, 167] on input "text" at bounding box center [312, 170] width 70 height 24
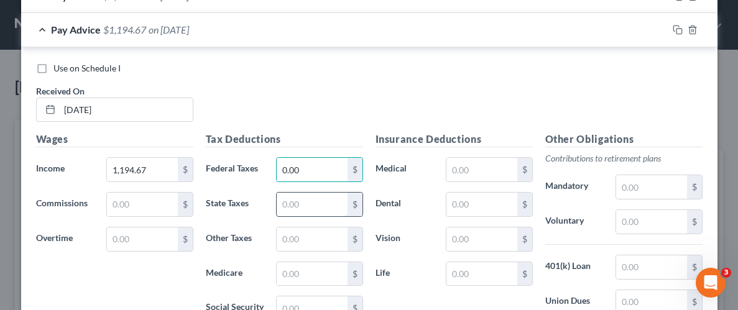
click at [313, 206] on input "text" at bounding box center [312, 205] width 70 height 24
click at [324, 200] on input "text" at bounding box center [312, 205] width 70 height 24
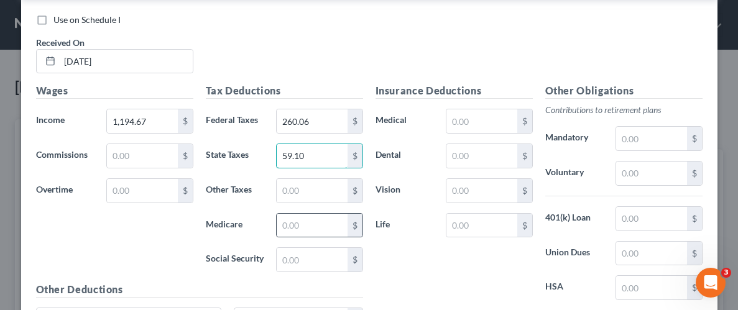
scroll to position [661, 0]
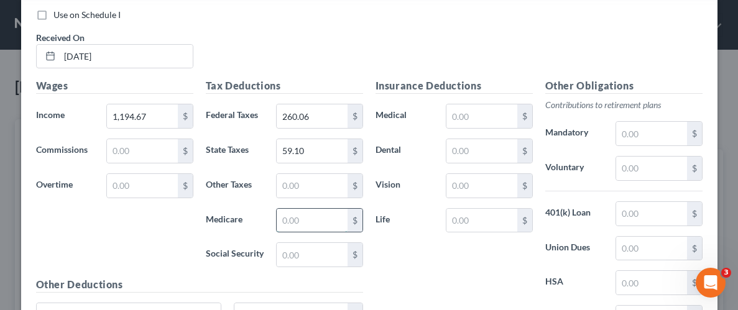
click at [324, 219] on input "text" at bounding box center [312, 221] width 70 height 24
click at [329, 254] on input "text" at bounding box center [312, 255] width 70 height 24
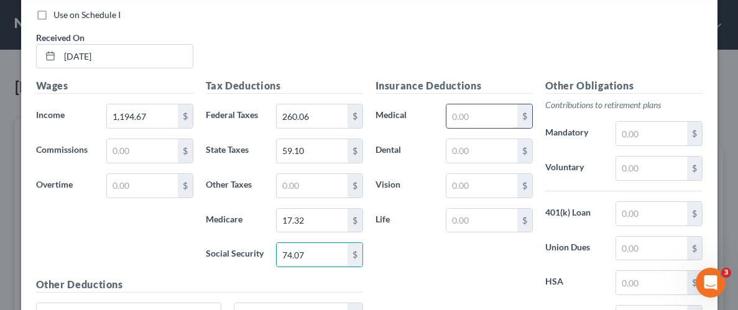
click at [470, 112] on input "text" at bounding box center [481, 116] width 70 height 24
click at [479, 152] on input "text" at bounding box center [481, 151] width 70 height 24
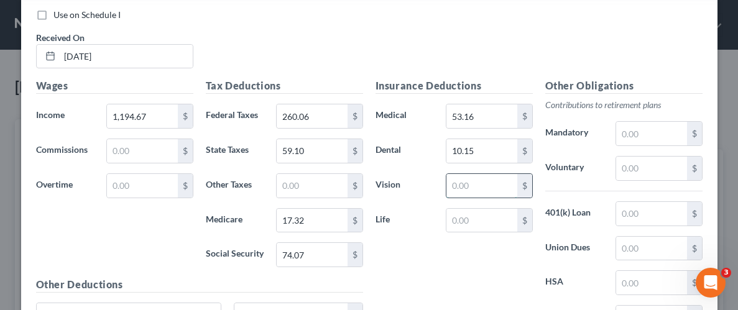
click at [467, 185] on input "text" at bounding box center [481, 186] width 70 height 24
click at [472, 222] on input "text" at bounding box center [481, 221] width 70 height 24
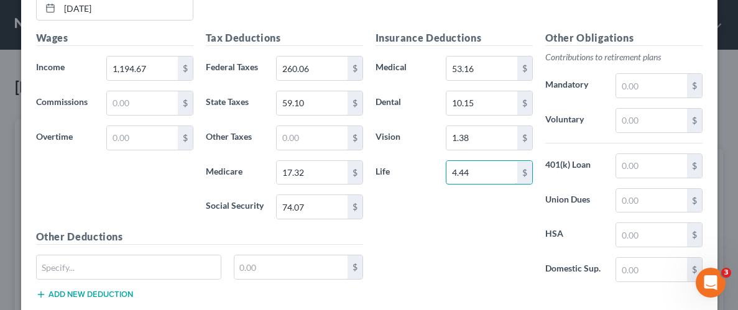
scroll to position [783, 0]
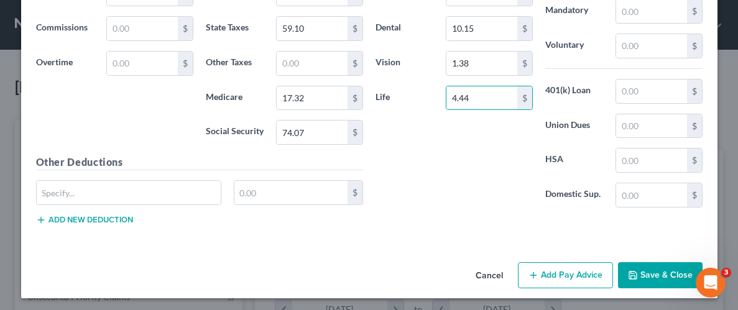
click at [673, 274] on button "Save & Close" at bounding box center [660, 275] width 85 height 26
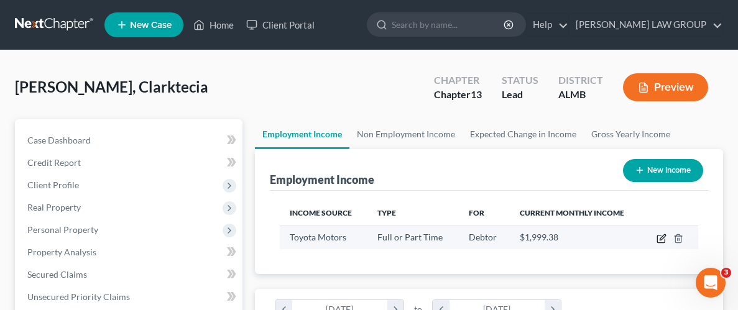
click at [662, 238] on icon "button" at bounding box center [663, 237] width 6 height 6
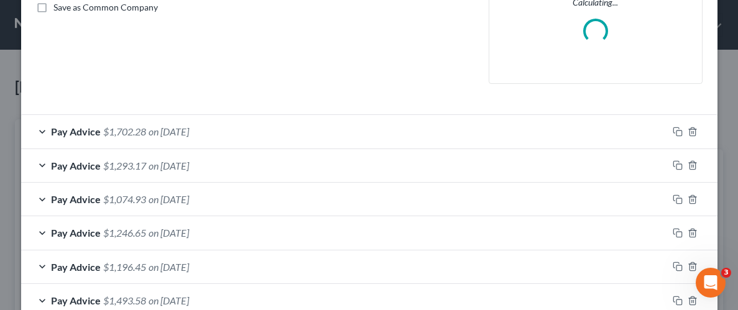
scroll to position [399, 0]
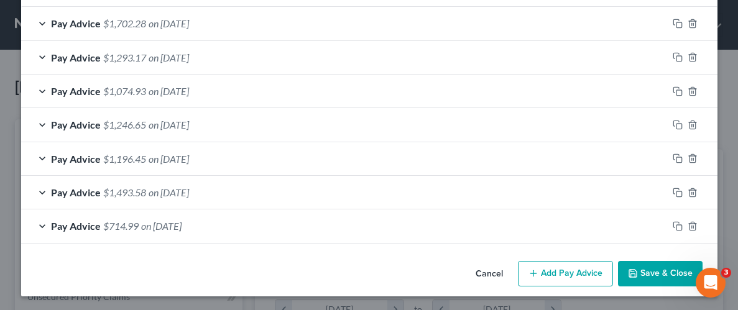
click at [565, 275] on button "Add Pay Advice" at bounding box center [565, 274] width 95 height 26
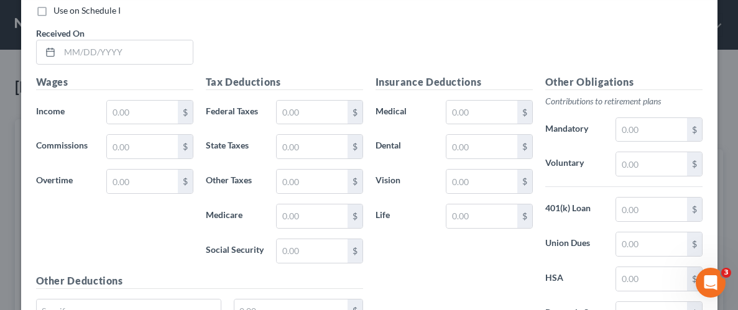
scroll to position [700, 0]
click at [96, 52] on input "text" at bounding box center [126, 52] width 133 height 24
click at [141, 104] on input "text" at bounding box center [142, 112] width 70 height 24
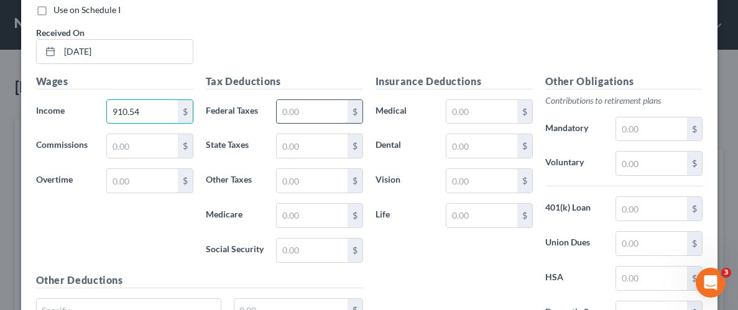
click at [326, 110] on input "text" at bounding box center [312, 112] width 70 height 24
click at [317, 141] on input "text" at bounding box center [312, 146] width 70 height 24
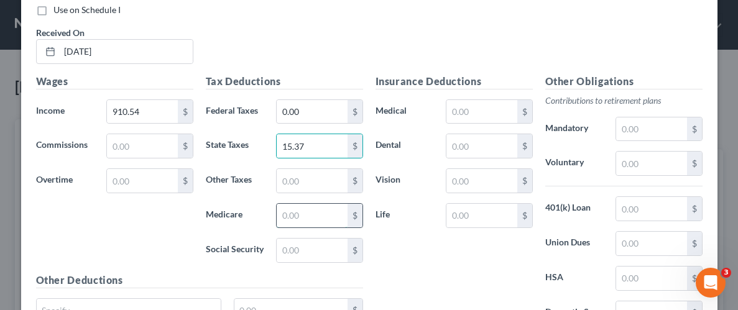
click at [307, 213] on input "text" at bounding box center [312, 216] width 70 height 24
click at [303, 251] on input "text" at bounding box center [312, 251] width 70 height 24
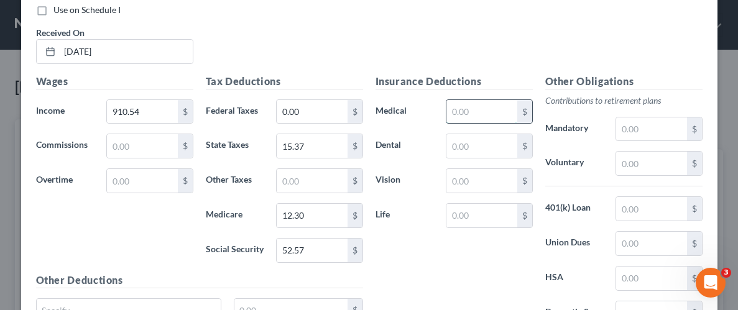
click at [473, 107] on input "text" at bounding box center [481, 112] width 70 height 24
click at [453, 141] on input "text" at bounding box center [481, 146] width 70 height 24
click at [460, 180] on input "text" at bounding box center [481, 181] width 70 height 24
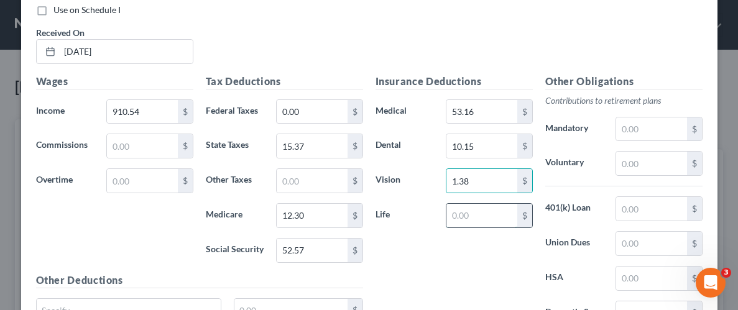
click at [479, 211] on input "text" at bounding box center [481, 216] width 70 height 24
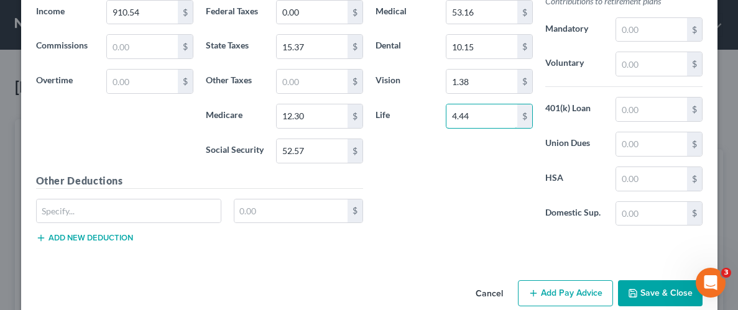
scroll to position [817, 0]
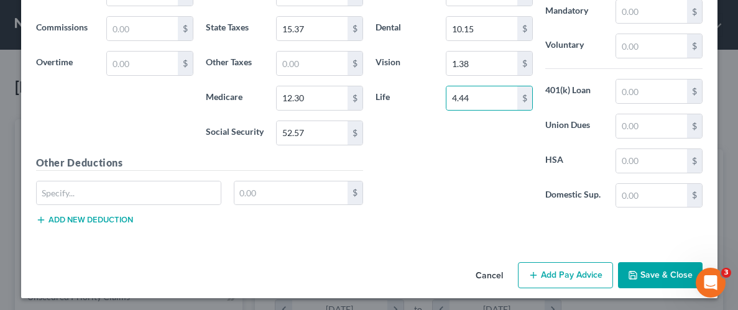
click at [665, 280] on button "Save & Close" at bounding box center [660, 275] width 85 height 26
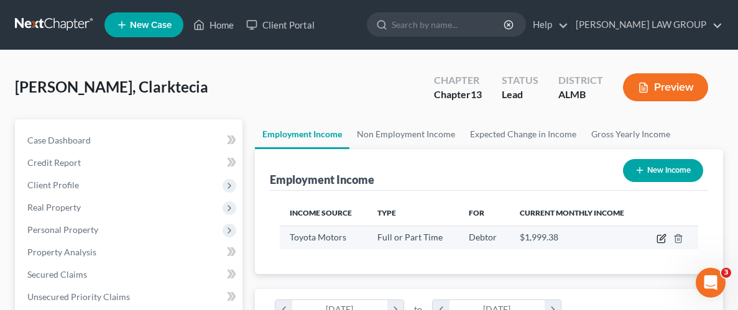
click at [662, 236] on icon "button" at bounding box center [663, 237] width 6 height 6
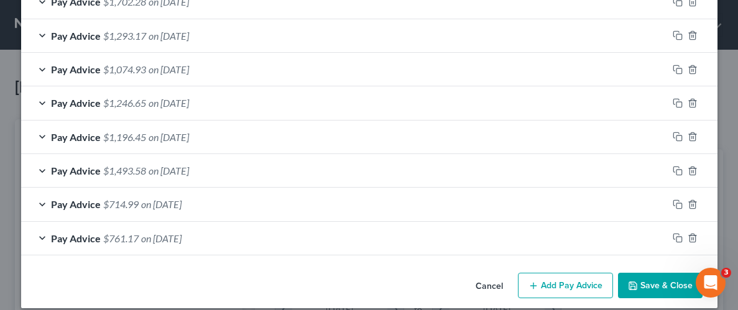
scroll to position [445, 0]
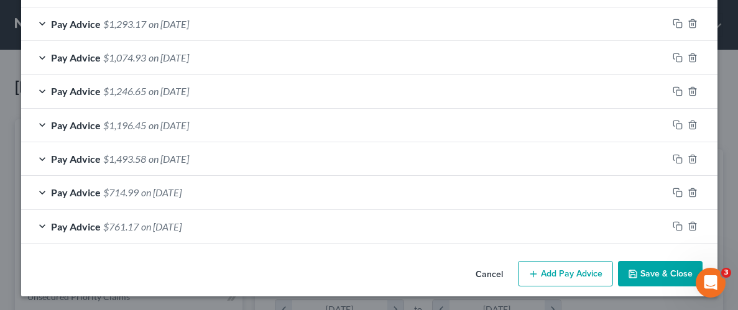
click at [564, 274] on button "Add Pay Advice" at bounding box center [565, 274] width 95 height 26
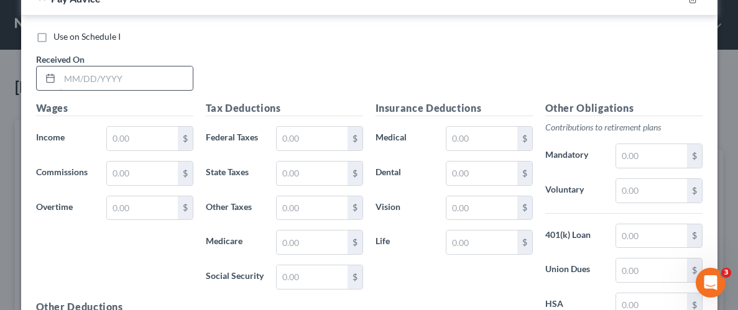
scroll to position [708, 0]
click at [113, 76] on input "text" at bounding box center [126, 77] width 133 height 24
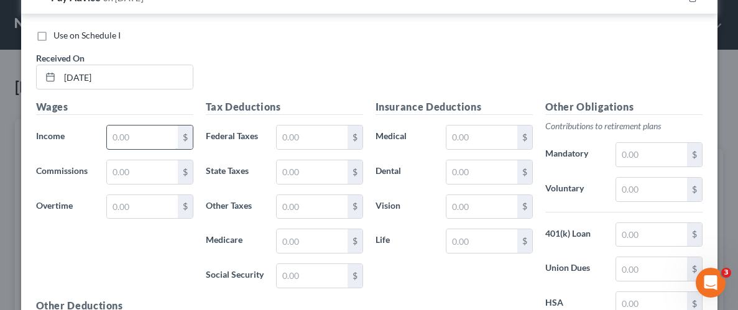
click at [132, 134] on input "text" at bounding box center [142, 138] width 70 height 24
click at [308, 132] on input "text" at bounding box center [312, 138] width 70 height 24
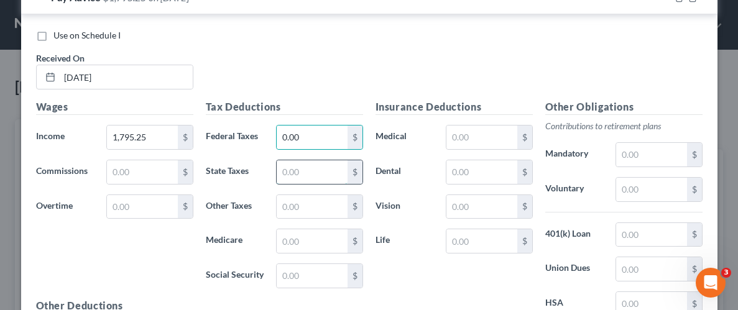
click at [318, 174] on input "text" at bounding box center [312, 172] width 70 height 24
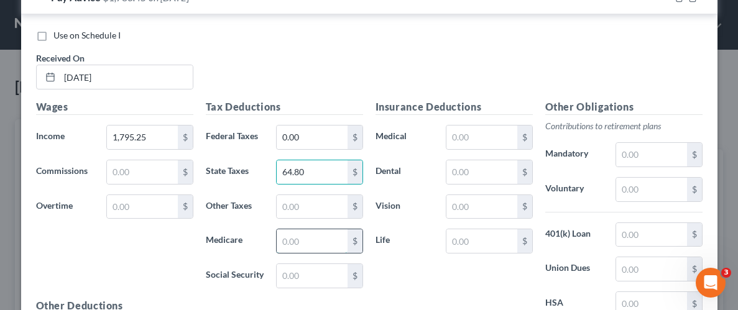
click at [313, 240] on input "text" at bounding box center [312, 241] width 70 height 24
click at [317, 275] on input "text" at bounding box center [312, 276] width 70 height 24
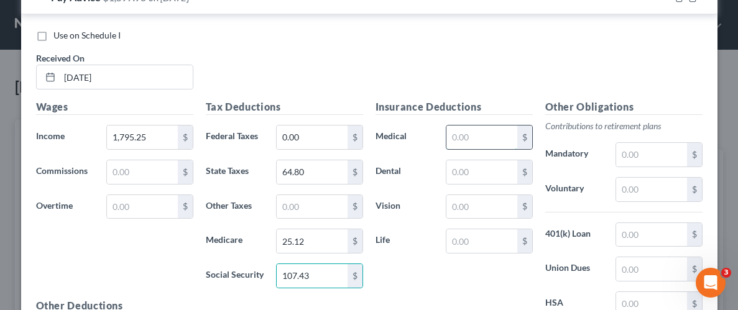
click at [464, 136] on input "text" at bounding box center [481, 138] width 70 height 24
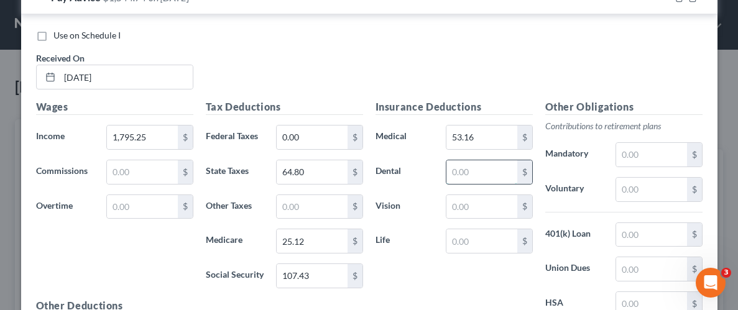
click at [471, 166] on input "text" at bounding box center [481, 172] width 70 height 24
click at [461, 205] on input "text" at bounding box center [481, 207] width 70 height 24
click at [481, 234] on input "text" at bounding box center [481, 241] width 70 height 24
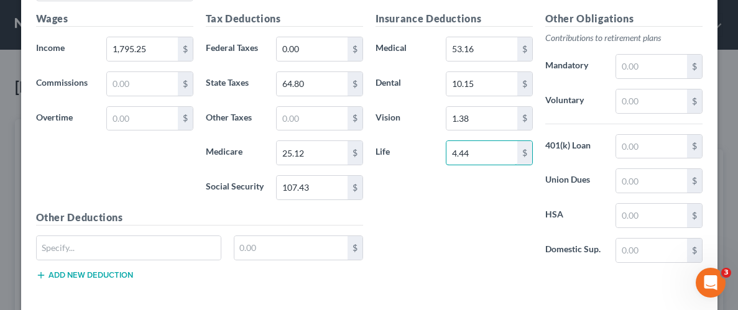
scroll to position [851, 0]
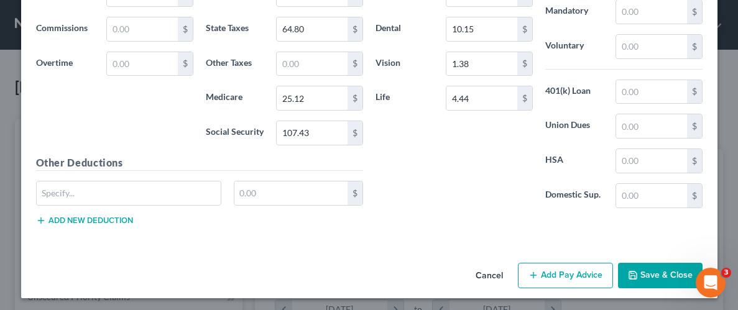
click at [664, 272] on button "Save & Close" at bounding box center [660, 276] width 85 height 26
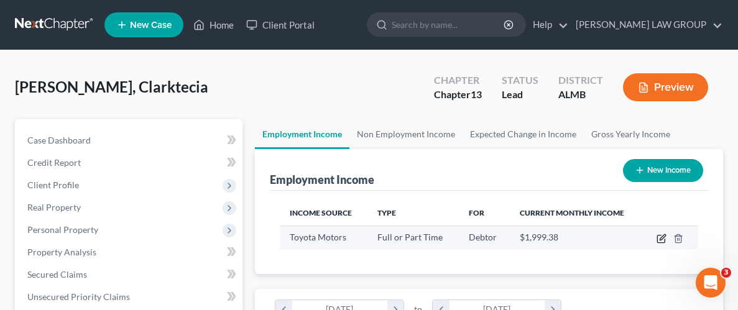
click at [658, 236] on icon "button" at bounding box center [662, 239] width 10 height 10
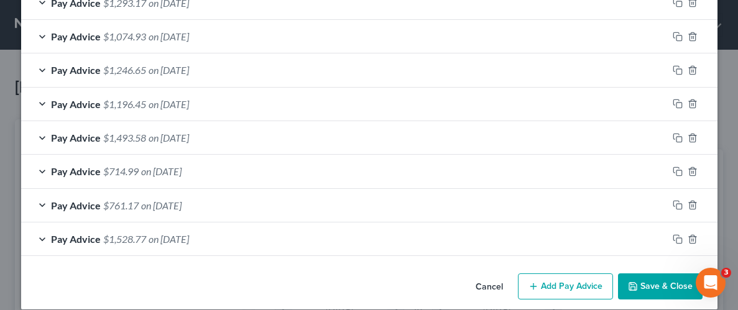
scroll to position [478, 0]
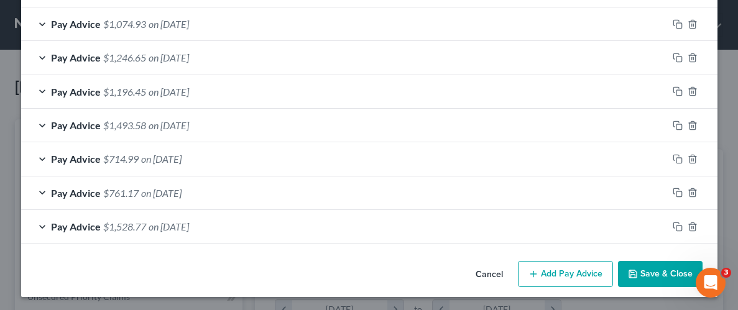
click at [552, 273] on button "Add Pay Advice" at bounding box center [565, 274] width 95 height 26
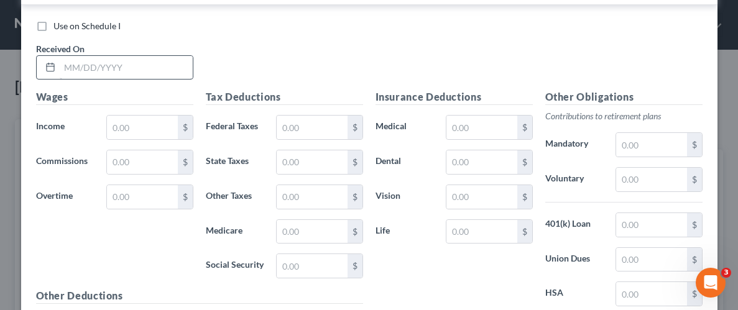
scroll to position [740, 0]
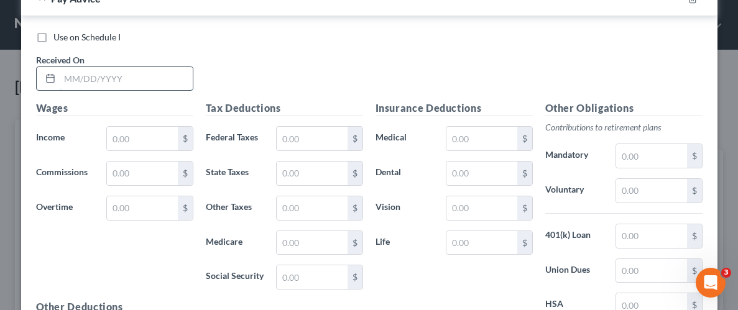
click at [104, 77] on input "text" at bounding box center [126, 79] width 133 height 24
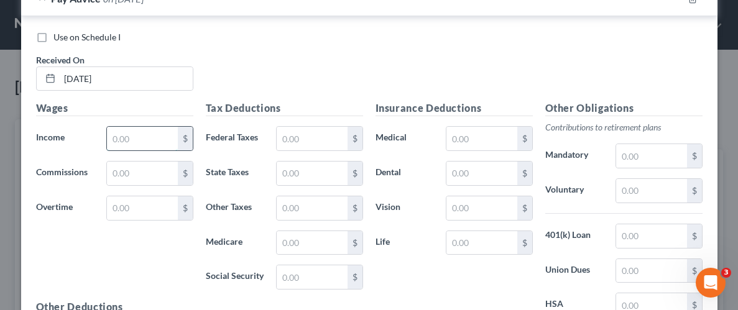
click at [136, 134] on input "text" at bounding box center [142, 139] width 70 height 24
click at [315, 137] on input "text" at bounding box center [312, 139] width 70 height 24
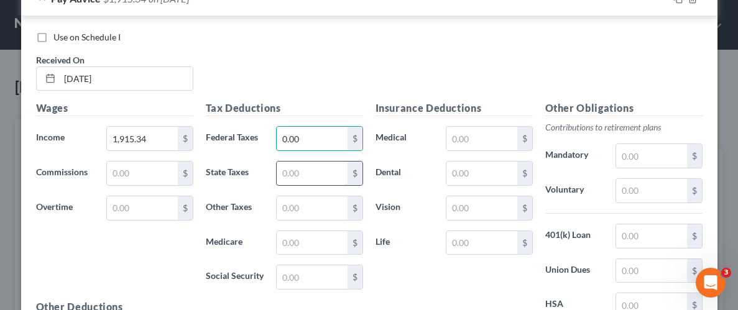
click at [318, 173] on input "text" at bounding box center [312, 174] width 70 height 24
click at [324, 238] on input "text" at bounding box center [312, 243] width 70 height 24
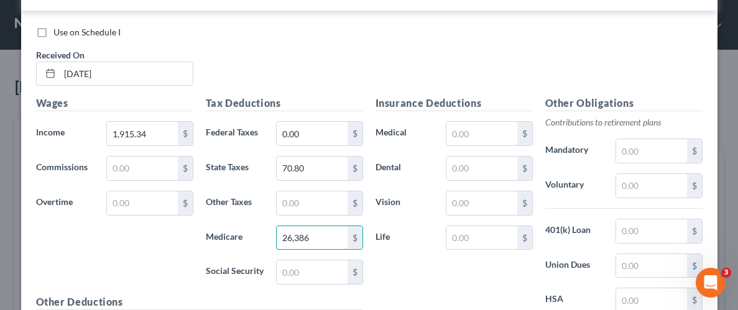
scroll to position [759, 0]
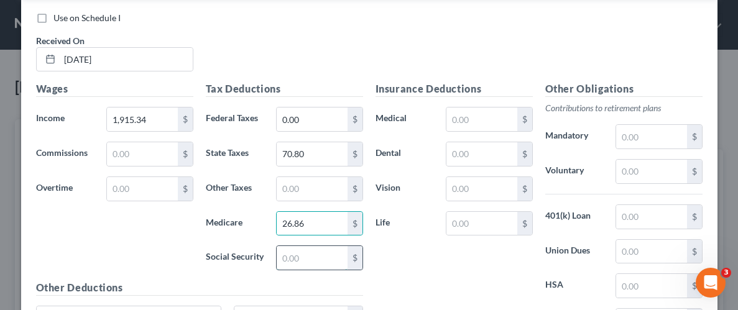
click at [313, 247] on input "text" at bounding box center [312, 258] width 70 height 24
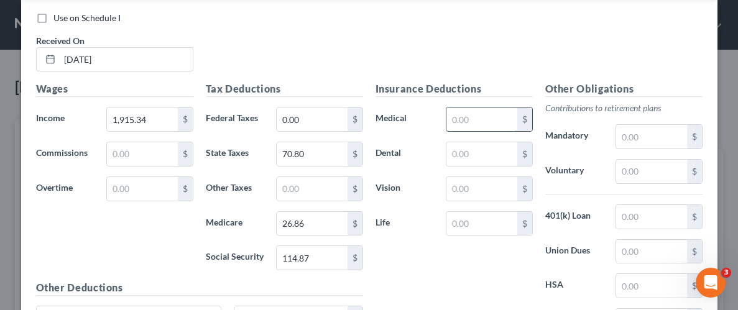
click at [486, 112] on input "text" at bounding box center [481, 120] width 70 height 24
click at [489, 157] on input "text" at bounding box center [481, 154] width 70 height 24
click at [456, 190] on input "text" at bounding box center [481, 189] width 70 height 24
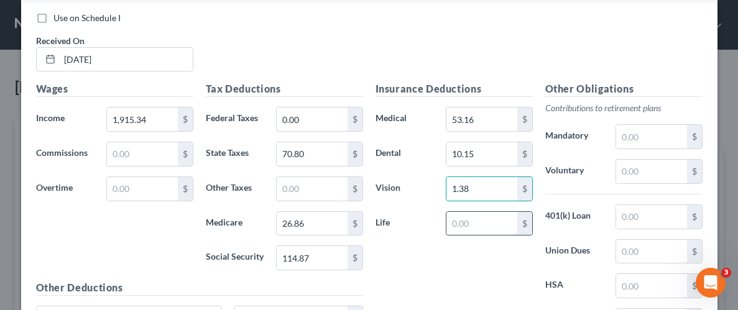
click at [474, 231] on input "text" at bounding box center [481, 224] width 70 height 24
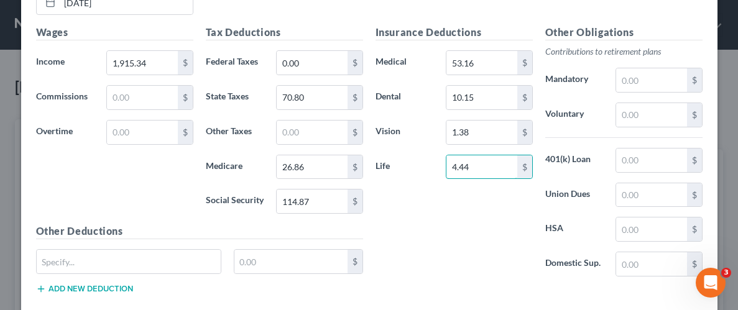
scroll to position [885, 0]
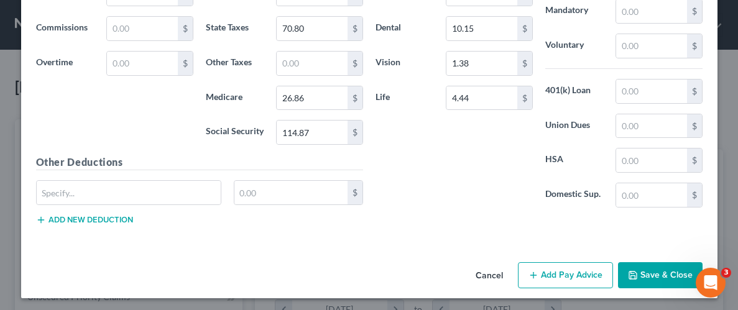
click at [684, 283] on button "Save & Close" at bounding box center [660, 275] width 85 height 26
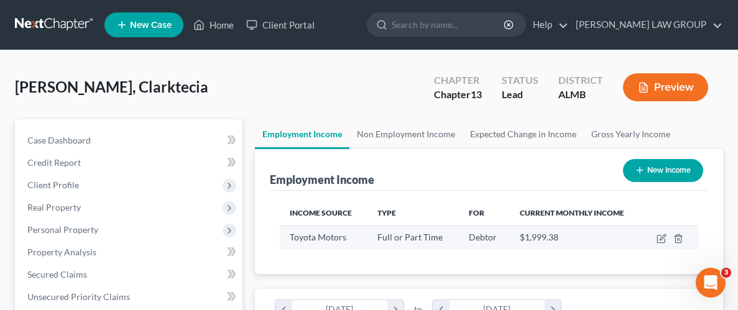
click at [662, 243] on td at bounding box center [670, 238] width 55 height 24
click at [666, 239] on icon "button" at bounding box center [662, 239] width 10 height 10
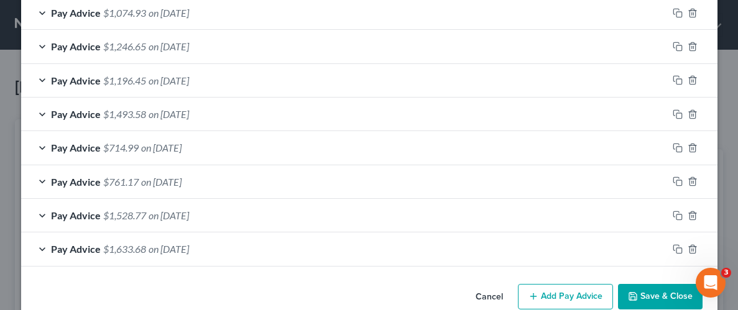
scroll to position [512, 0]
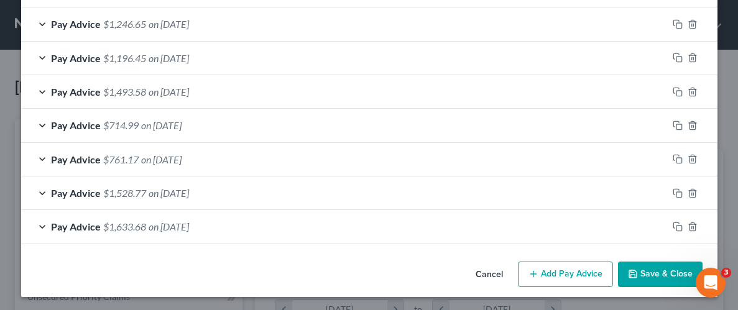
click at [556, 280] on button "Add Pay Advice" at bounding box center [565, 275] width 95 height 26
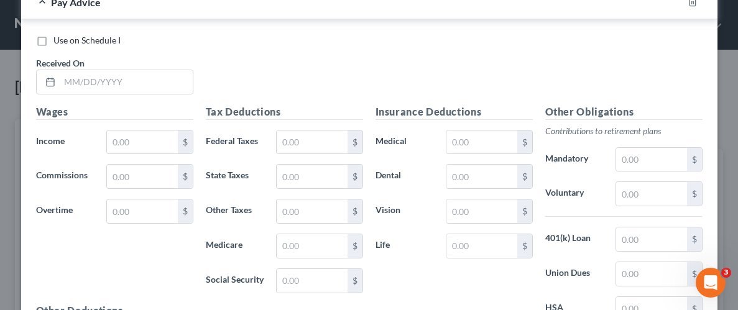
scroll to position [775, 0]
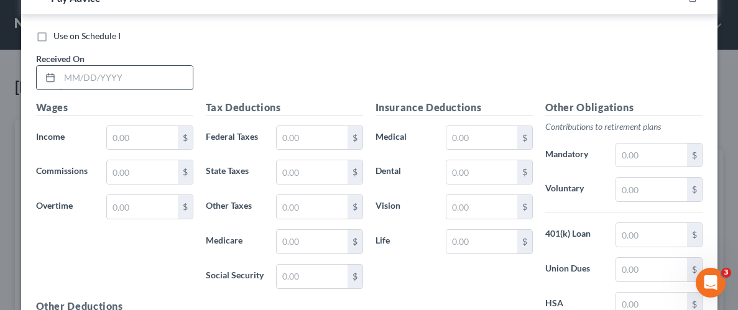
click at [103, 74] on input "text" at bounding box center [126, 78] width 133 height 24
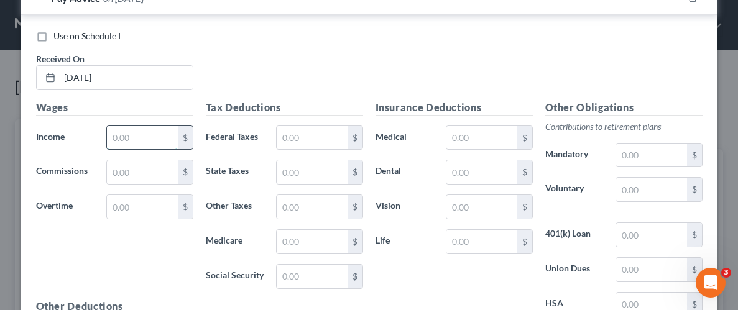
click at [139, 136] on input "text" at bounding box center [142, 138] width 70 height 24
click at [314, 139] on input "text" at bounding box center [312, 138] width 70 height 24
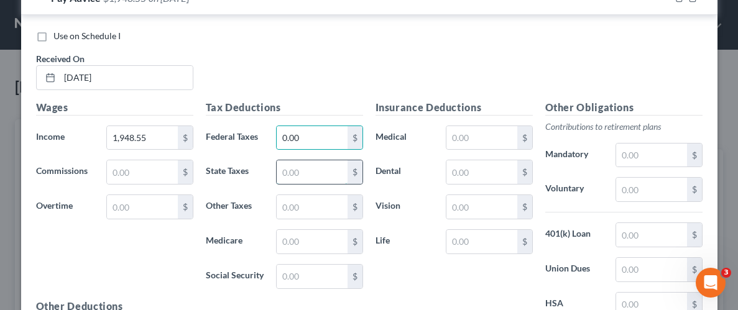
click at [289, 169] on input "text" at bounding box center [312, 172] width 70 height 24
click at [307, 243] on input "text" at bounding box center [312, 242] width 70 height 24
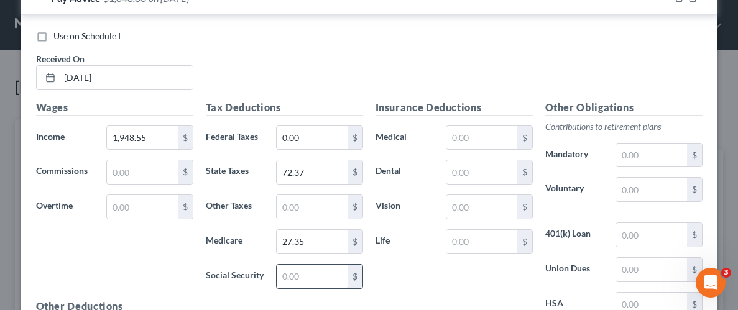
click at [321, 277] on input "text" at bounding box center [312, 277] width 70 height 24
click at [475, 134] on input "text" at bounding box center [481, 138] width 70 height 24
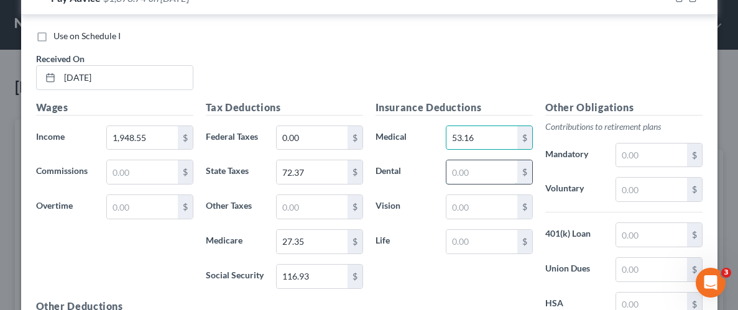
click at [463, 173] on input "text" at bounding box center [481, 172] width 70 height 24
click at [470, 209] on input "text" at bounding box center [481, 207] width 70 height 24
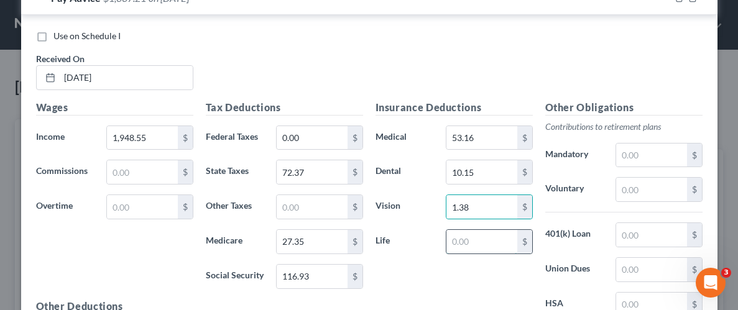
click at [470, 243] on input "text" at bounding box center [481, 242] width 70 height 24
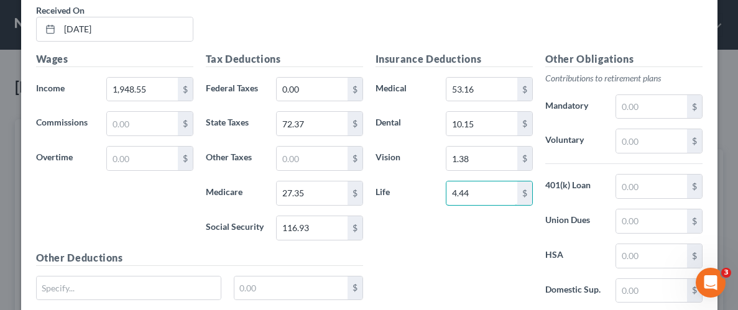
scroll to position [918, 0]
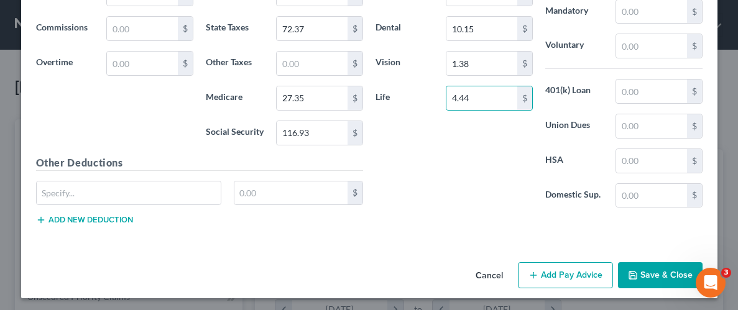
click at [685, 278] on button "Save & Close" at bounding box center [660, 275] width 85 height 26
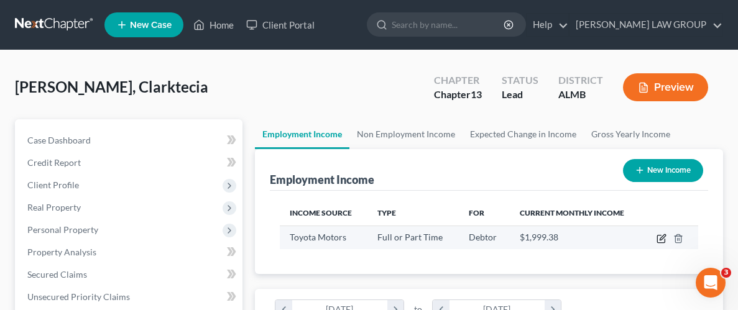
click at [658, 239] on icon "button" at bounding box center [662, 239] width 10 height 10
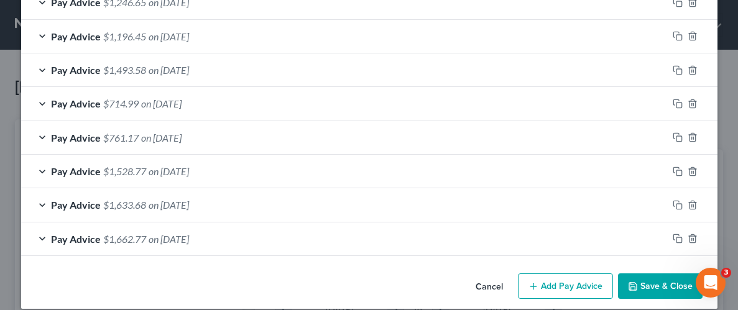
scroll to position [546, 0]
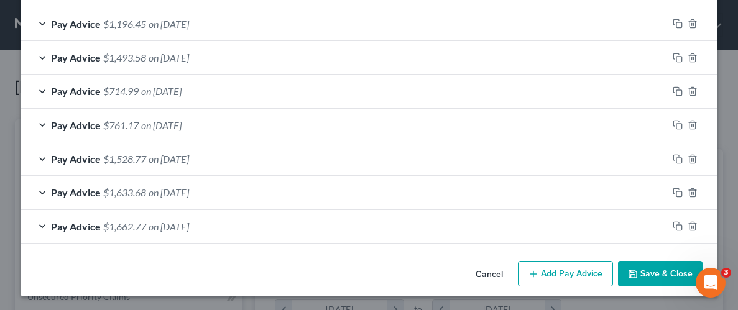
click at [547, 279] on button "Add Pay Advice" at bounding box center [565, 274] width 95 height 26
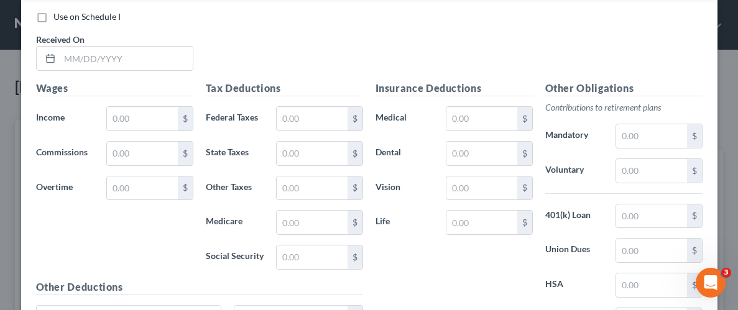
scroll to position [834, 0]
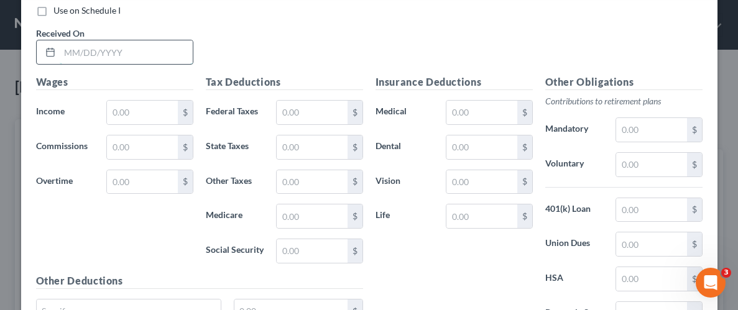
click at [96, 55] on input "text" at bounding box center [126, 52] width 133 height 24
click at [136, 106] on input "text" at bounding box center [142, 113] width 70 height 24
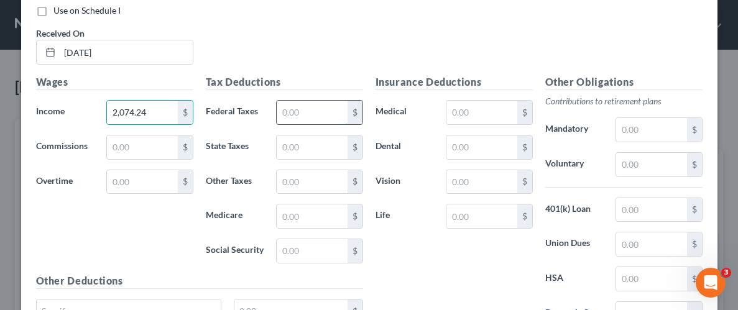
click at [301, 111] on input "text" at bounding box center [312, 113] width 70 height 24
click at [291, 142] on input "text" at bounding box center [312, 148] width 70 height 24
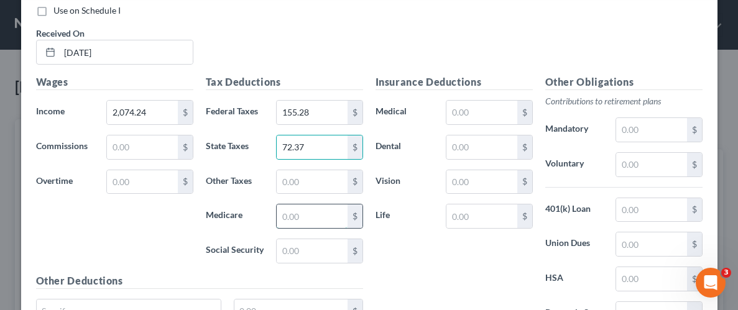
click at [297, 208] on input "text" at bounding box center [312, 217] width 70 height 24
click at [308, 249] on input "text" at bounding box center [312, 251] width 70 height 24
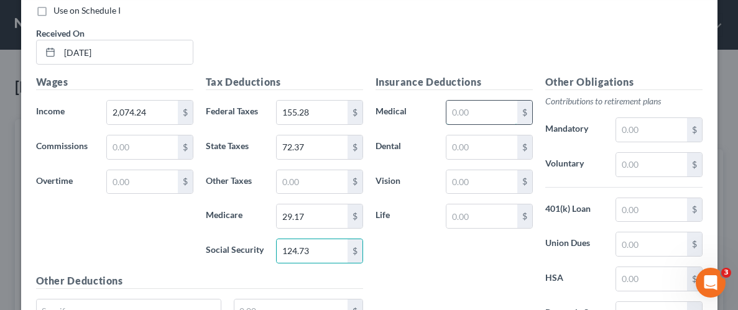
click at [468, 112] on input "text" at bounding box center [481, 113] width 70 height 24
click at [471, 140] on input "text" at bounding box center [481, 148] width 70 height 24
click at [474, 187] on input "text" at bounding box center [481, 182] width 70 height 24
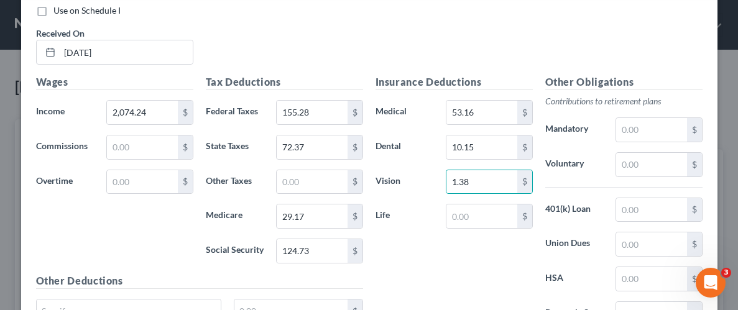
click at [479, 229] on div "Insurance Deductions Medical 53.16 $ Dental 10.15 $ Vision 1.38 $ Life $" at bounding box center [454, 206] width 170 height 262
click at [484, 220] on div "Insurance Deductions Medical 53.16 $ Dental 10.15 $ Vision 1.38 $ Life $" at bounding box center [454, 206] width 170 height 262
click at [486, 213] on input "text" at bounding box center [481, 217] width 70 height 24
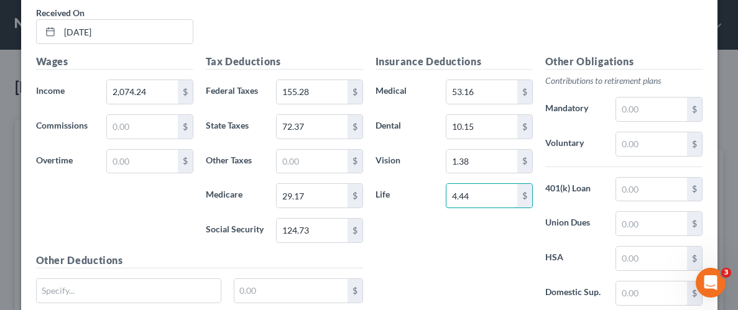
scroll to position [952, 0]
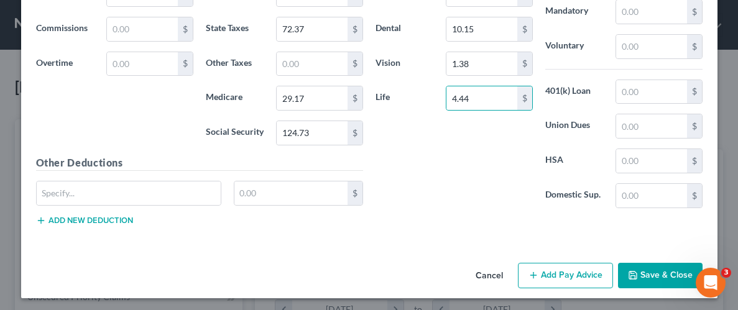
click at [650, 269] on button "Save & Close" at bounding box center [660, 276] width 85 height 26
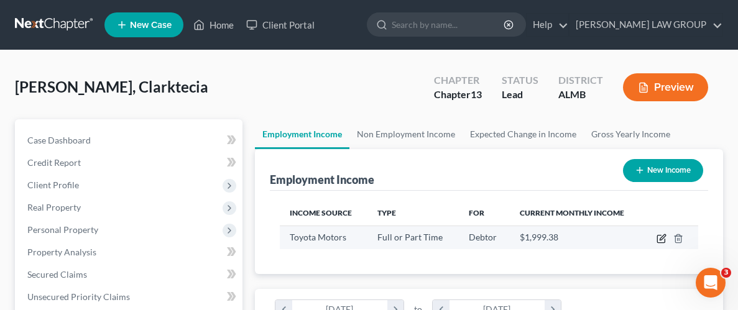
click at [662, 236] on icon "button" at bounding box center [663, 237] width 6 height 6
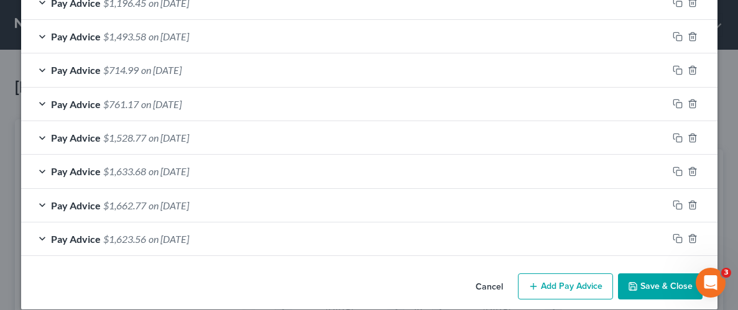
scroll to position [580, 0]
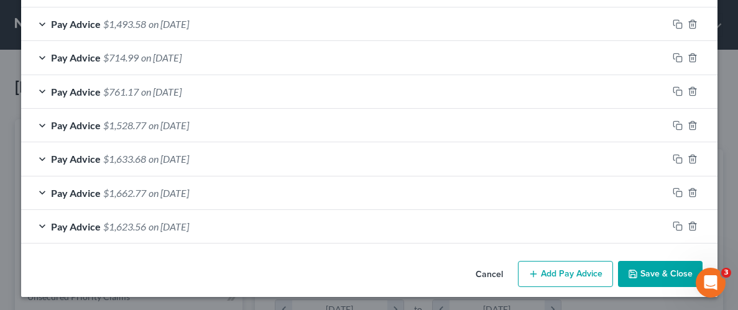
click at [187, 223] on span "on [DATE]" at bounding box center [169, 227] width 40 height 12
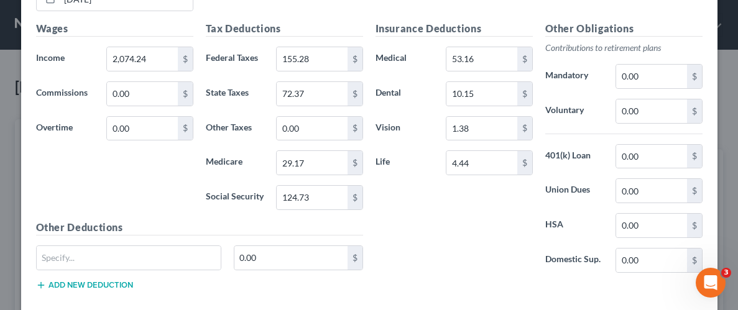
scroll to position [941, 0]
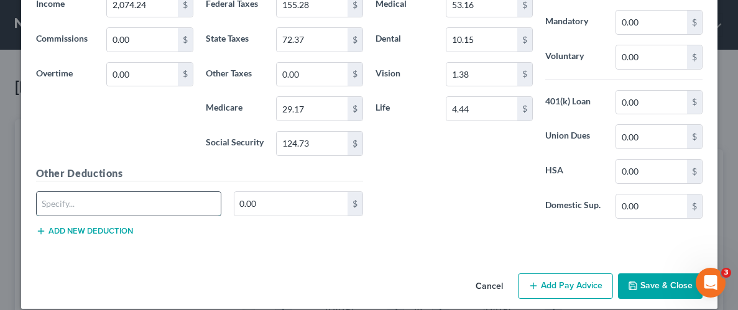
click at [126, 203] on input "text" at bounding box center [129, 204] width 185 height 24
click at [655, 55] on input "0.00" at bounding box center [651, 57] width 70 height 24
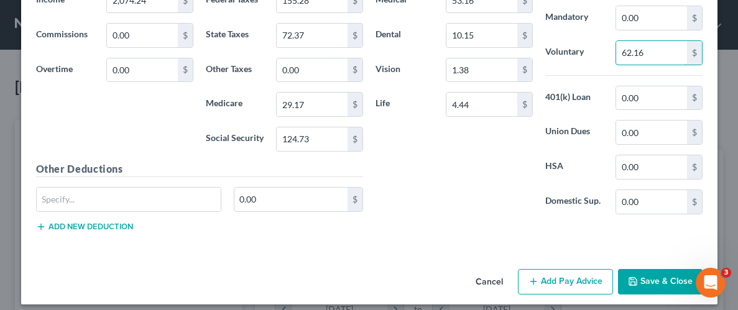
scroll to position [952, 0]
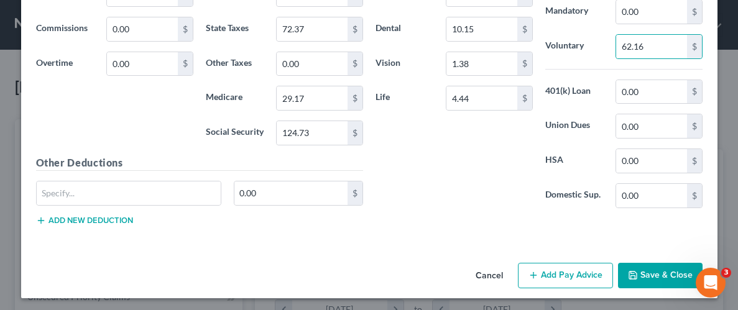
click at [638, 275] on icon "button" at bounding box center [633, 275] width 10 height 10
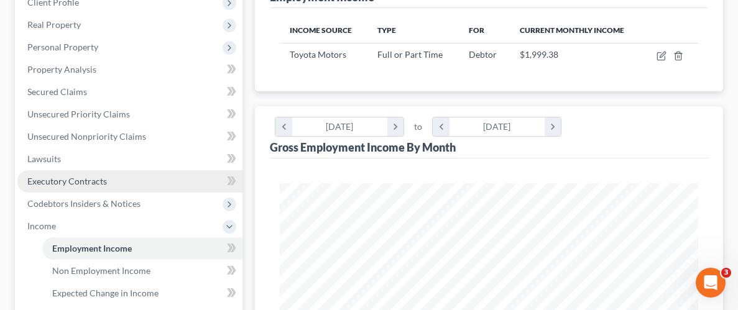
scroll to position [289, 0]
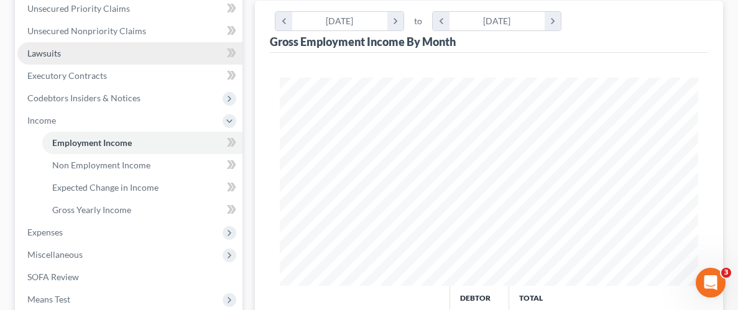
click at [47, 50] on span "Lawsuits" at bounding box center [44, 53] width 34 height 11
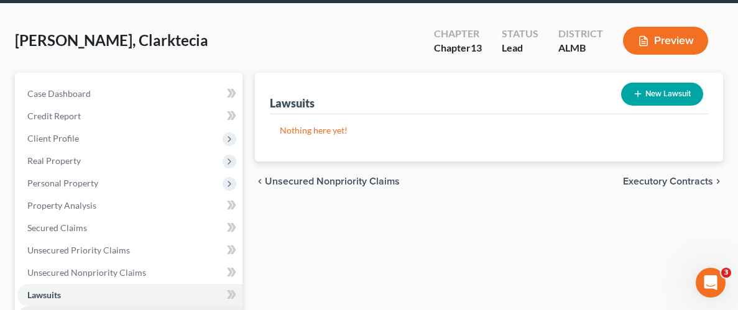
scroll to position [195, 0]
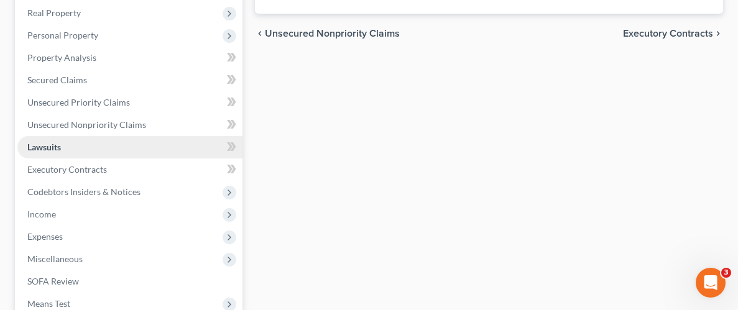
click at [40, 145] on span "Lawsuits" at bounding box center [44, 147] width 34 height 11
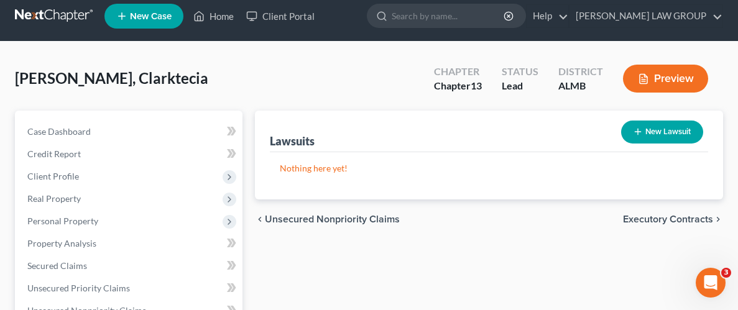
scroll to position [7, 0]
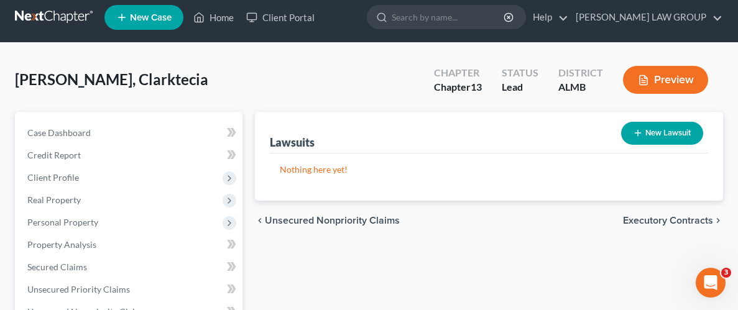
click at [660, 132] on button "New Lawsuit" at bounding box center [662, 133] width 82 height 23
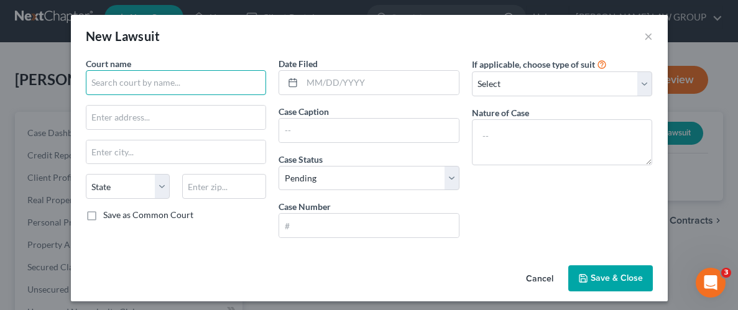
click at [129, 83] on input "text" at bounding box center [176, 82] width 181 height 25
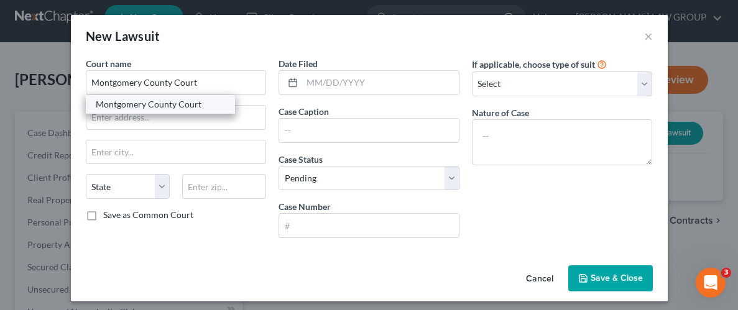
click at [141, 105] on div "Montgomery County Court" at bounding box center [160, 104] width 129 height 12
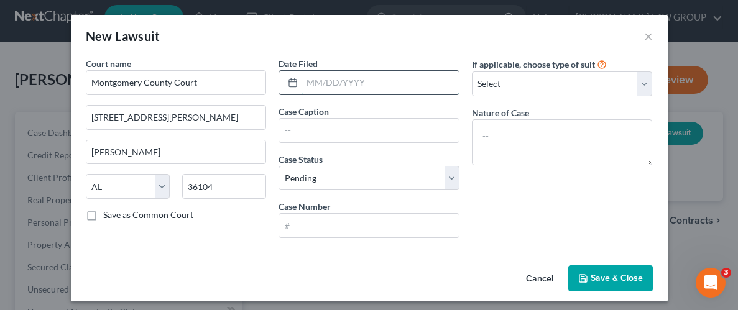
click at [349, 85] on input "text" at bounding box center [380, 83] width 157 height 24
click at [343, 136] on input "text" at bounding box center [369, 131] width 180 height 24
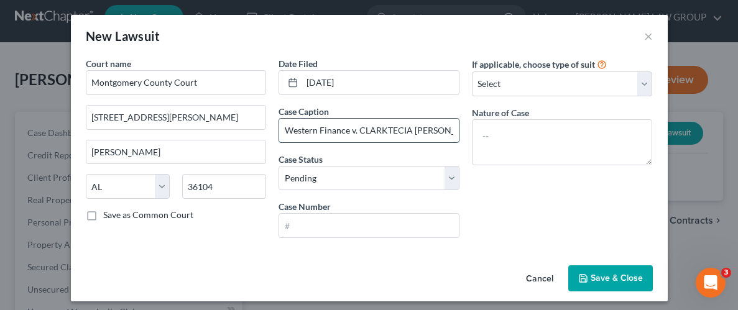
click at [364, 131] on input "Western Finance v. CLARKTECIA [PERSON_NAME]" at bounding box center [369, 131] width 180 height 24
click at [341, 178] on select "Select Pending On Appeal Concluded" at bounding box center [369, 178] width 181 height 25
click at [566, 201] on div "If applicable, choose type of suit Select Repossession Garnishment Foreclosure …" at bounding box center [562, 152] width 193 height 191
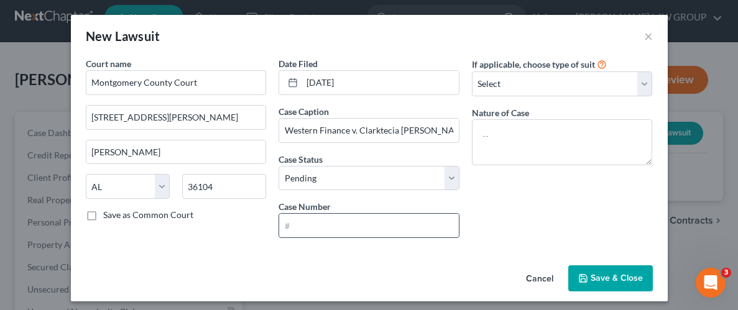
click at [343, 225] on input "text" at bounding box center [369, 226] width 180 height 24
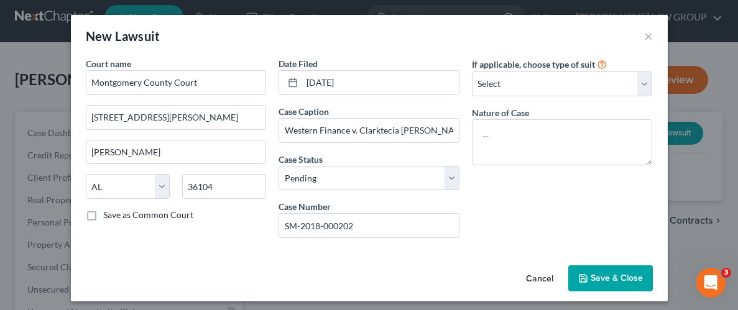
click at [606, 277] on span "Save & Close" at bounding box center [617, 278] width 52 height 11
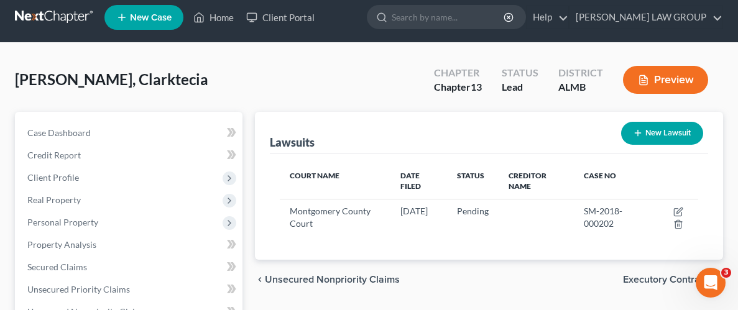
click at [640, 137] on icon "button" at bounding box center [638, 133] width 10 height 10
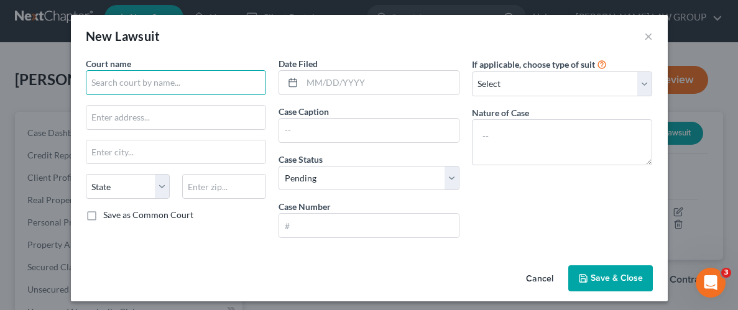
click at [155, 82] on input "text" at bounding box center [176, 82] width 181 height 25
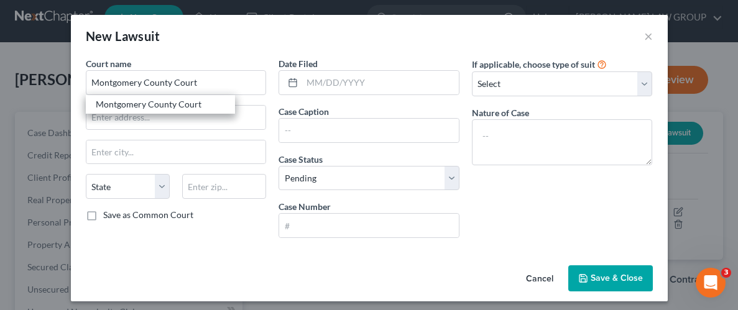
click at [167, 103] on div "Montgomery County Court" at bounding box center [160, 104] width 129 height 12
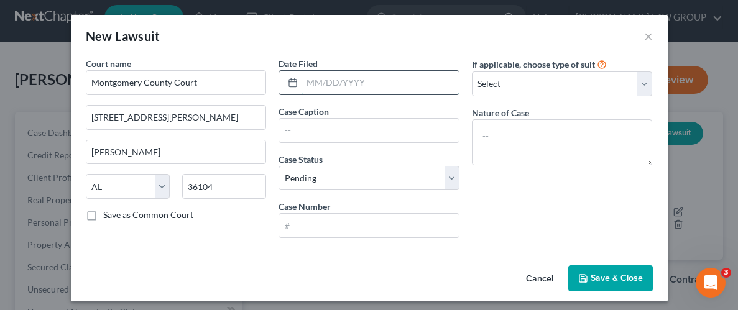
click at [335, 86] on input "text" at bounding box center [380, 83] width 157 height 24
click at [317, 131] on input "text" at bounding box center [369, 131] width 180 height 24
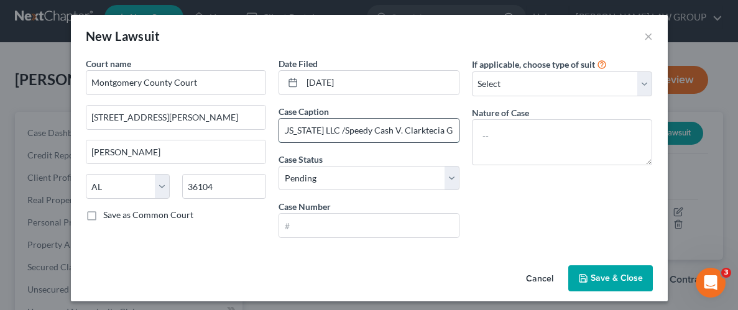
scroll to position [0, 34]
click at [332, 233] on input "text" at bounding box center [369, 226] width 180 height 24
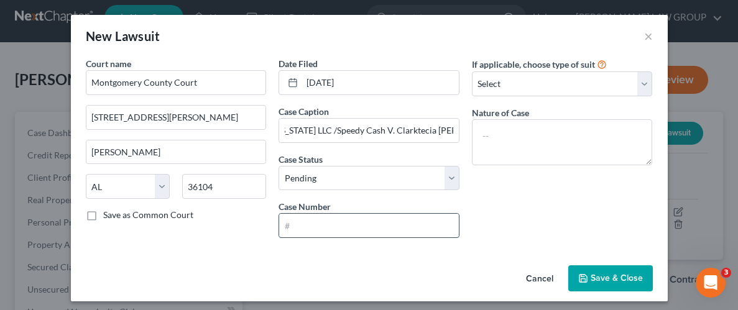
scroll to position [0, 0]
click at [616, 281] on span "Save & Close" at bounding box center [617, 278] width 52 height 11
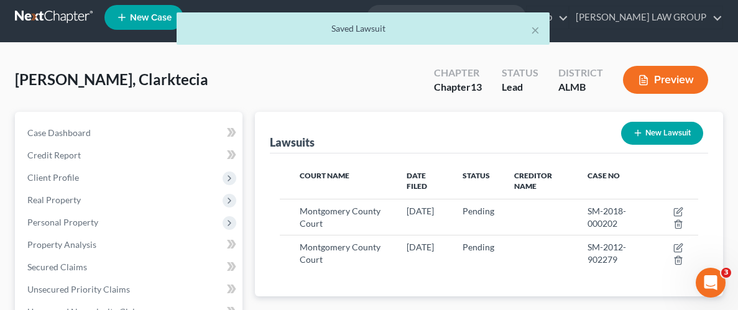
click at [633, 134] on icon "button" at bounding box center [638, 133] width 10 height 10
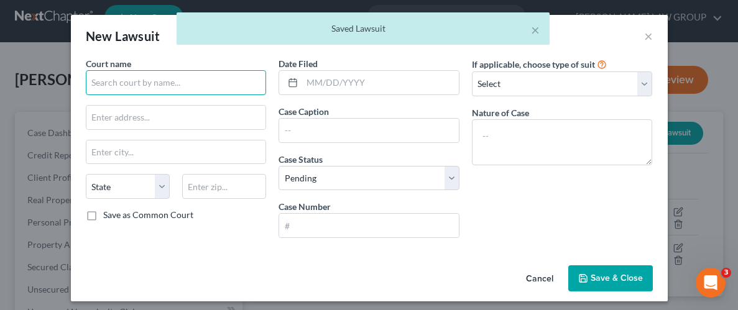
click at [218, 86] on input "text" at bounding box center [176, 82] width 181 height 25
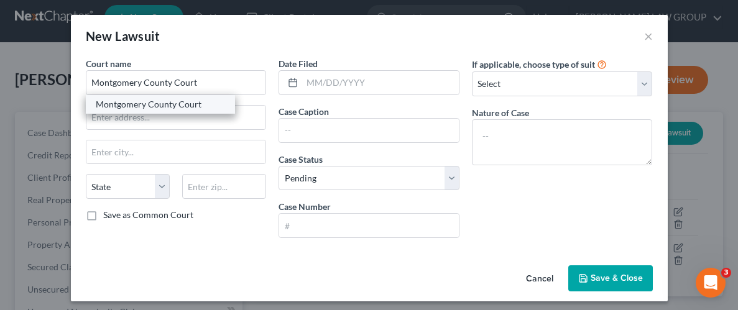
click at [157, 104] on div "Montgomery County Court" at bounding box center [160, 104] width 129 height 12
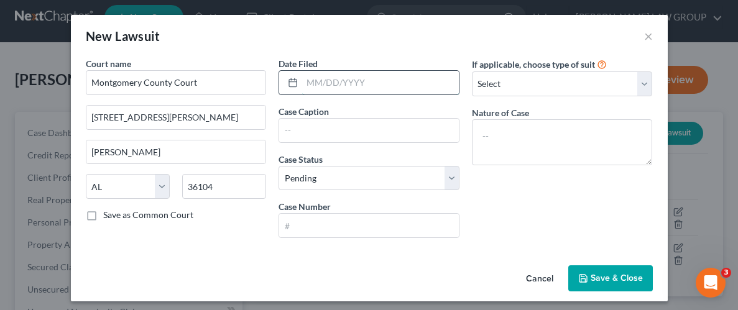
click at [337, 86] on input "text" at bounding box center [380, 83] width 157 height 24
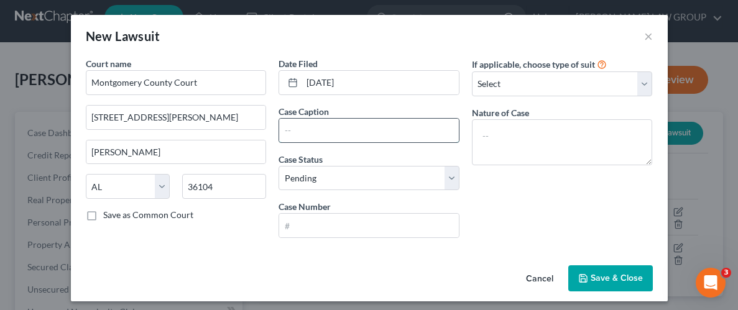
click at [332, 133] on input "text" at bounding box center [369, 131] width 180 height 24
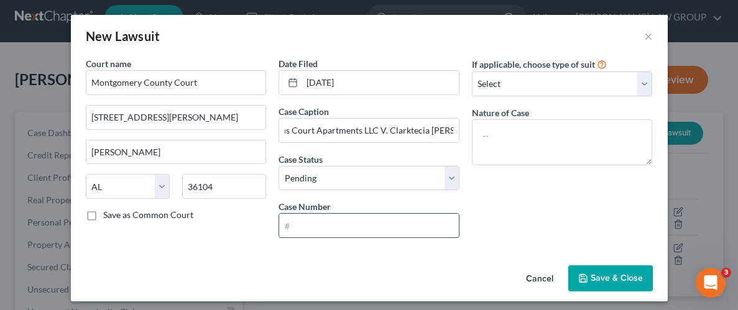
click at [328, 218] on input "text" at bounding box center [369, 226] width 180 height 24
click at [595, 274] on span "Save & Close" at bounding box center [617, 278] width 52 height 11
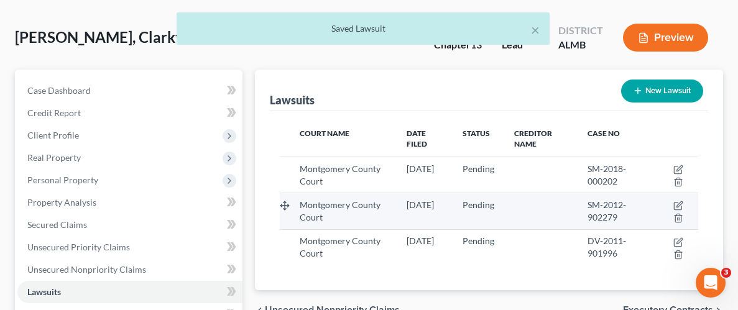
scroll to position [52, 0]
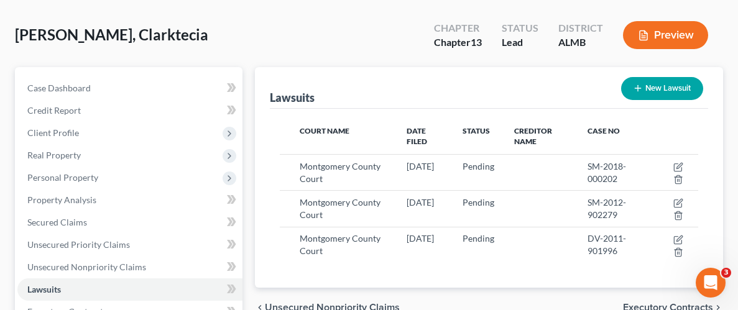
click at [644, 89] on button "New Lawsuit" at bounding box center [662, 88] width 82 height 23
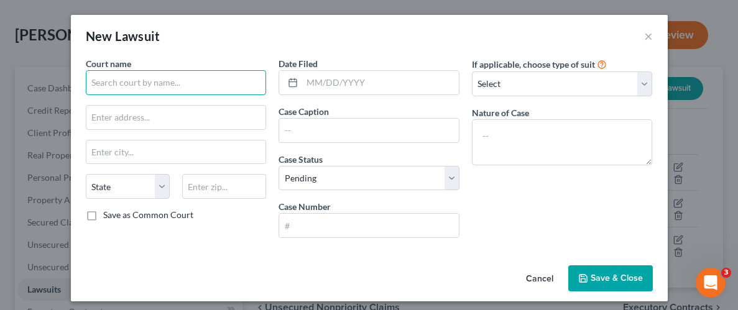
click at [140, 86] on input "text" at bounding box center [176, 82] width 181 height 25
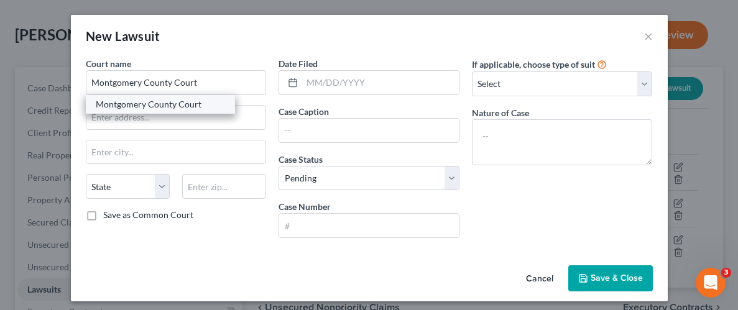
click at [162, 106] on div "Montgomery County Court" at bounding box center [160, 104] width 129 height 12
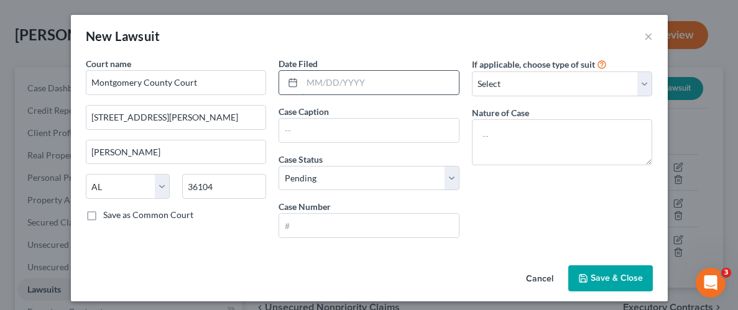
click at [335, 82] on input "text" at bounding box center [380, 83] width 157 height 24
click at [322, 138] on input "text" at bounding box center [369, 131] width 180 height 24
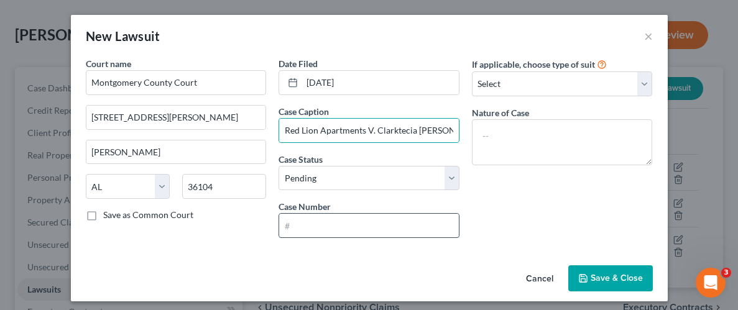
click at [330, 221] on input "text" at bounding box center [369, 226] width 180 height 24
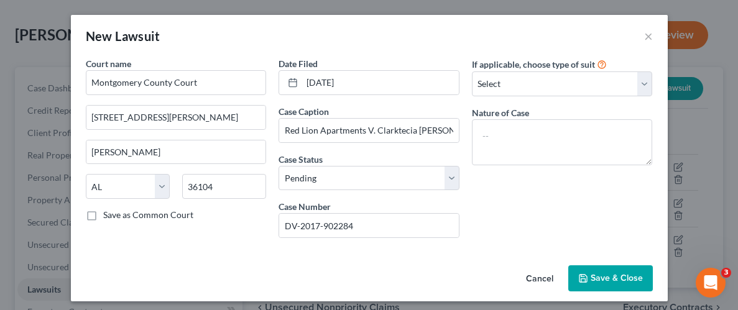
click at [625, 281] on span "Save & Close" at bounding box center [617, 278] width 52 height 11
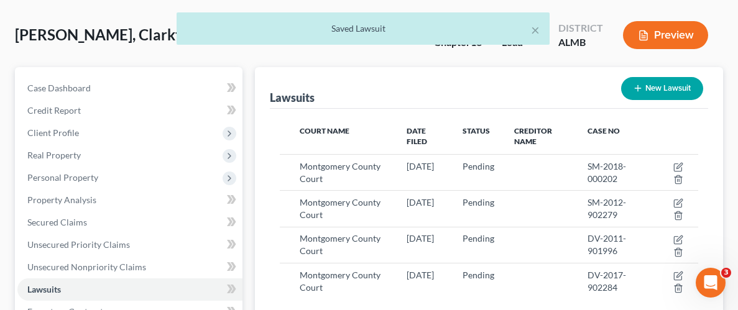
click at [660, 90] on button "New Lawsuit" at bounding box center [662, 88] width 82 height 23
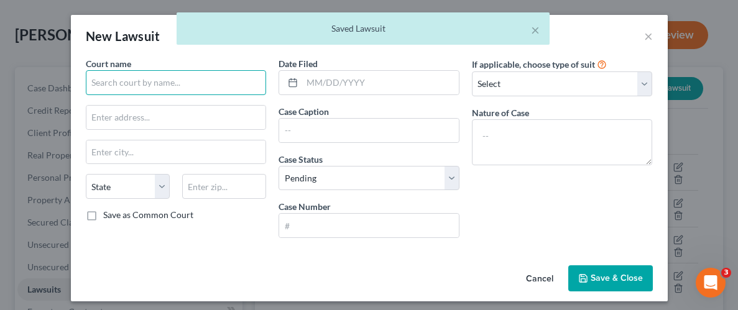
click at [113, 82] on input "text" at bounding box center [176, 82] width 181 height 25
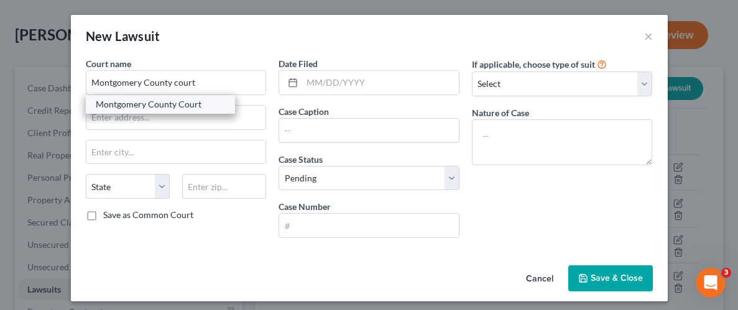
click at [167, 108] on div "Montgomery County Court" at bounding box center [160, 104] width 129 height 12
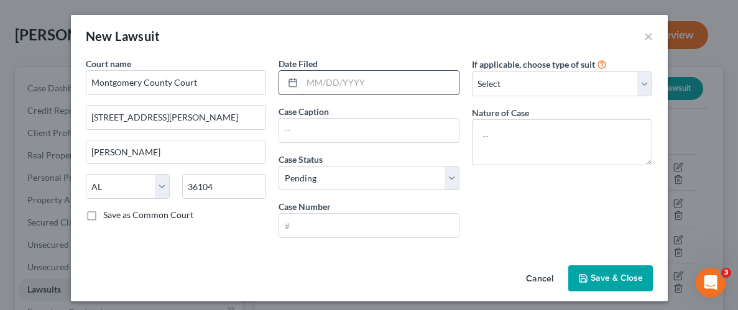
click at [333, 80] on input "text" at bounding box center [380, 83] width 157 height 24
click at [329, 130] on input "text" at bounding box center [369, 131] width 180 height 24
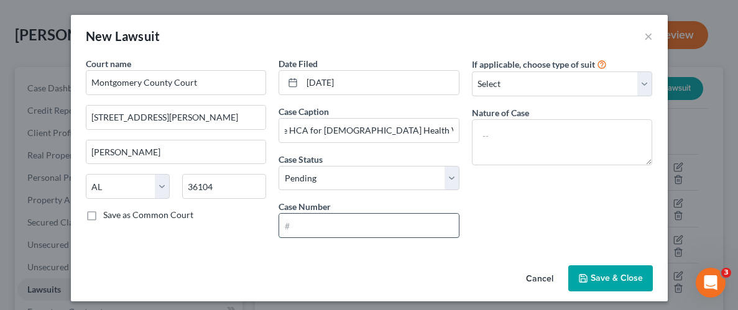
scroll to position [0, 0]
click at [340, 228] on input "text" at bounding box center [369, 226] width 180 height 24
click at [611, 285] on button "Save & Close" at bounding box center [610, 279] width 85 height 26
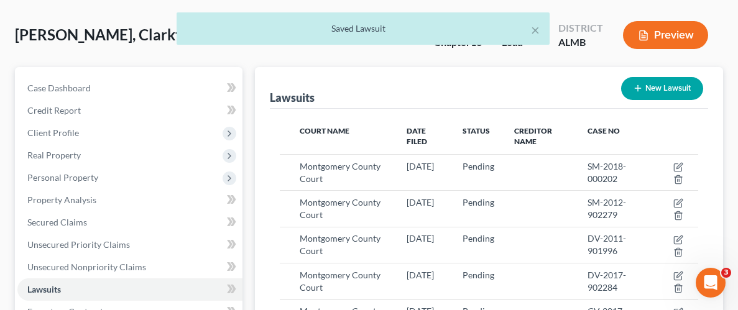
click at [655, 84] on button "New Lawsuit" at bounding box center [662, 88] width 82 height 23
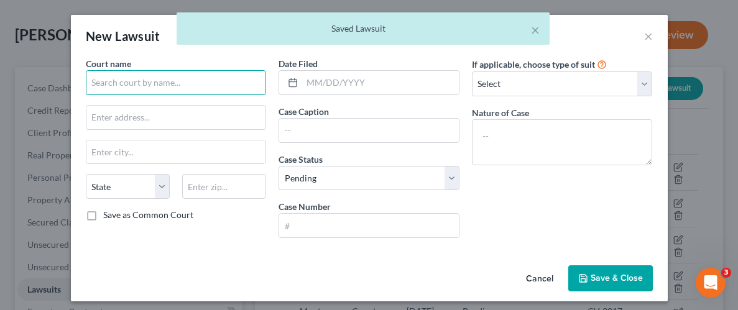
click at [139, 84] on input "text" at bounding box center [176, 82] width 181 height 25
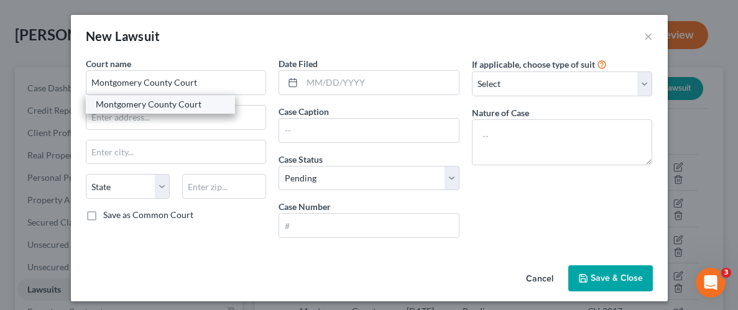
click at [193, 105] on div "Montgomery County Court" at bounding box center [160, 104] width 129 height 12
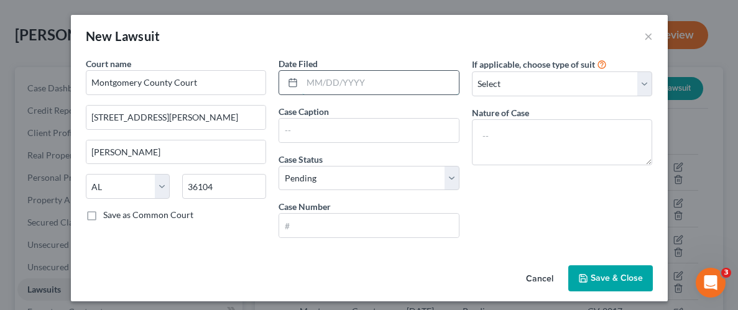
click at [344, 84] on input "text" at bounding box center [380, 83] width 157 height 24
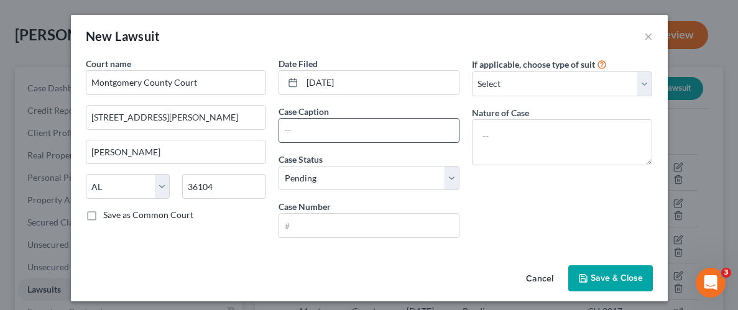
click at [339, 138] on input "text" at bounding box center [369, 131] width 180 height 24
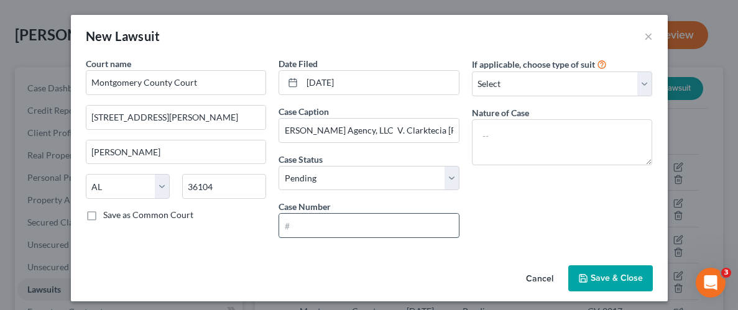
drag, startPoint x: 333, startPoint y: 224, endPoint x: 338, endPoint y: 219, distance: 6.6
click at [334, 223] on input "text" at bounding box center [369, 226] width 180 height 24
click at [621, 276] on span "Save & Close" at bounding box center [617, 278] width 52 height 11
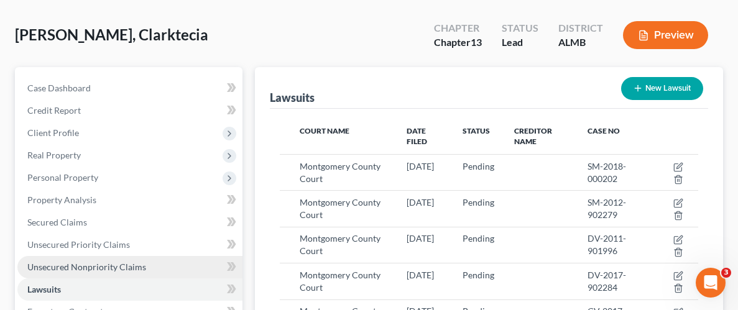
click at [131, 263] on span "Unsecured Nonpriority Claims" at bounding box center [86, 267] width 119 height 11
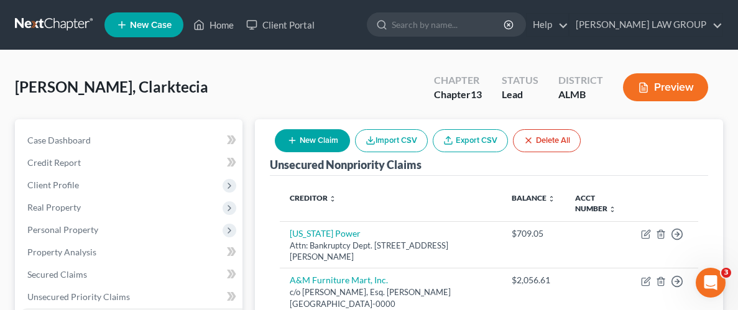
click at [296, 142] on icon "button" at bounding box center [292, 141] width 10 height 10
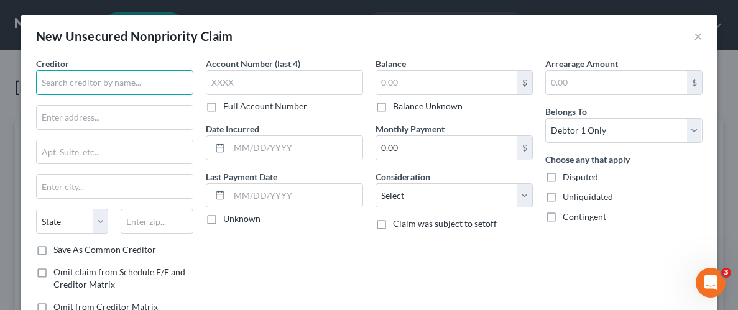
click at [96, 81] on input "text" at bounding box center [114, 82] width 157 height 25
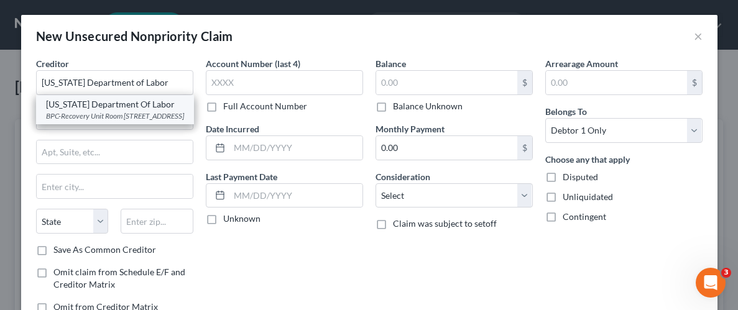
click at [105, 120] on div "BPC-Recovery Unit Room [STREET_ADDRESS]" at bounding box center [115, 116] width 138 height 11
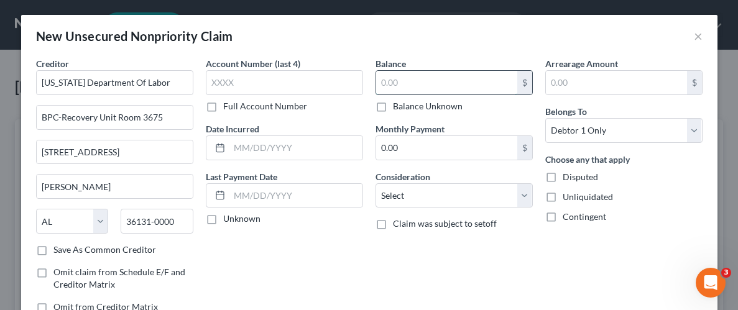
click at [396, 82] on input "text" at bounding box center [446, 83] width 141 height 24
click at [563, 196] on label "Unliquidated" at bounding box center [588, 197] width 50 height 12
click at [568, 196] on input "Unliquidated" at bounding box center [572, 195] width 8 height 8
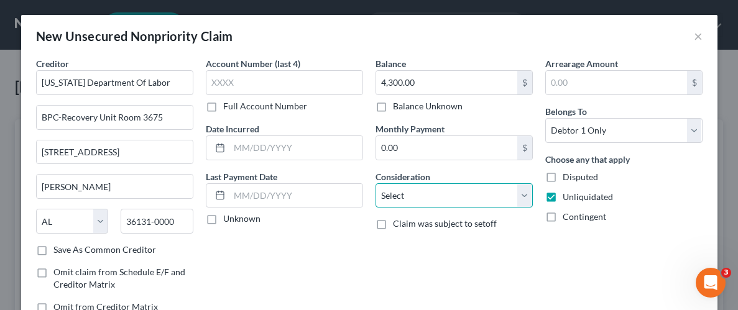
click at [440, 199] on select "Select Cable / Satellite Services Collection Agency Credit Card Debt Debt Couns…" at bounding box center [454, 195] width 157 height 25
drag, startPoint x: 361, startPoint y: 254, endPoint x: 399, endPoint y: 246, distance: 38.8
click at [361, 254] on div "Account Number (last 4) Full Account Number Date Incurred Last Payment Date Unk…" at bounding box center [285, 190] width 170 height 266
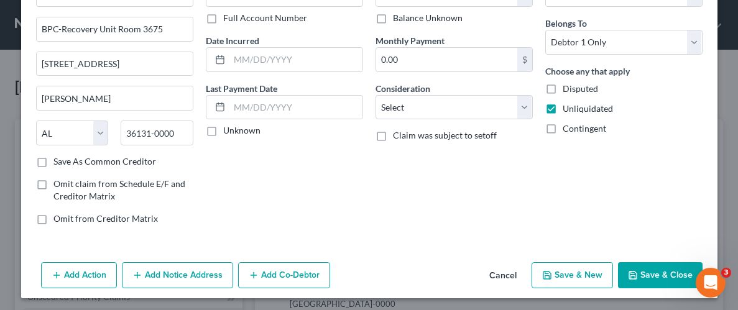
scroll to position [90, 0]
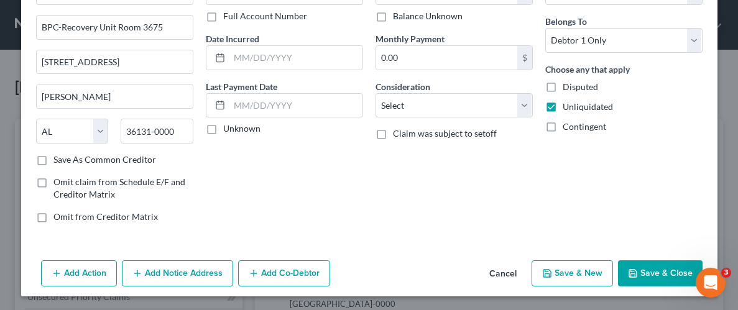
click at [652, 273] on button "Save & Close" at bounding box center [660, 274] width 85 height 26
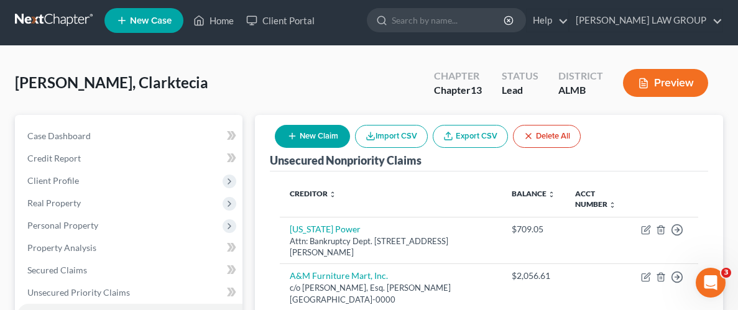
scroll to position [0, 0]
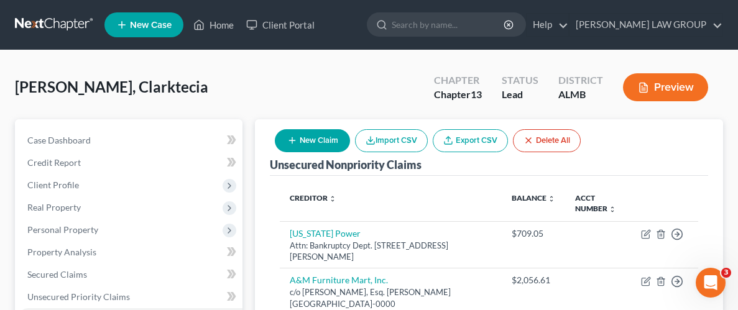
click at [131, 32] on link "New Case" at bounding box center [143, 24] width 79 height 25
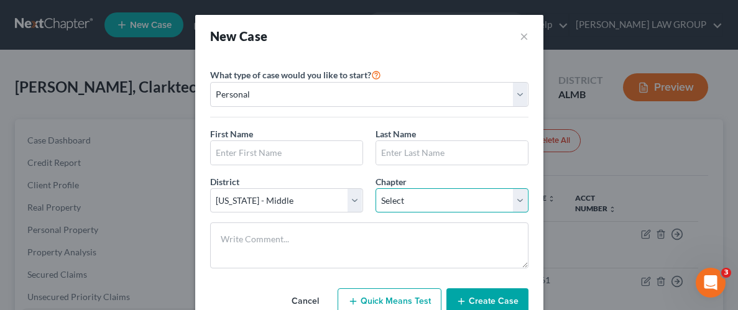
click at [429, 205] on select "Select 7 11 12 13" at bounding box center [452, 200] width 153 height 25
click at [376, 188] on select "Select 7 11 12 13" at bounding box center [452, 200] width 153 height 25
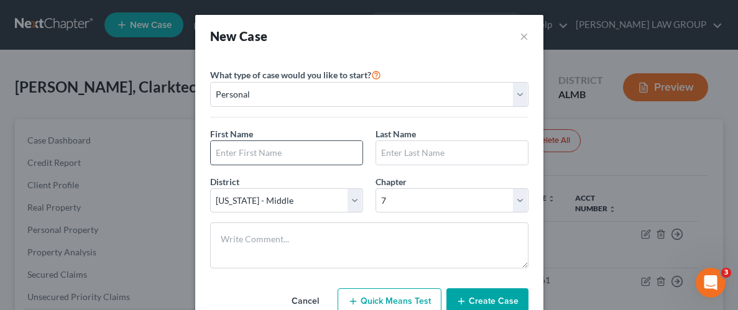
click at [261, 151] on input "text" at bounding box center [287, 153] width 152 height 24
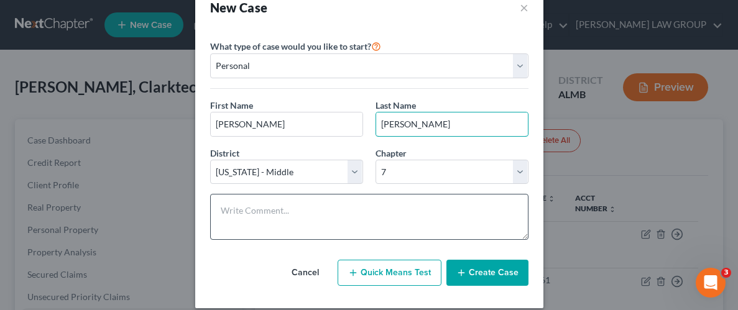
scroll to position [41, 0]
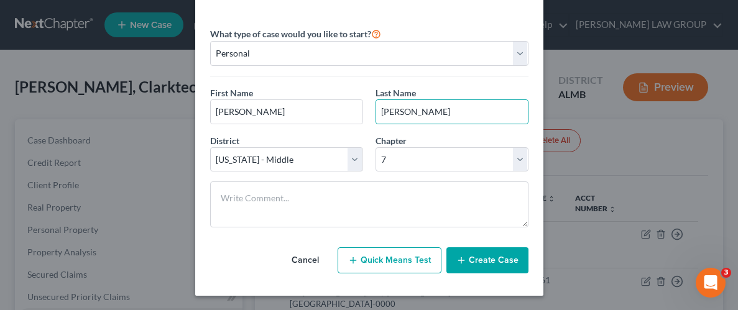
click at [484, 261] on button "Create Case" at bounding box center [487, 260] width 82 height 26
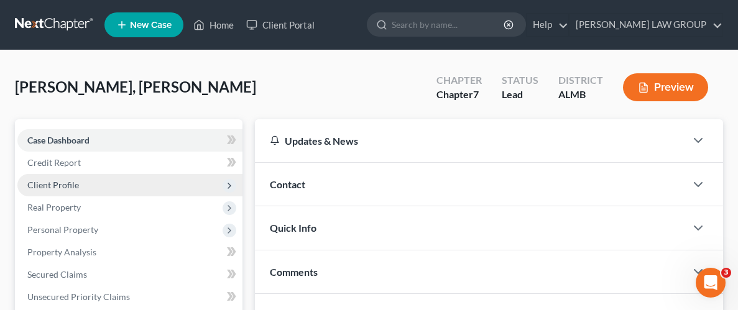
click at [70, 186] on span "Client Profile" at bounding box center [53, 185] width 52 height 11
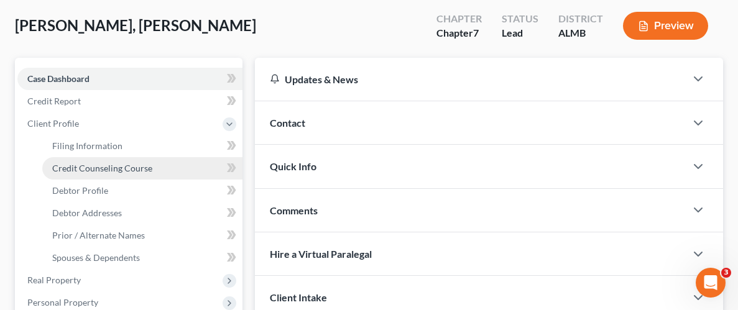
scroll to position [62, 0]
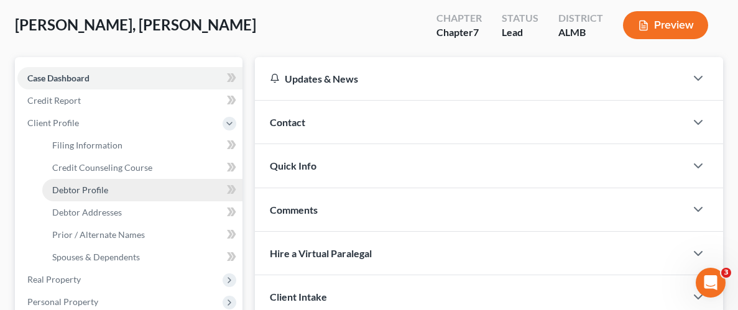
click at [103, 190] on span "Debtor Profile" at bounding box center [80, 190] width 56 height 11
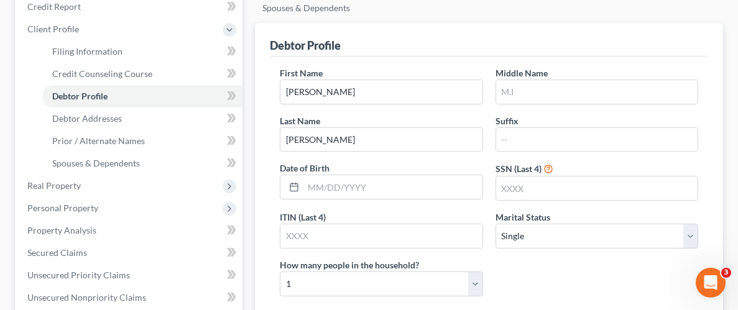
scroll to position [148, 0]
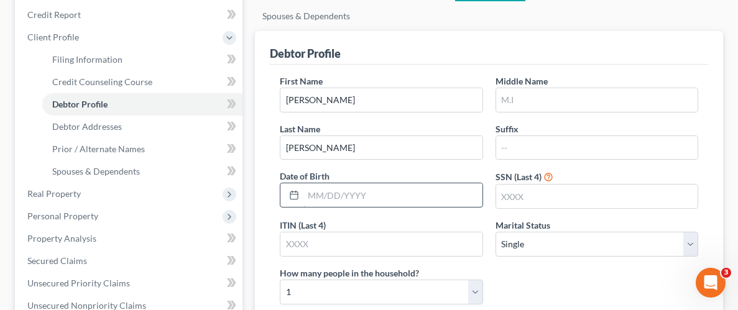
click at [338, 203] on input "text" at bounding box center [392, 195] width 178 height 24
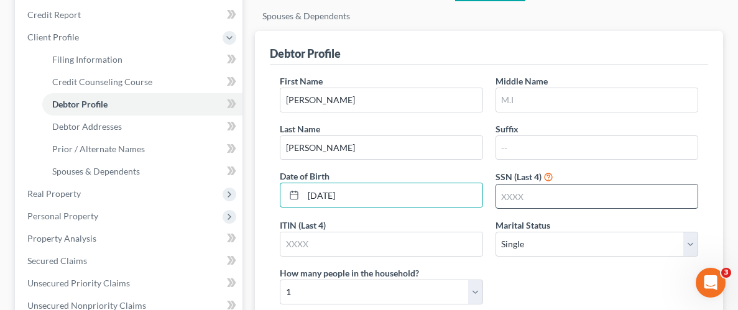
click at [542, 200] on input "text" at bounding box center [596, 197] width 201 height 24
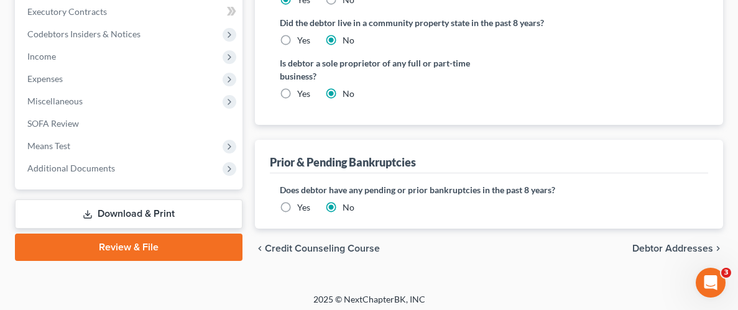
scroll to position [491, 0]
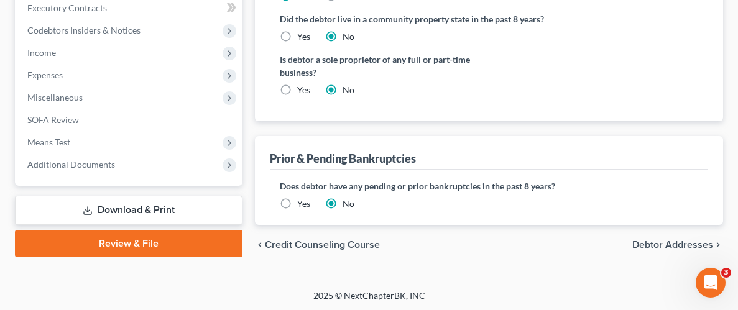
click at [685, 243] on span "Debtor Addresses" at bounding box center [672, 245] width 81 height 10
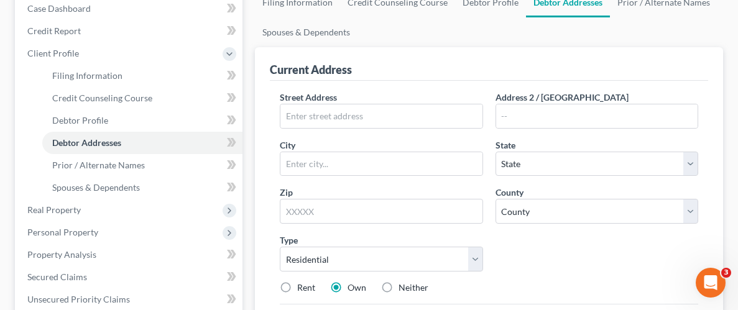
scroll to position [133, 0]
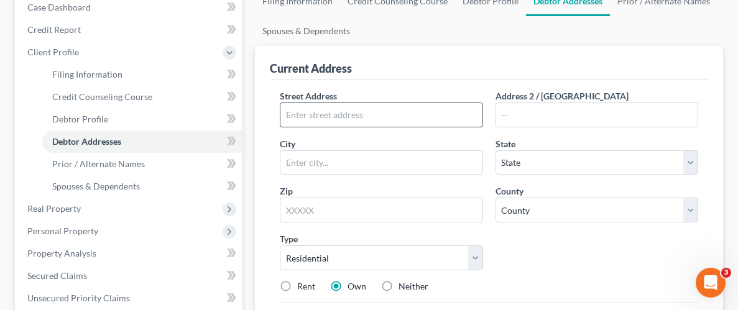
click at [298, 114] on input "text" at bounding box center [380, 115] width 201 height 24
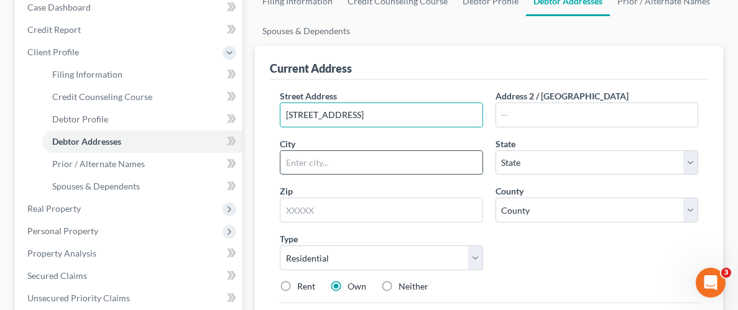
click at [336, 160] on input "text" at bounding box center [380, 163] width 201 height 24
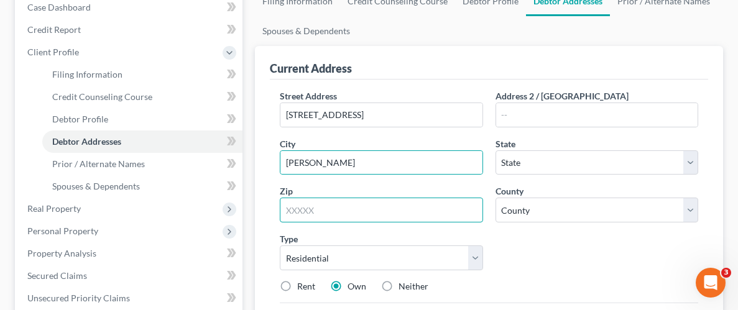
click at [297, 212] on input "text" at bounding box center [381, 210] width 203 height 25
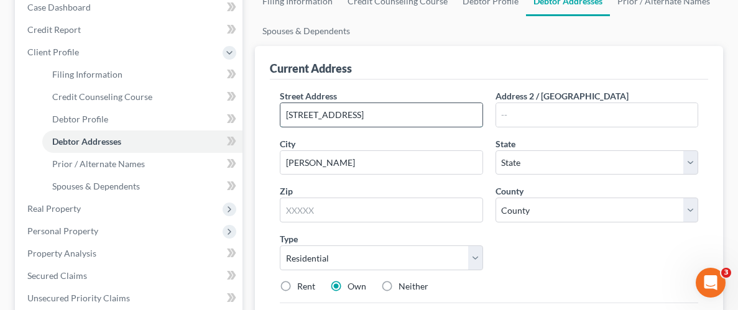
drag, startPoint x: 379, startPoint y: 114, endPoint x: 315, endPoint y: 115, distance: 64.7
click at [315, 115] on input "[STREET_ADDRESS]" at bounding box center [380, 115] width 201 height 24
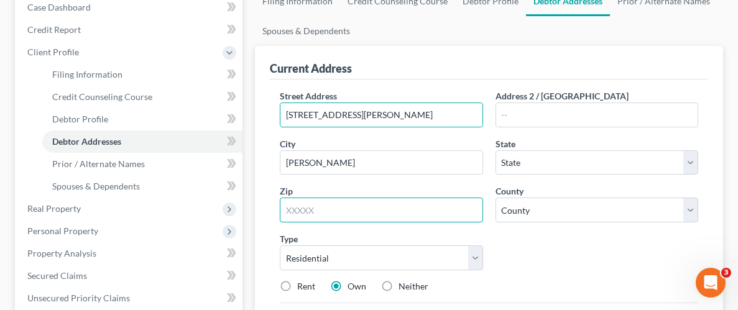
click at [308, 210] on input "text" at bounding box center [381, 210] width 203 height 25
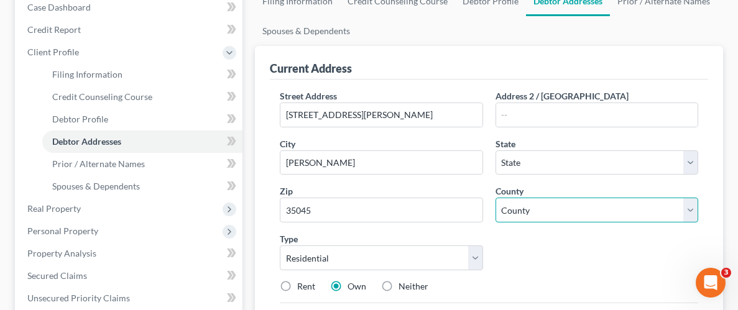
click at [591, 210] on select "County" at bounding box center [597, 210] width 203 height 25
click at [547, 210] on select "County" at bounding box center [597, 210] width 203 height 25
click at [514, 209] on select "County" at bounding box center [597, 210] width 203 height 25
click at [557, 208] on select "County" at bounding box center [597, 210] width 203 height 25
click at [691, 209] on select "County" at bounding box center [597, 210] width 203 height 25
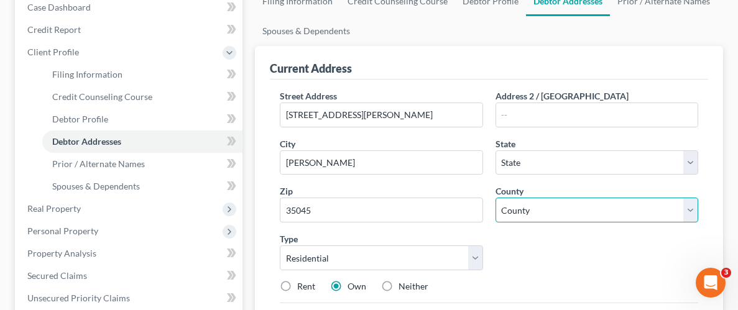
click at [548, 217] on select "County" at bounding box center [597, 210] width 203 height 25
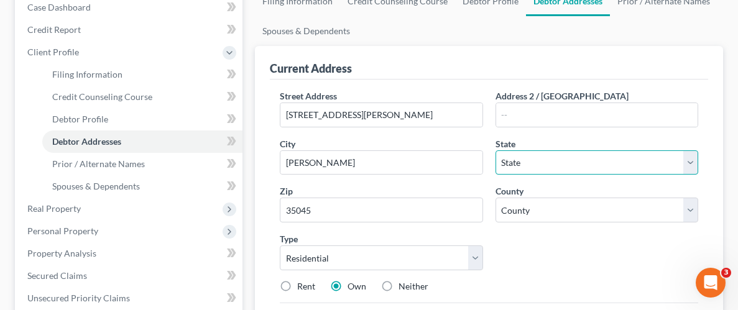
click at [547, 163] on select "State [US_STATE] AK AR AZ CA CO CT DE DC [GEOGRAPHIC_DATA] [GEOGRAPHIC_DATA] GU…" at bounding box center [597, 162] width 203 height 25
click at [496, 150] on select "State [US_STATE] AK AR AZ CA CO CT DE DC [GEOGRAPHIC_DATA] [GEOGRAPHIC_DATA] GU…" at bounding box center [597, 162] width 203 height 25
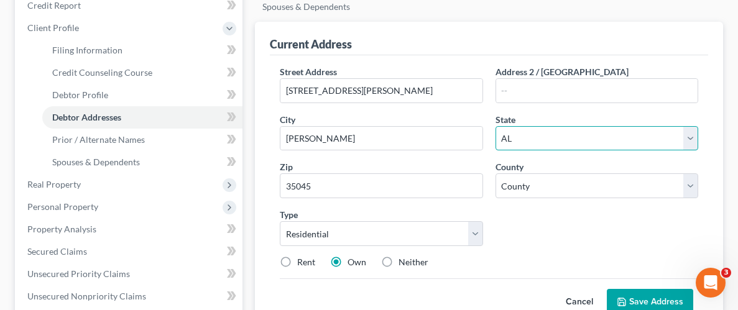
scroll to position [238, 0]
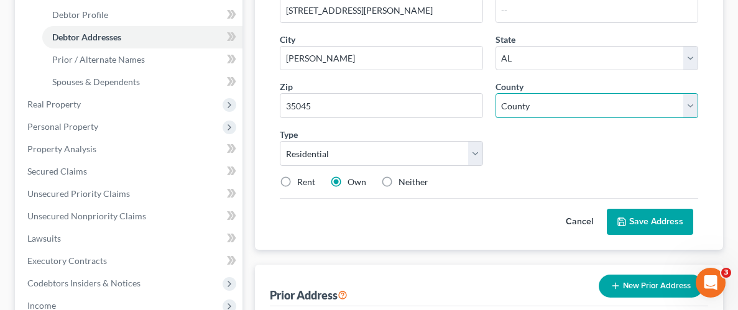
click at [526, 101] on select "County [GEOGRAPHIC_DATA] [GEOGRAPHIC_DATA] [GEOGRAPHIC_DATA] [GEOGRAPHIC_DATA] …" at bounding box center [597, 105] width 203 height 25
click at [496, 93] on select "County [GEOGRAPHIC_DATA] [GEOGRAPHIC_DATA] [GEOGRAPHIC_DATA] [GEOGRAPHIC_DATA] …" at bounding box center [597, 105] width 203 height 25
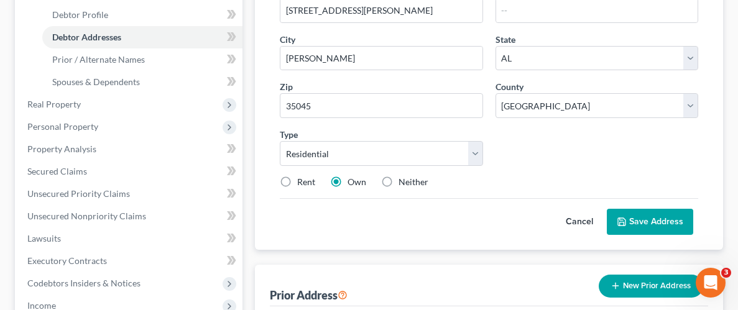
click at [297, 181] on label "Rent" at bounding box center [306, 182] width 18 height 12
click at [302, 181] on input "Rent" at bounding box center [306, 180] width 8 height 8
click at [665, 225] on button "Save Address" at bounding box center [650, 222] width 86 height 26
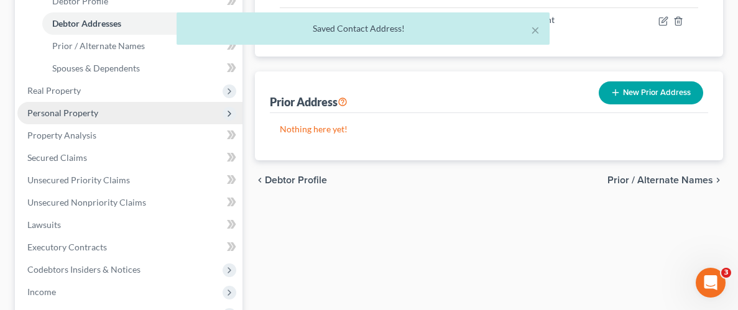
scroll to position [256, 0]
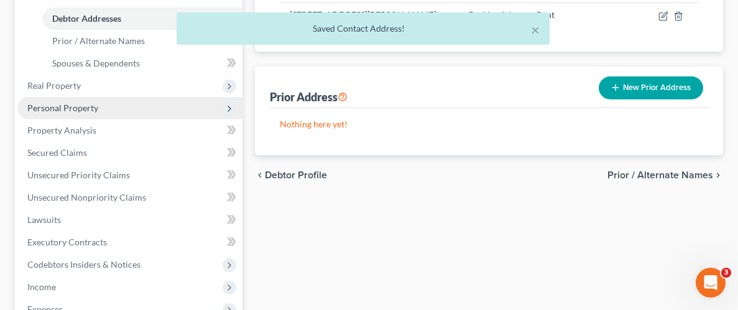
click at [81, 111] on span "Personal Property" at bounding box center [62, 108] width 71 height 11
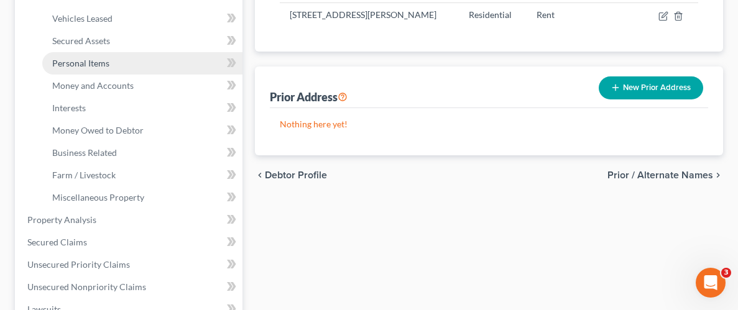
click at [91, 62] on span "Personal Items" at bounding box center [80, 63] width 57 height 11
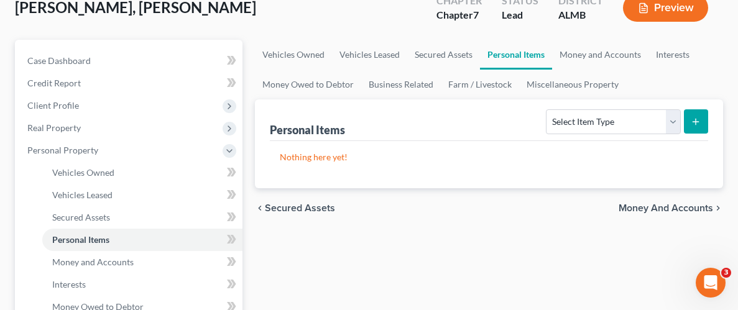
scroll to position [81, 0]
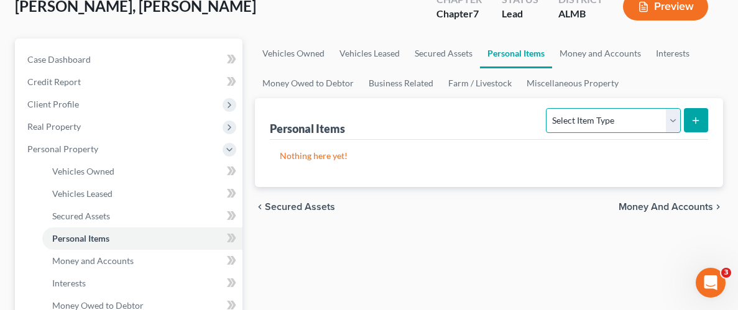
click at [611, 123] on select "Select Item Type Clothing Collectibles Of Value Electronics Firearms Household …" at bounding box center [613, 120] width 134 height 25
click at [548, 108] on select "Select Item Type Clothing Collectibles Of Value Electronics Firearms Household …" at bounding box center [613, 120] width 134 height 25
click at [698, 118] on icon "submit" at bounding box center [696, 121] width 10 height 10
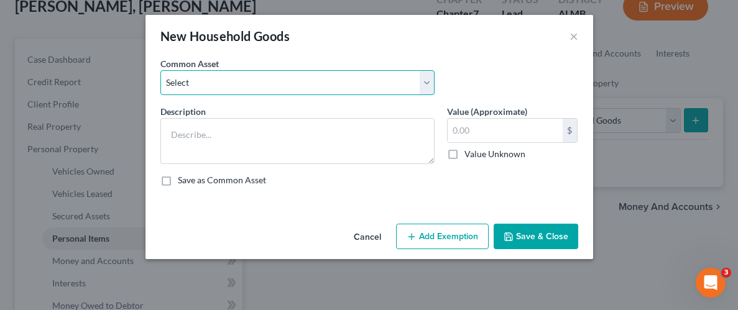
click at [260, 91] on select "Select Household Goods Household Goods" at bounding box center [297, 82] width 274 height 25
click at [160, 70] on select "Select Household Goods Household Goods" at bounding box center [297, 82] width 274 height 25
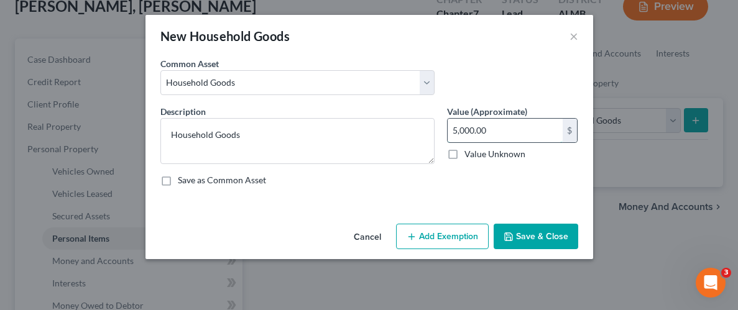
click at [490, 128] on input "5,000.00" at bounding box center [505, 131] width 115 height 24
click at [451, 236] on button "Add Exemption" at bounding box center [442, 237] width 93 height 26
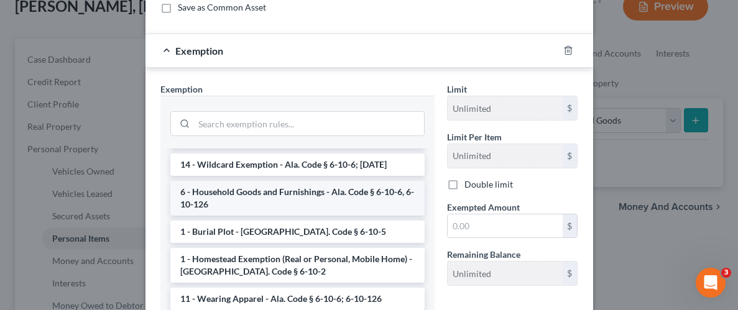
scroll to position [25, 0]
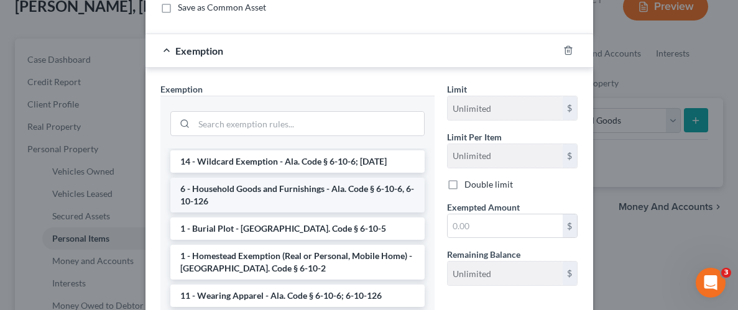
click at [277, 194] on li "6 - Household Goods and Furnishings - Ala. Code § 6-10-6, 6-10-126" at bounding box center [297, 195] width 254 height 35
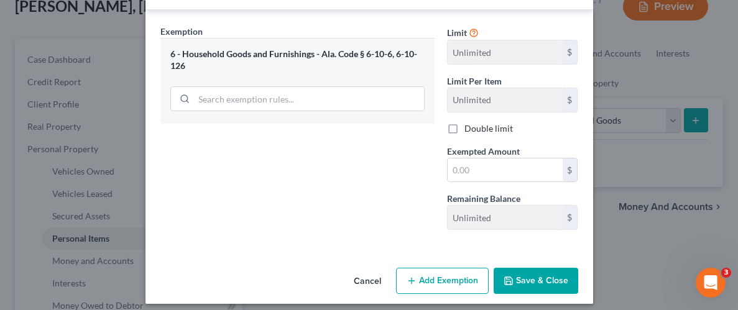
scroll to position [238, 0]
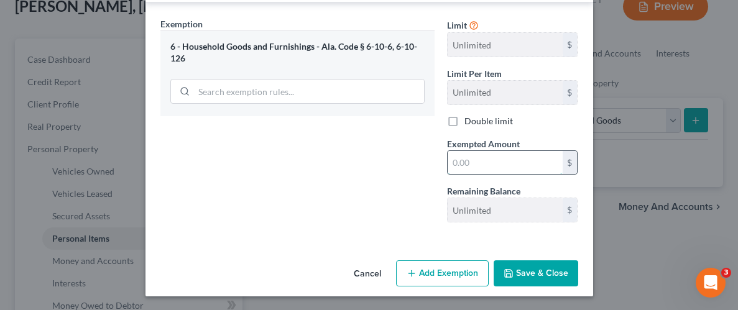
click at [484, 156] on input "text" at bounding box center [505, 163] width 115 height 24
click at [557, 274] on button "Save & Close" at bounding box center [536, 274] width 85 height 26
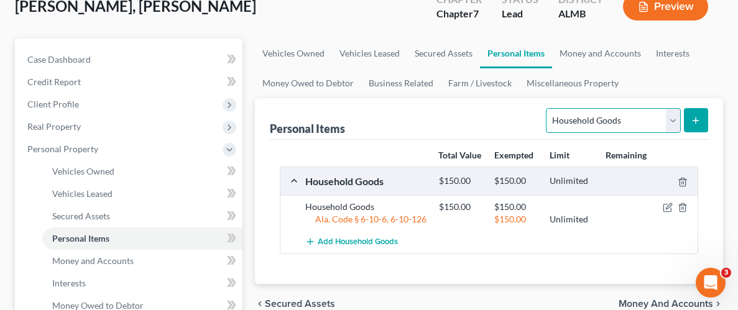
click at [633, 122] on select "Select Item Type Clothing Collectibles Of Value Electronics Firearms Household …" at bounding box center [613, 120] width 134 height 25
click at [548, 108] on select "Select Item Type Clothing Collectibles Of Value Electronics Firearms Household …" at bounding box center [613, 120] width 134 height 25
click at [701, 122] on button "submit" at bounding box center [696, 120] width 24 height 24
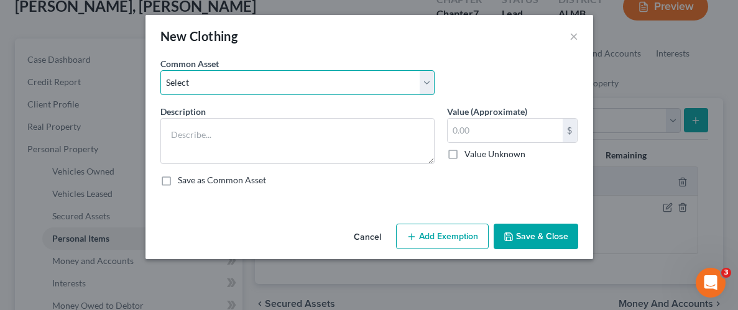
click at [249, 83] on select "Select Wearing apparel" at bounding box center [297, 82] width 274 height 25
click at [160, 70] on select "Select Wearing apparel" at bounding box center [297, 82] width 274 height 25
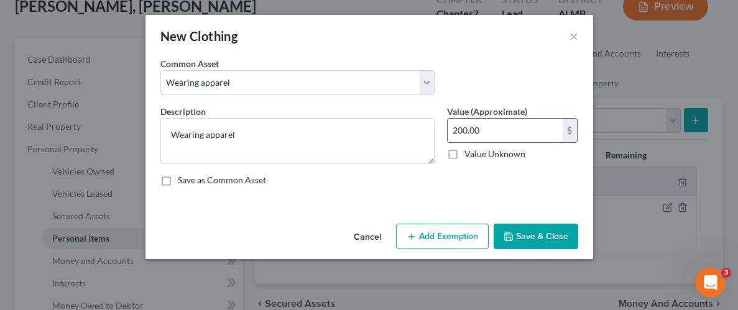
click at [517, 129] on input "200.00" at bounding box center [505, 131] width 115 height 24
click at [418, 238] on button "Add Exemption" at bounding box center [442, 237] width 93 height 26
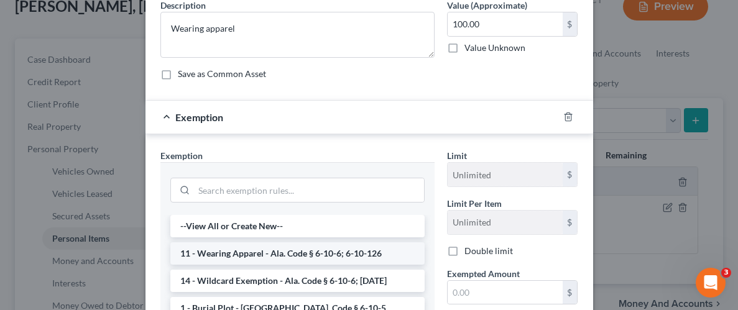
scroll to position [107, 0]
click at [300, 246] on li "11 - Wearing Apparel - Ala. Code § 6-10-6; 6-10-126" at bounding box center [297, 253] width 254 height 22
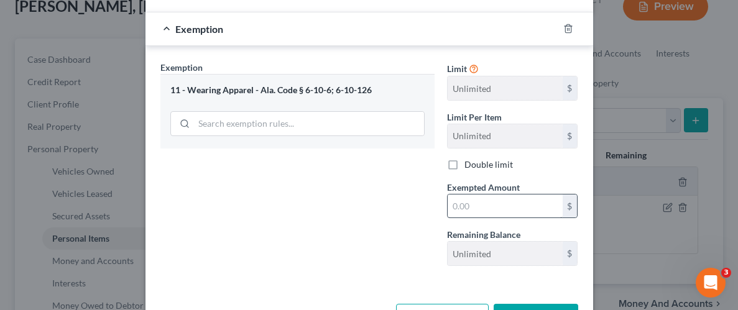
scroll to position [211, 0]
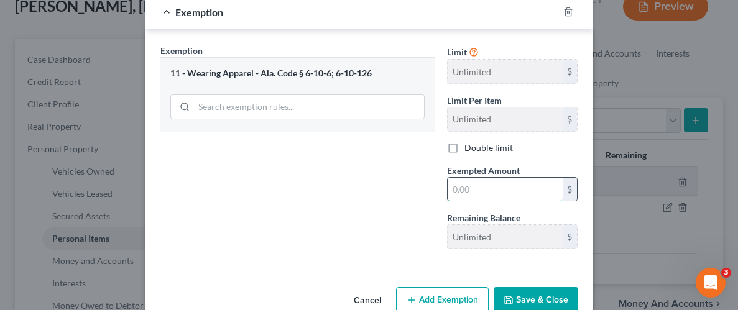
click at [492, 189] on input "text" at bounding box center [505, 190] width 115 height 24
click at [535, 295] on button "Save & Close" at bounding box center [536, 300] width 85 height 26
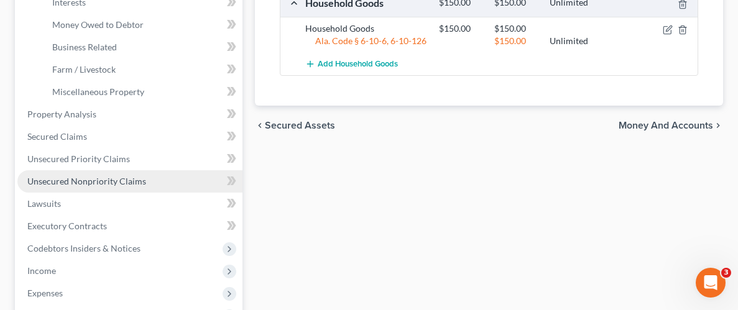
scroll to position [366, 0]
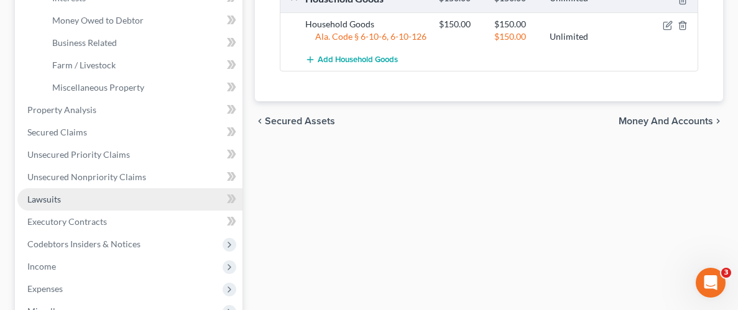
drag, startPoint x: 65, startPoint y: 199, endPoint x: 135, endPoint y: 198, distance: 69.6
click at [65, 200] on link "Lawsuits" at bounding box center [129, 199] width 225 height 22
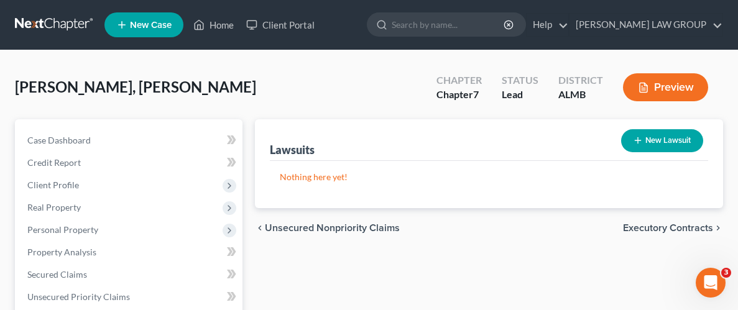
click at [658, 132] on button "New Lawsuit" at bounding box center [662, 140] width 82 height 23
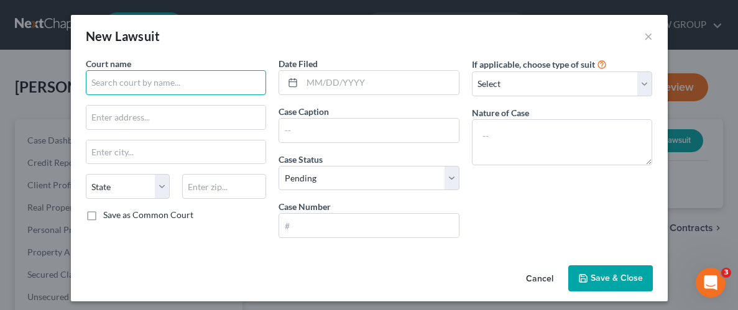
click at [149, 83] on input "text" at bounding box center [176, 82] width 181 height 25
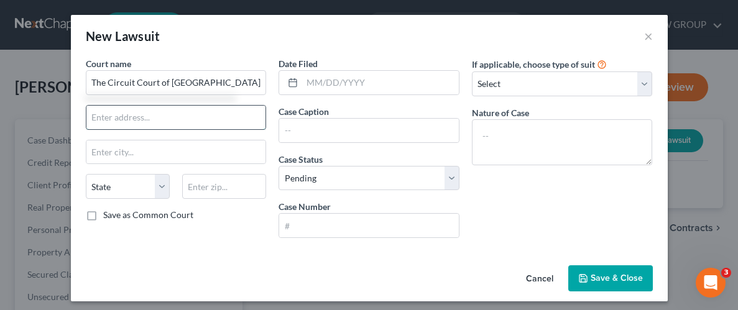
click at [195, 126] on input "text" at bounding box center [176, 118] width 180 height 24
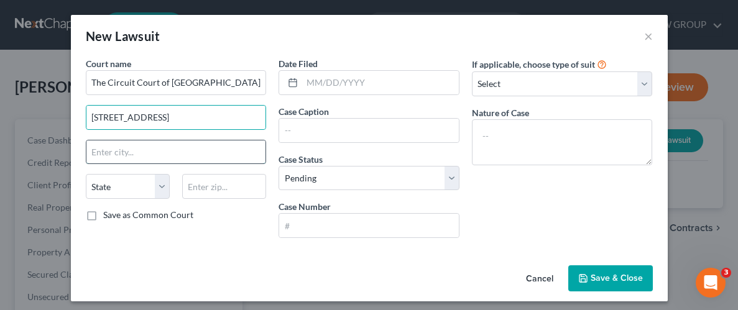
click at [148, 154] on input "text" at bounding box center [176, 153] width 180 height 24
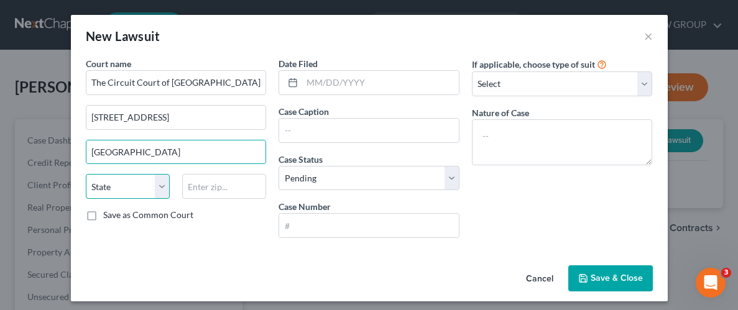
click at [115, 182] on select "State [US_STATE] AK AR AZ CA CO CT DE DC [GEOGRAPHIC_DATA] [GEOGRAPHIC_DATA] GU…" at bounding box center [128, 186] width 84 height 25
click at [86, 174] on select "State [US_STATE] AK AR AZ CA CO CT DE DC [GEOGRAPHIC_DATA] [GEOGRAPHIC_DATA] GU…" at bounding box center [128, 186] width 84 height 25
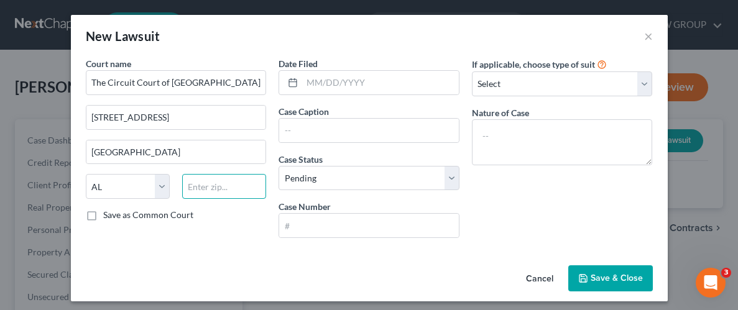
click at [224, 189] on input "text" at bounding box center [224, 186] width 84 height 25
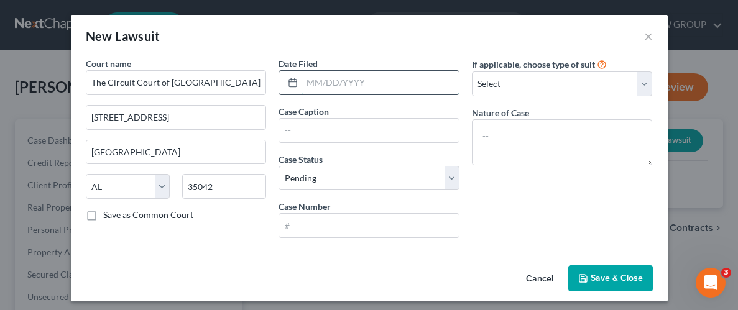
click at [336, 86] on input "text" at bounding box center [380, 83] width 157 height 24
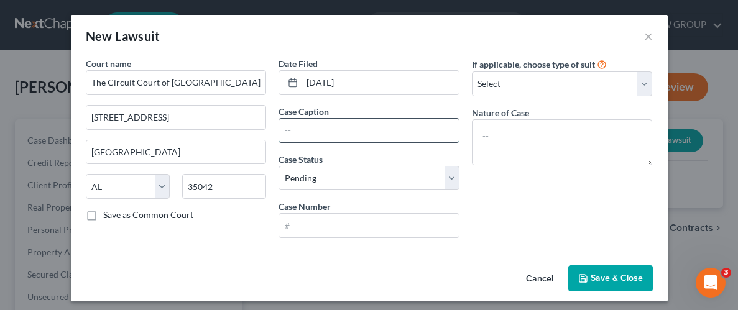
click at [328, 127] on input "text" at bounding box center [369, 131] width 180 height 24
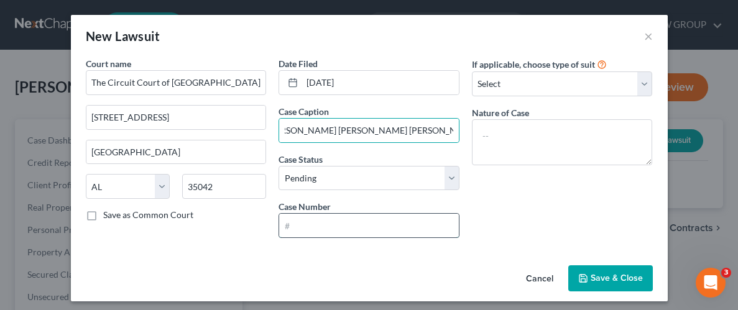
click at [324, 231] on input "text" at bounding box center [369, 226] width 180 height 24
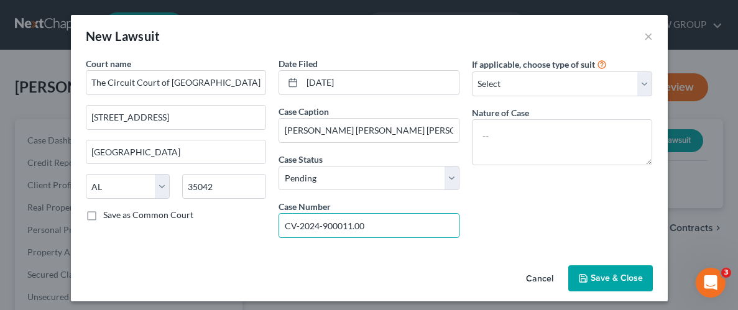
click at [611, 285] on button "Save & Close" at bounding box center [610, 279] width 85 height 26
